Goal: Task Accomplishment & Management: Use online tool/utility

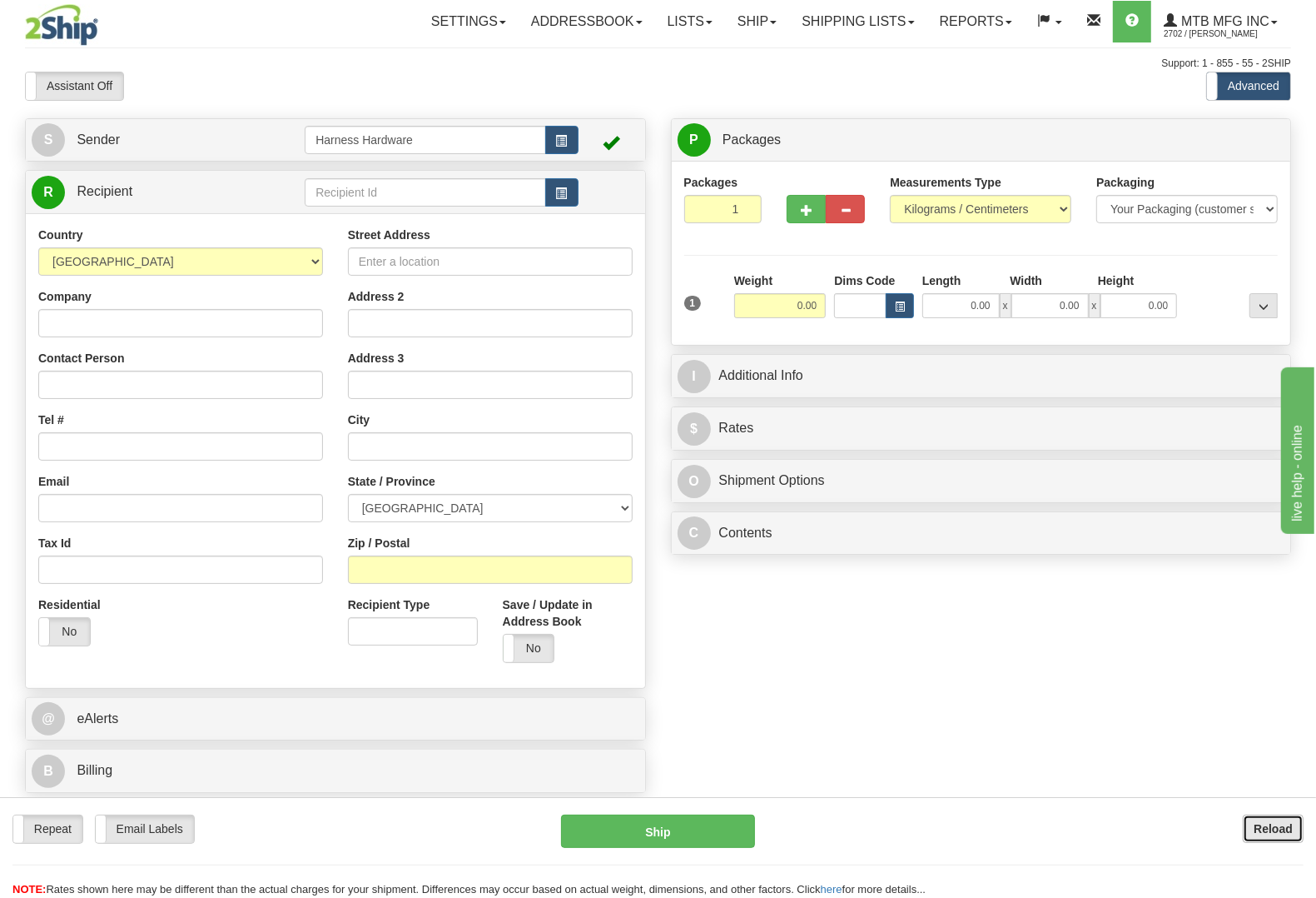
click at [1249, 829] on button "Reload" at bounding box center [1274, 828] width 61 height 28
click at [363, 186] on input "text" at bounding box center [425, 192] width 241 height 28
click at [358, 189] on input "text" at bounding box center [425, 192] width 241 height 28
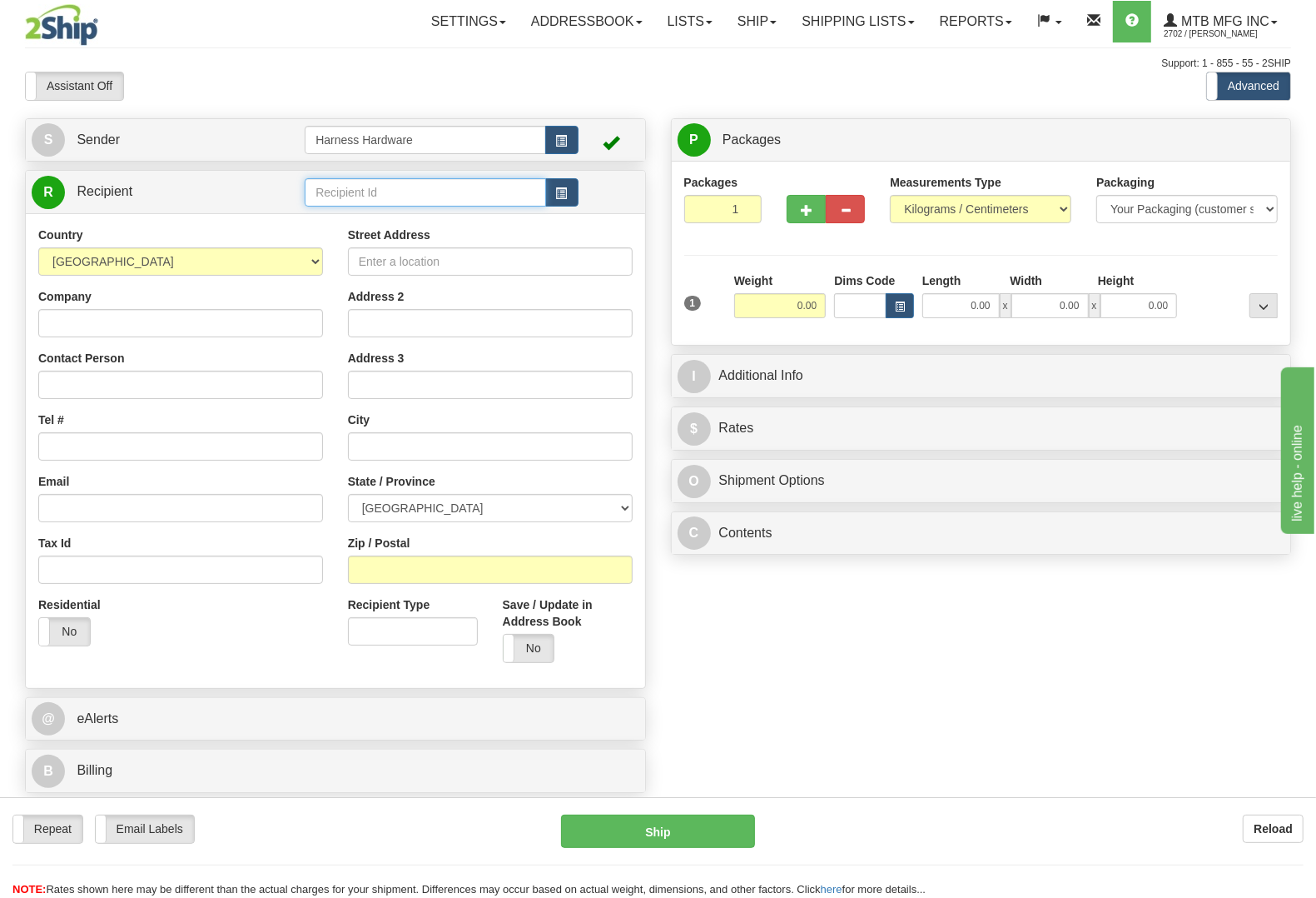
click at [358, 189] on input "text" at bounding box center [425, 192] width 241 height 28
click at [351, 211] on div "WEAF" at bounding box center [421, 218] width 224 height 19
type input "WEAF"
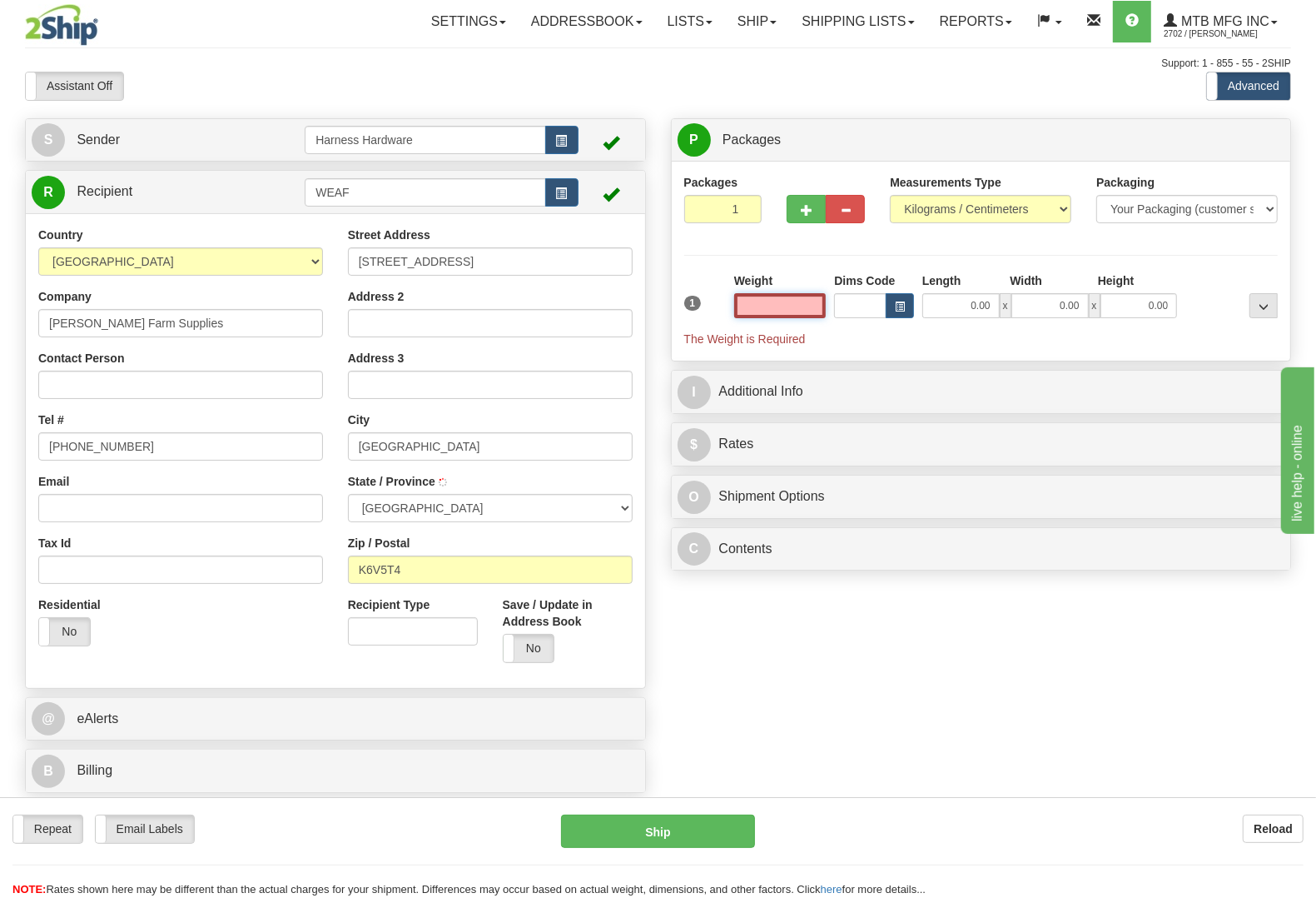
type input "BROCKVILLE"
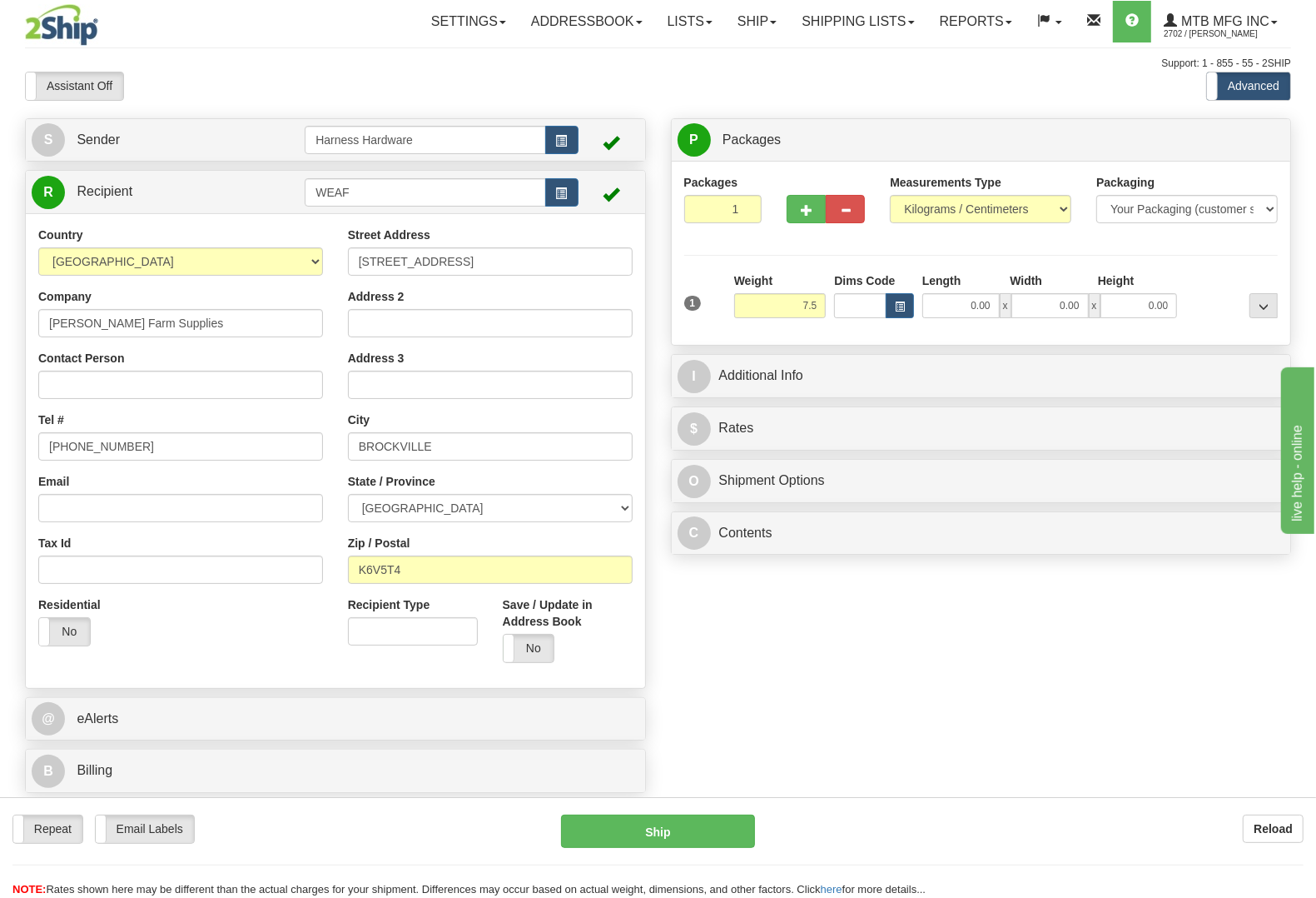
click at [1205, 272] on div "Packages 1 1 Measurements Type" at bounding box center [981, 254] width 594 height 159
type input "7.50"
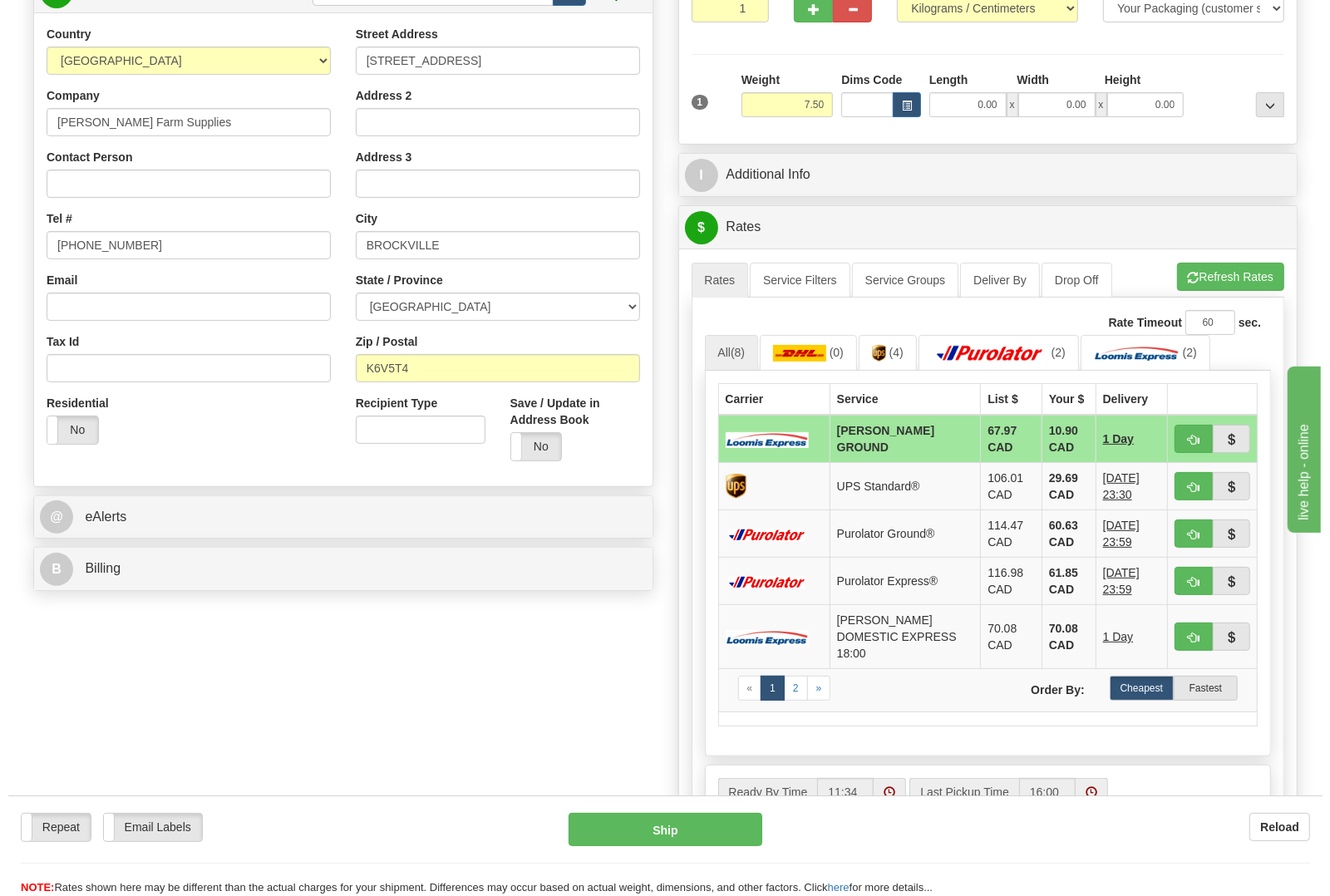
scroll to position [208, 0]
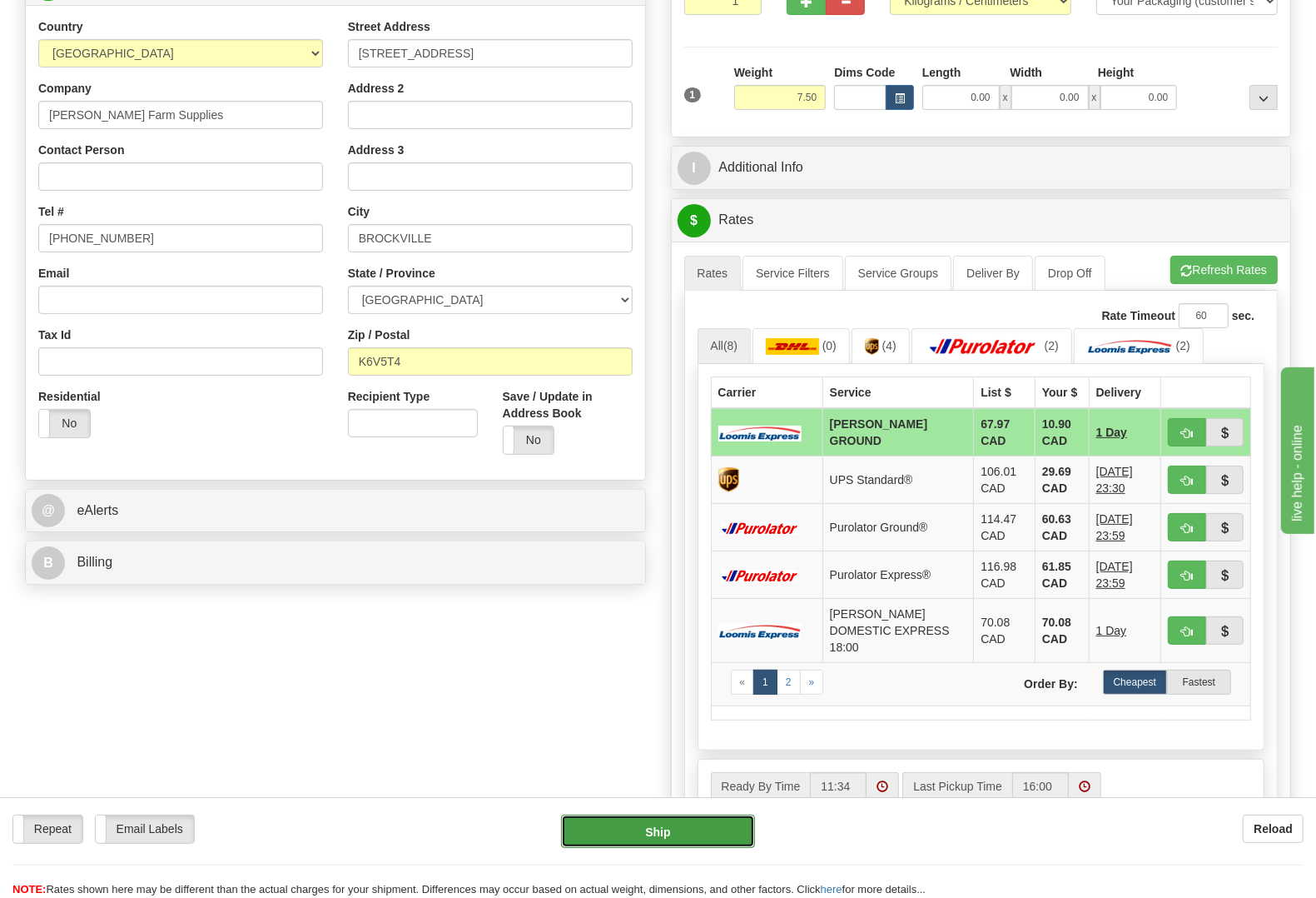
click at [664, 829] on button "Ship" at bounding box center [658, 831] width 194 height 33
type input "DD"
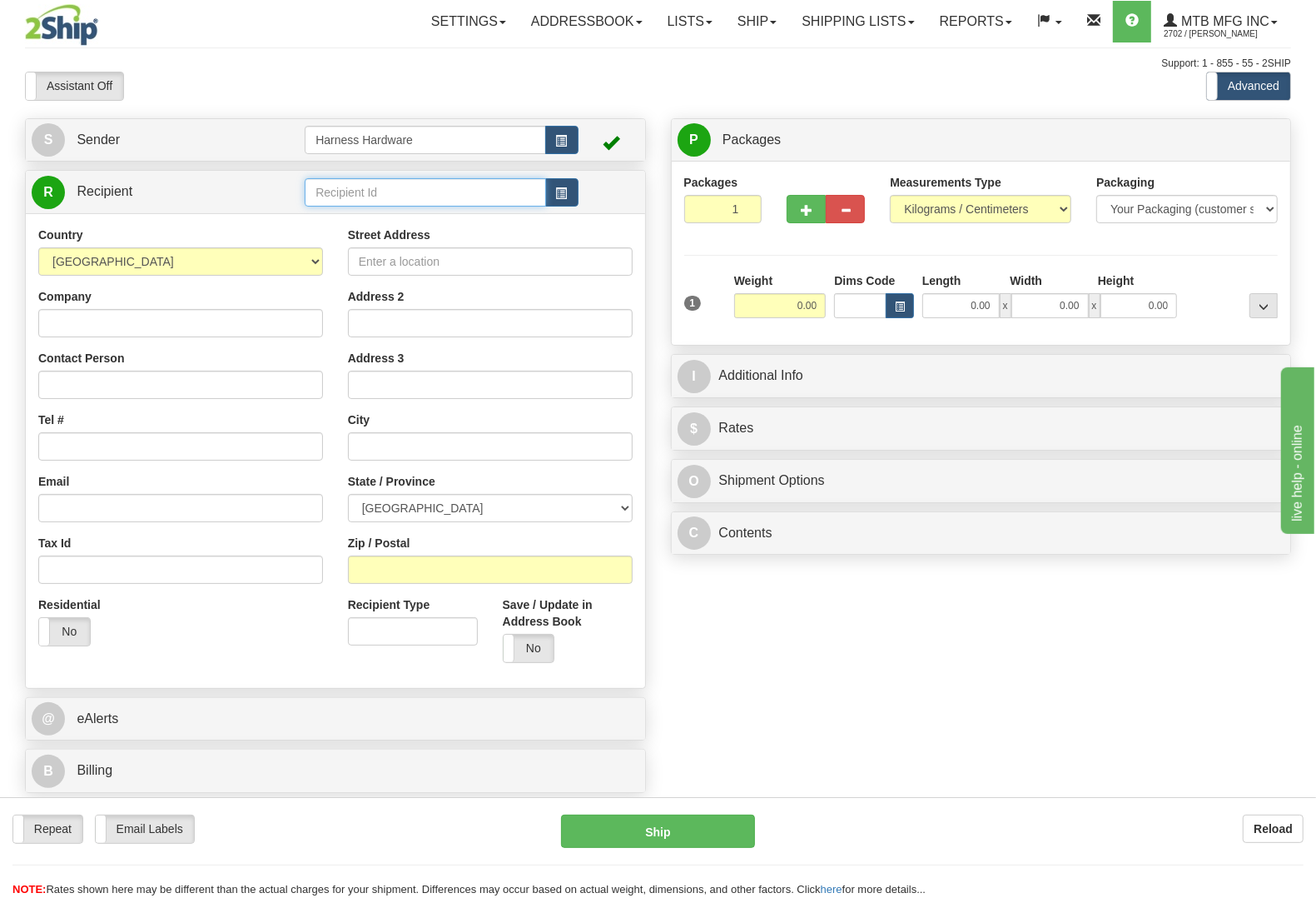
click at [446, 197] on input "text" at bounding box center [425, 192] width 241 height 28
click at [437, 221] on div "TECL" at bounding box center [421, 218] width 224 height 19
type input "TECL"
type input "3.50"
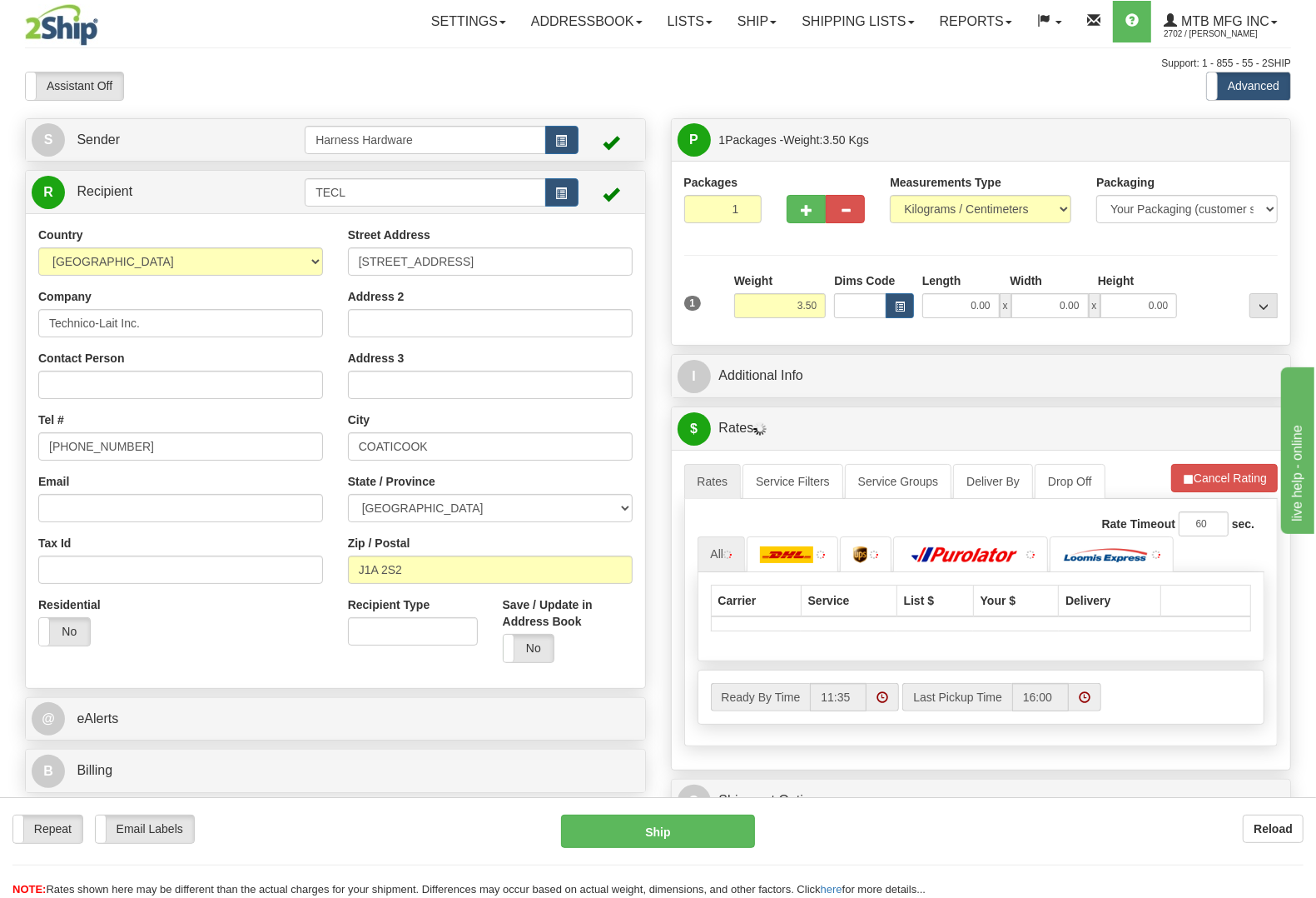
click at [1216, 263] on div "Packages 1 1 Measurements Type" at bounding box center [981, 254] width 594 height 159
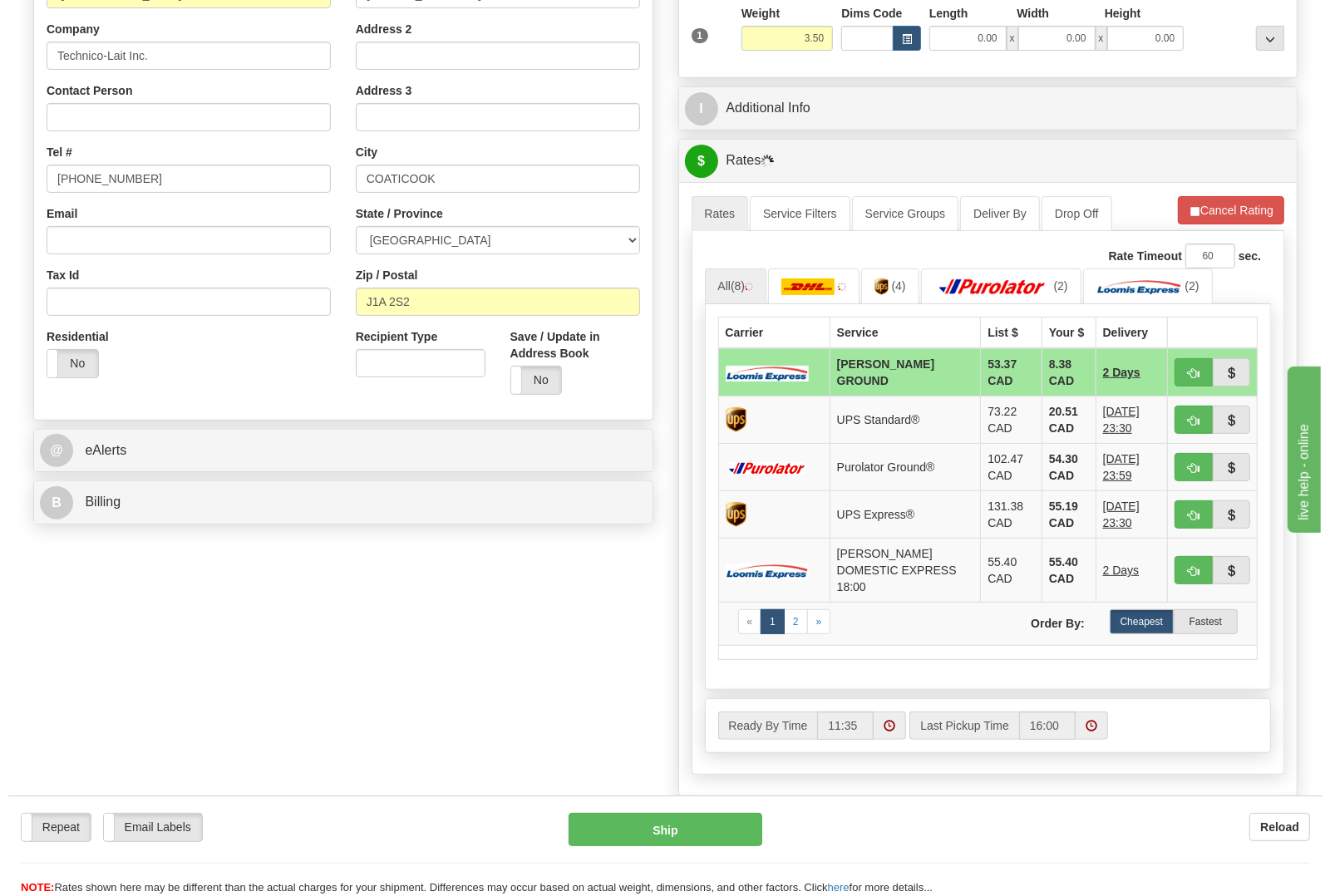
scroll to position [312, 0]
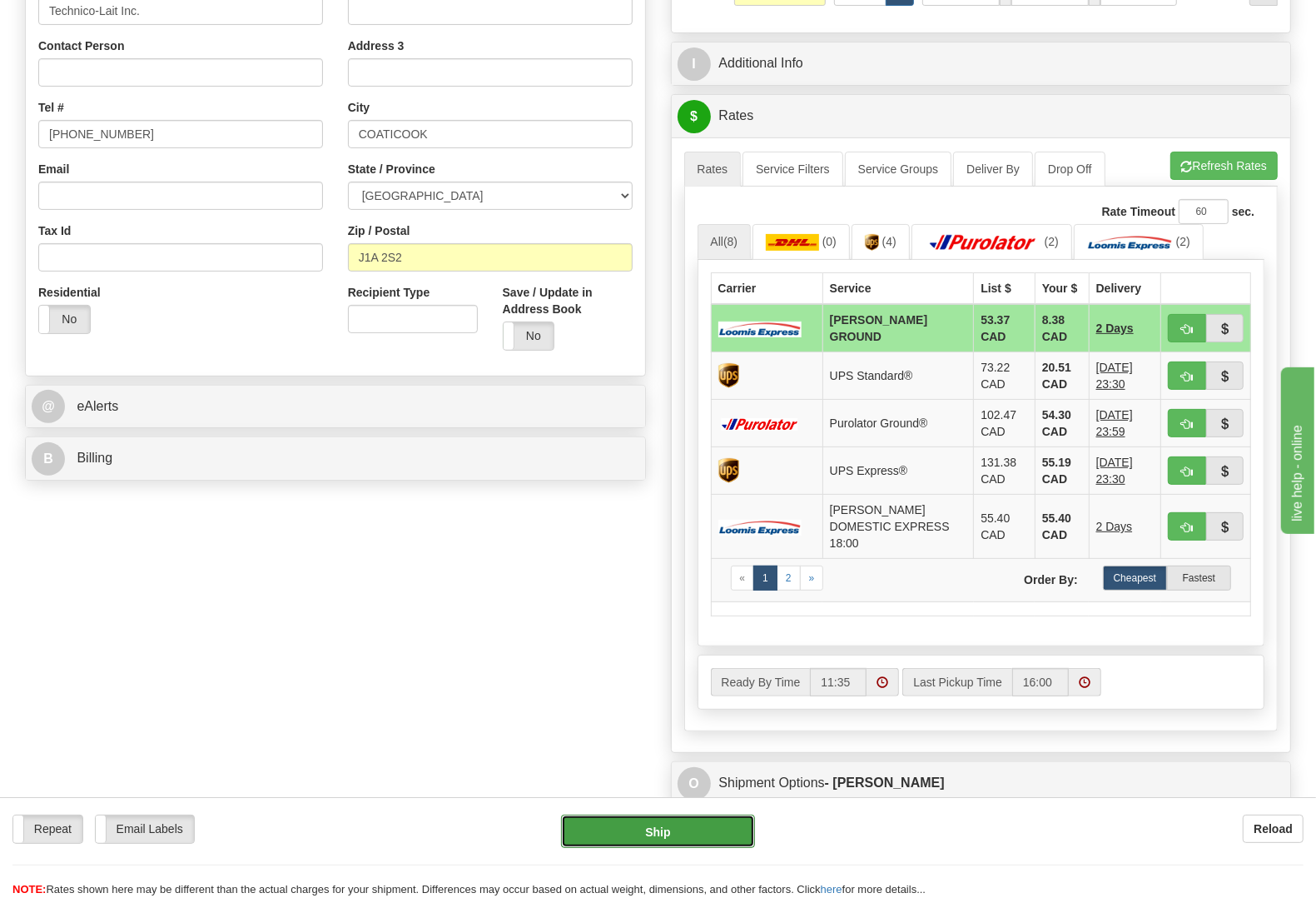
click at [633, 819] on button "Ship" at bounding box center [658, 831] width 194 height 33
type input "DD"
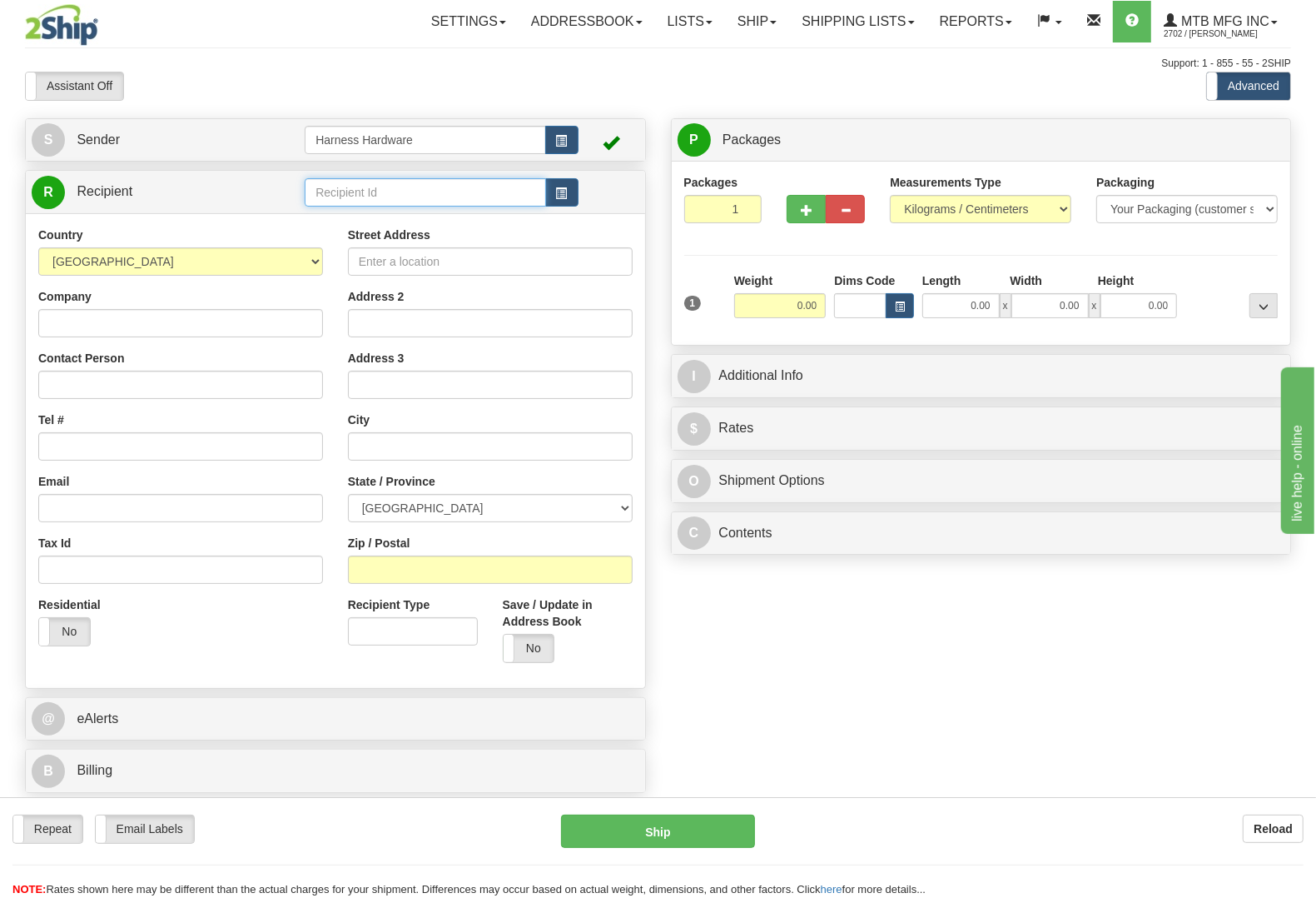
click at [405, 198] on input "text" at bounding box center [425, 192] width 241 height 28
click at [409, 190] on input "gro" at bounding box center [425, 192] width 241 height 28
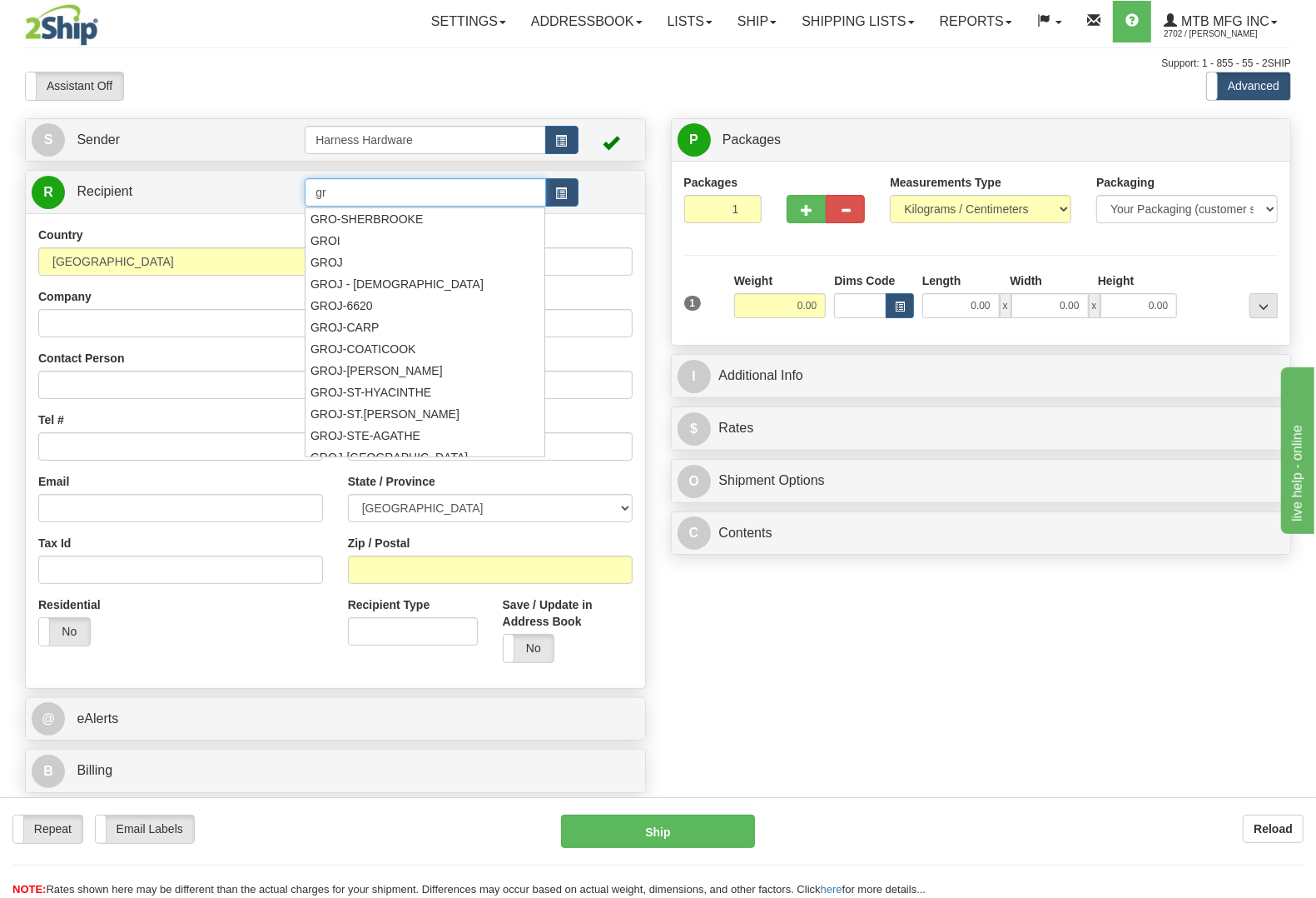
type input "g"
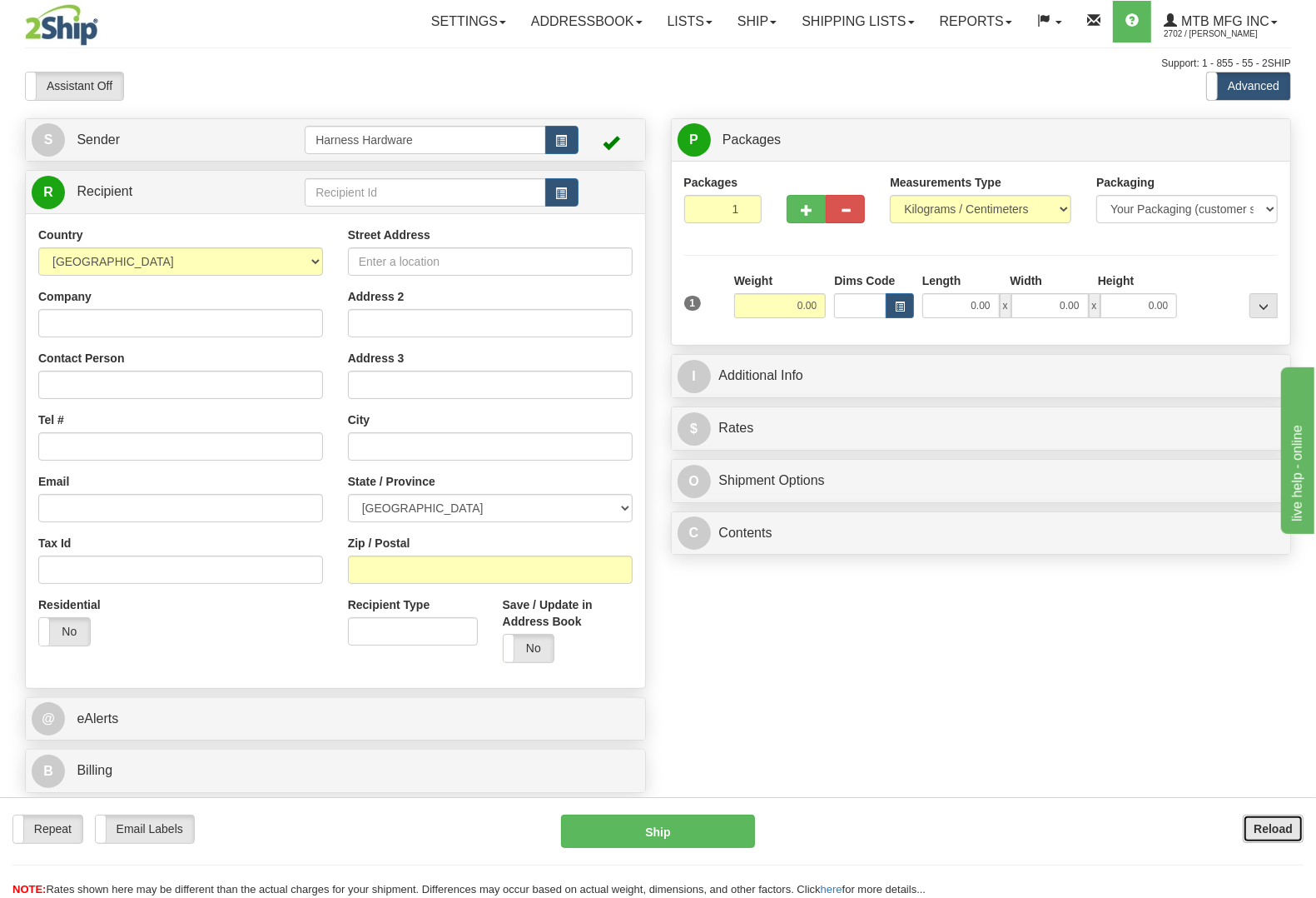
click at [1293, 832] on button "Reload" at bounding box center [1274, 828] width 61 height 28
click at [326, 189] on input "text" at bounding box center [425, 192] width 241 height 28
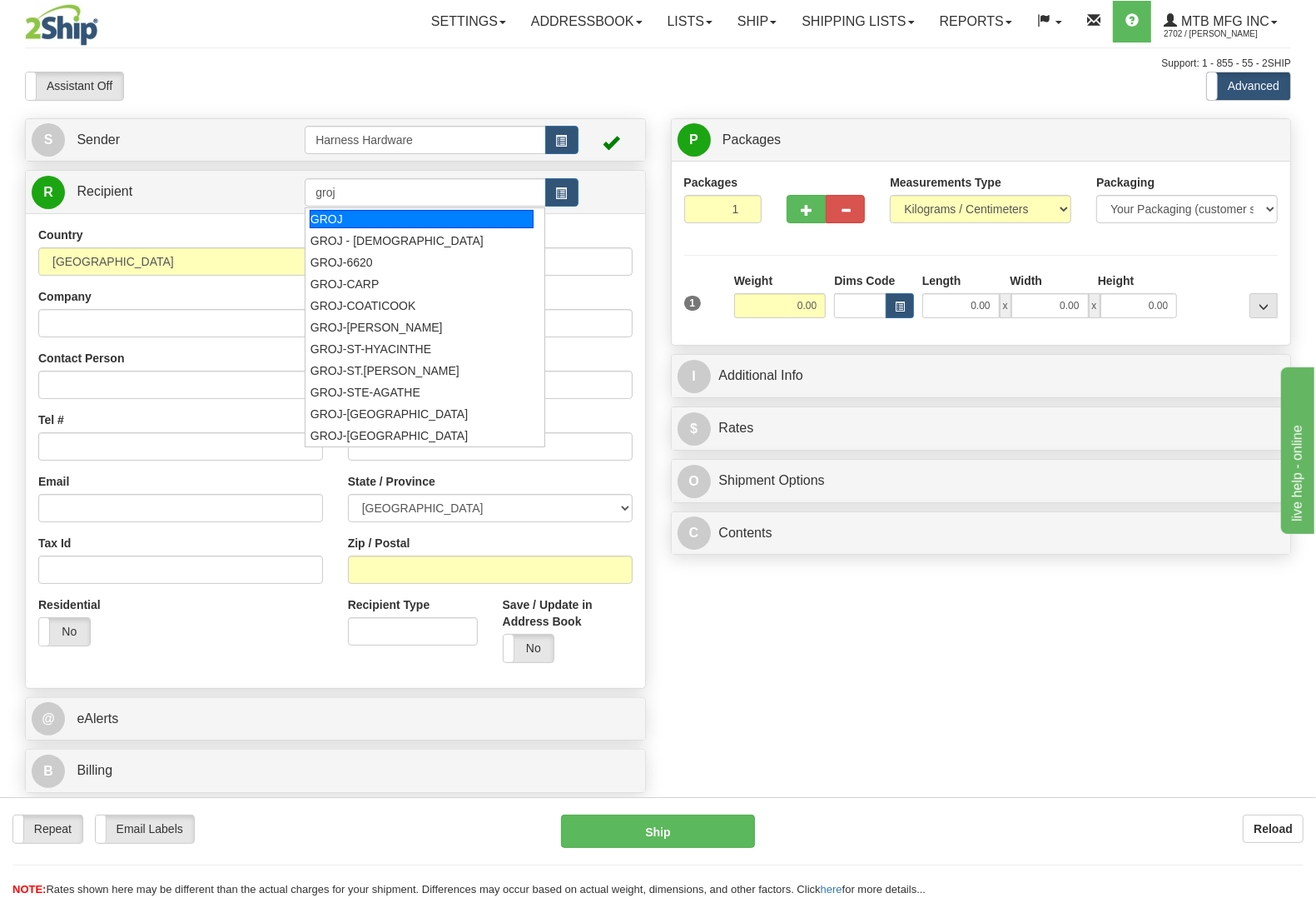
click at [400, 210] on div "GROJ" at bounding box center [421, 218] width 224 height 19
type input "GROJ"
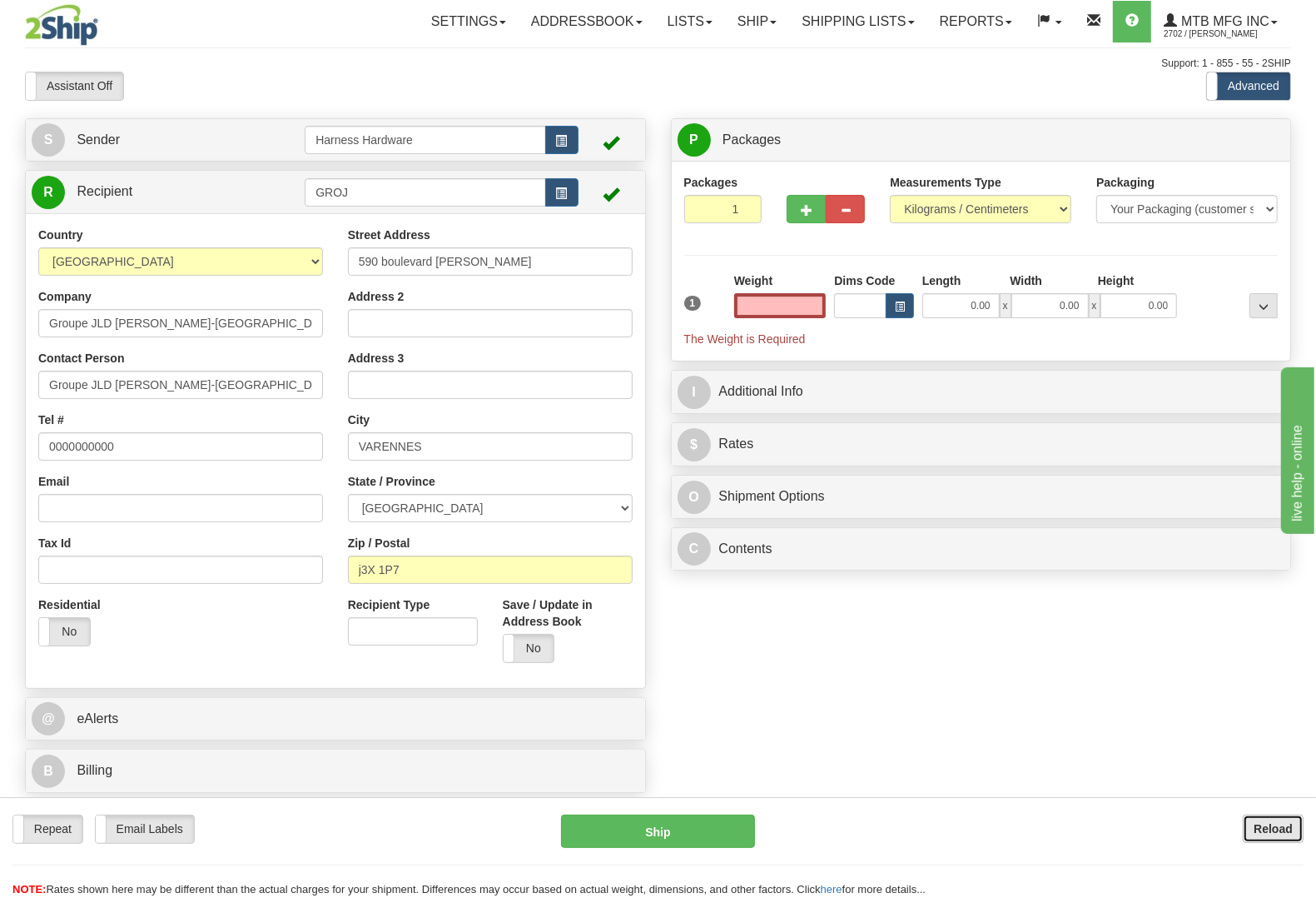
type input "0.00"
drag, startPoint x: 1262, startPoint y: 830, endPoint x: 1083, endPoint y: 760, distance: 192.2
click at [1261, 830] on b "Reload" at bounding box center [1274, 828] width 39 height 14
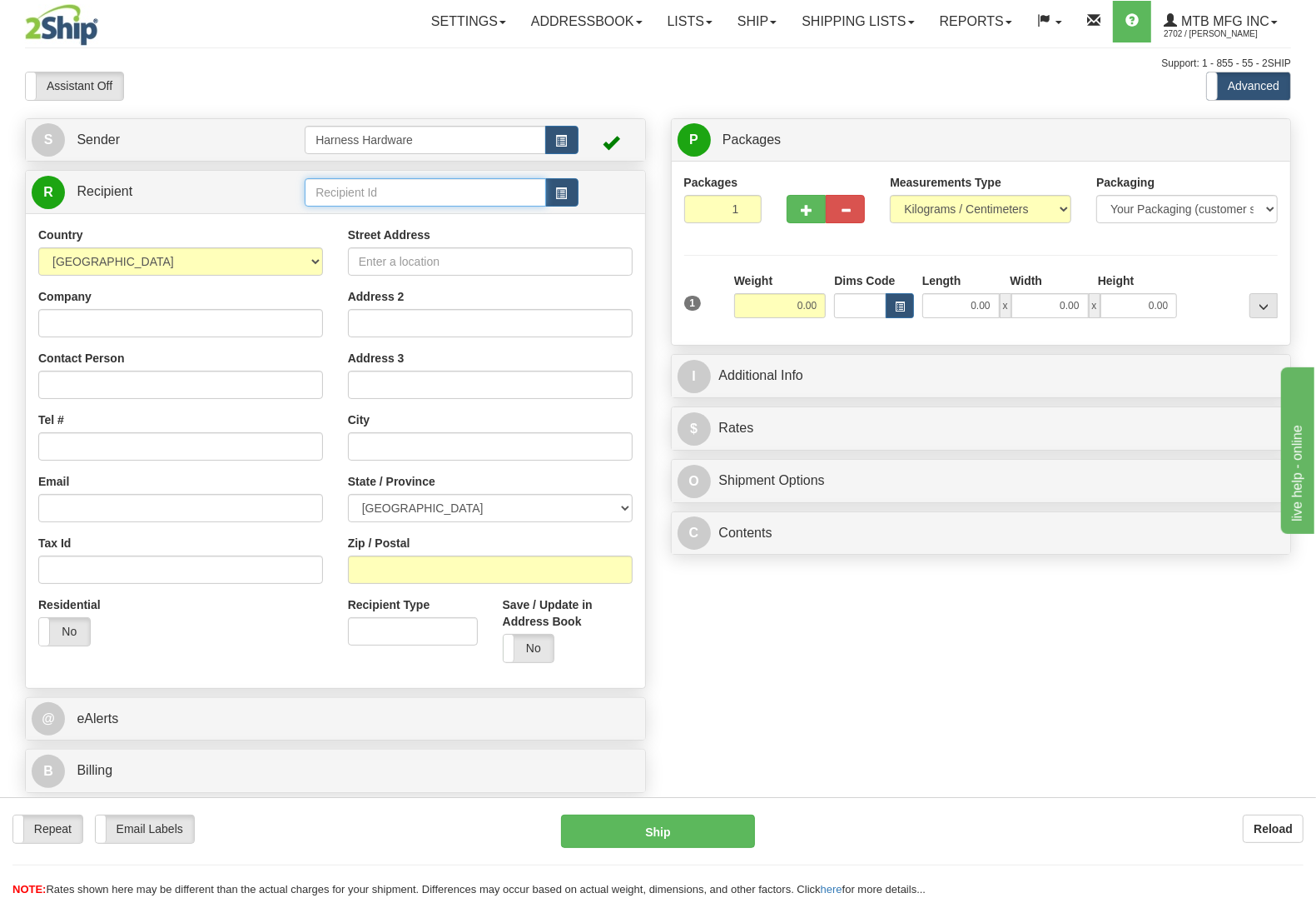
click at [418, 197] on input "text" at bounding box center [425, 192] width 241 height 28
type input "GROJ-LAVAL"
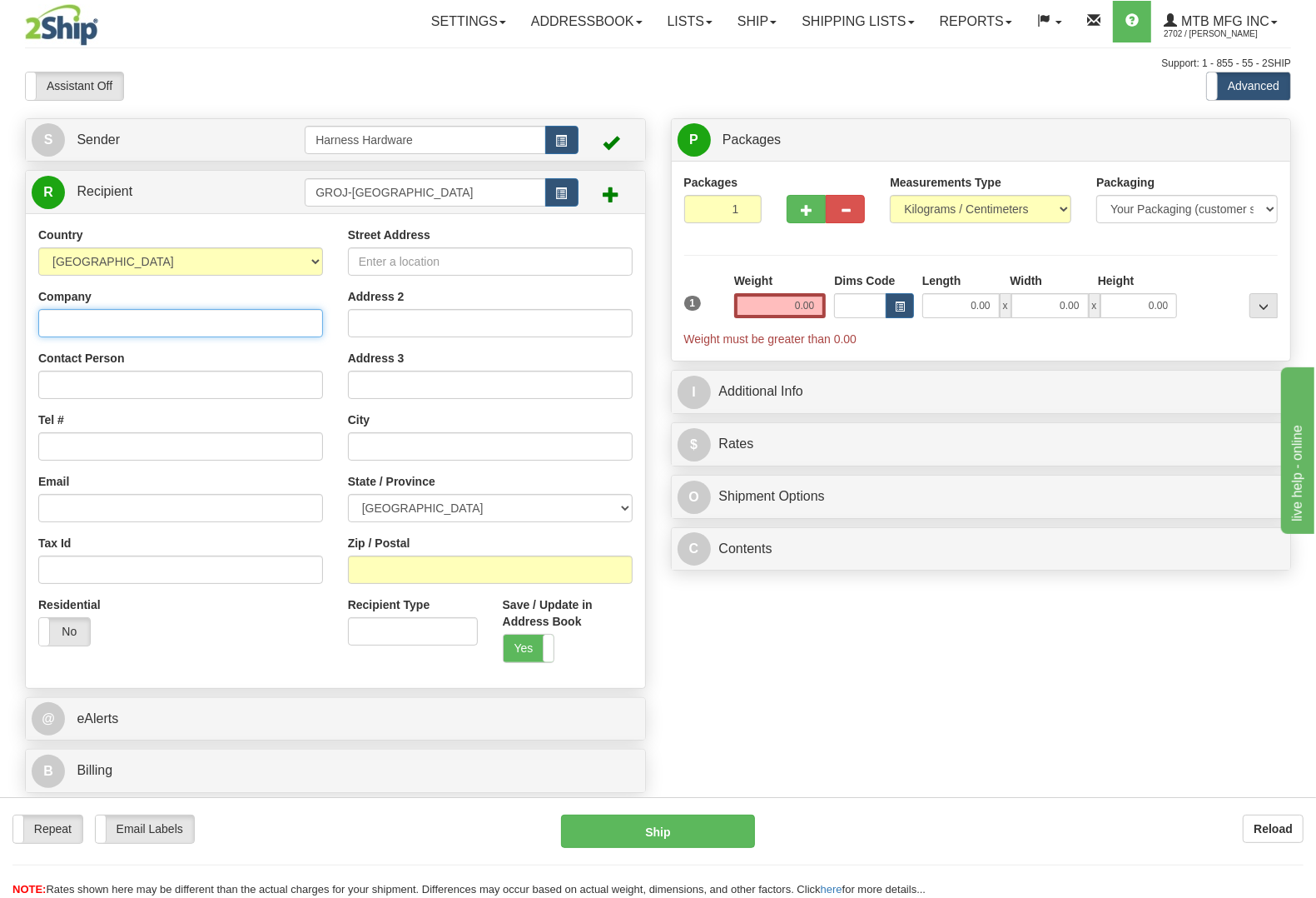
paste input "Groupe JLD Lague"
type input "Groupe JLD Lague"
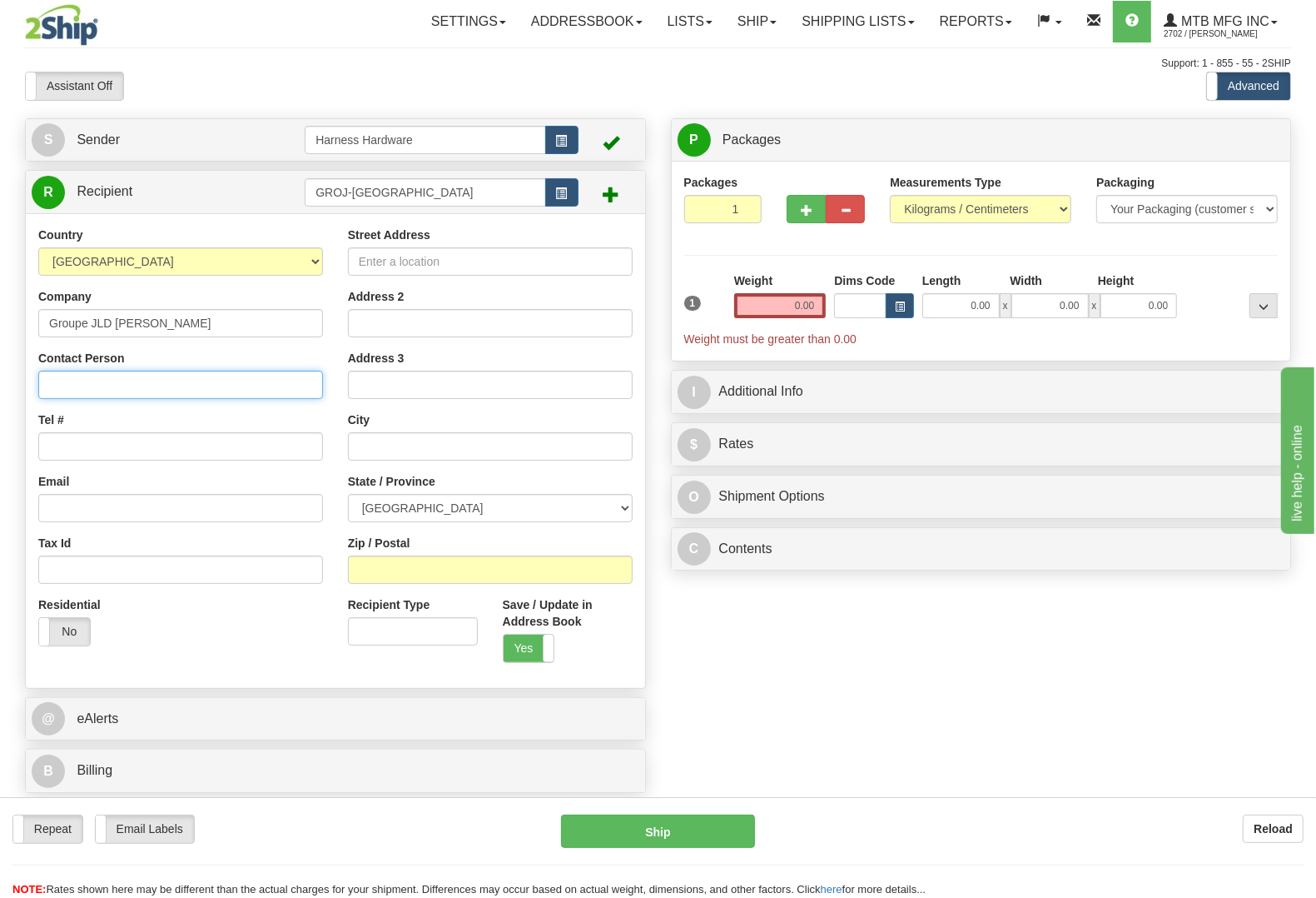
paste input "Groupe JLD Lague"
type input "Groupe JLD Lague"
click at [921, 696] on div "S Sender Harness Hardware" at bounding box center [658, 460] width 1292 height 684
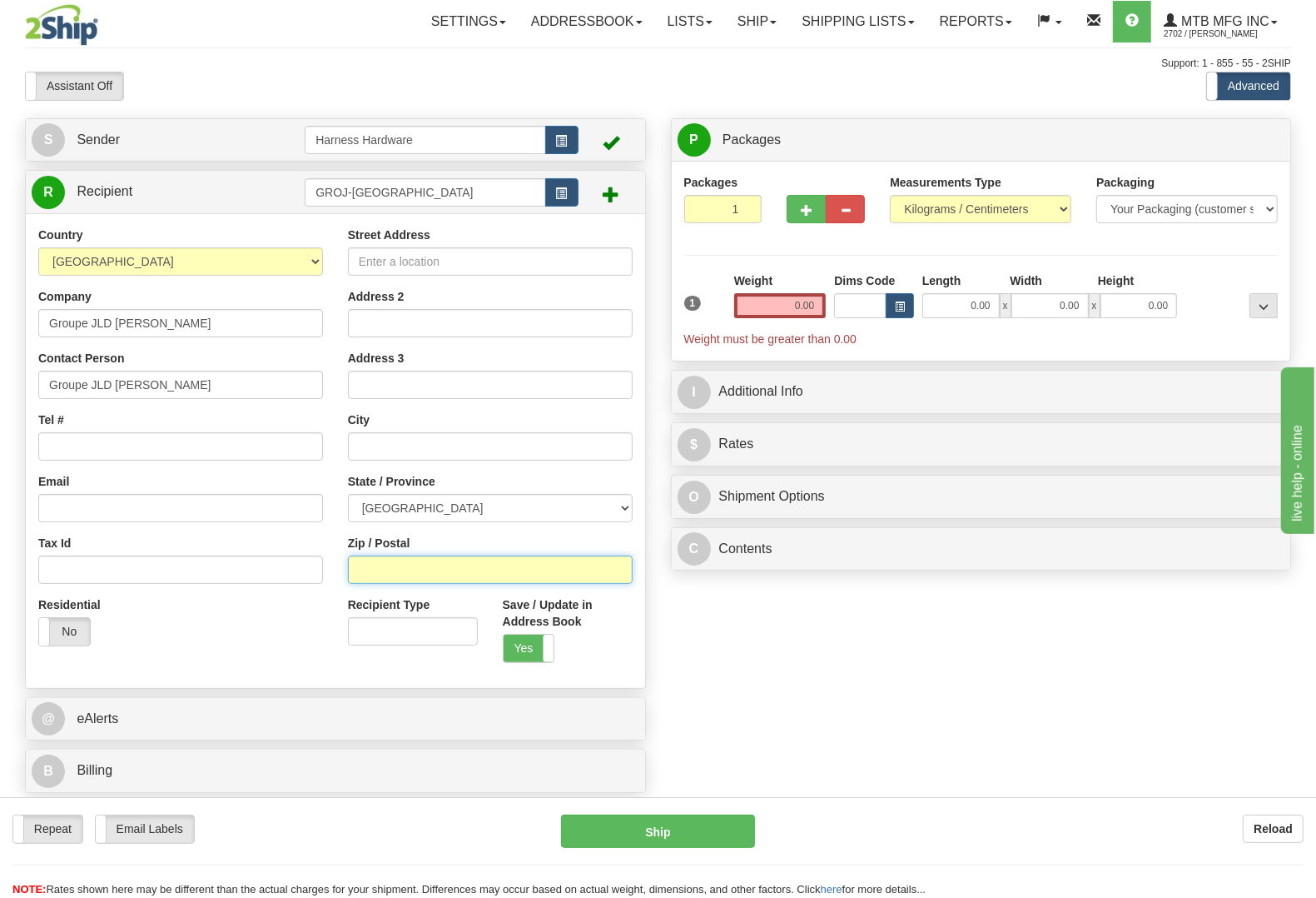
paste input "H7E 5N2"
type input "H7E 5N2"
click at [692, 580] on div "P Packages 1 Packages - Weight: 0.00 Kgs Shipment Level Shipm. Package Level Pa…" at bounding box center [982, 349] width 646 height 461
type input "LAVAL"
select select "QC"
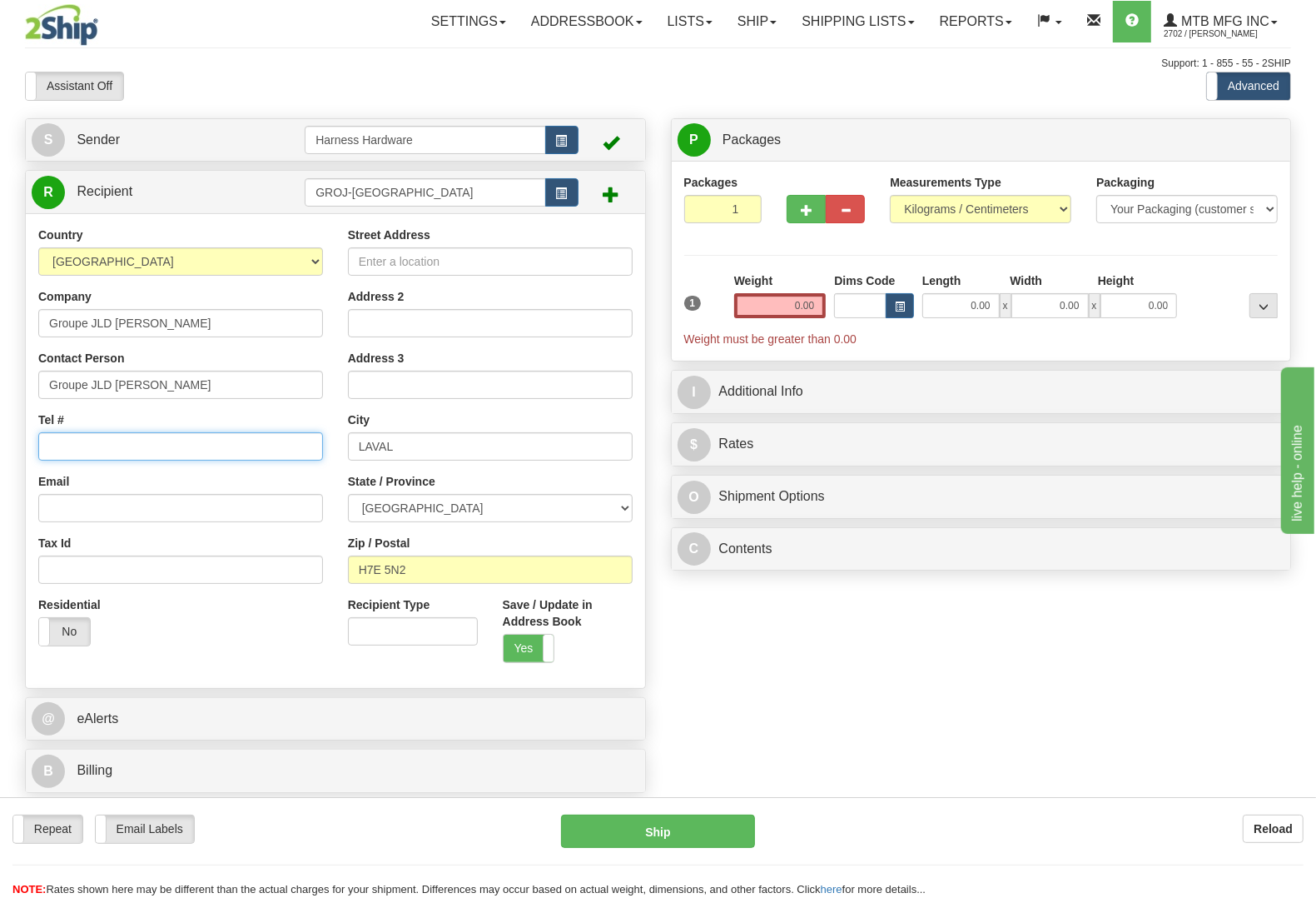
paste input "450-661-9150"
type input "450-661-9150"
drag, startPoint x: 778, startPoint y: 682, endPoint x: 750, endPoint y: 638, distance: 52.2
click at [779, 680] on div "S Sender Harness Hardware" at bounding box center [658, 460] width 1292 height 684
paste input "3900 autoroute 440 est par la rue B"
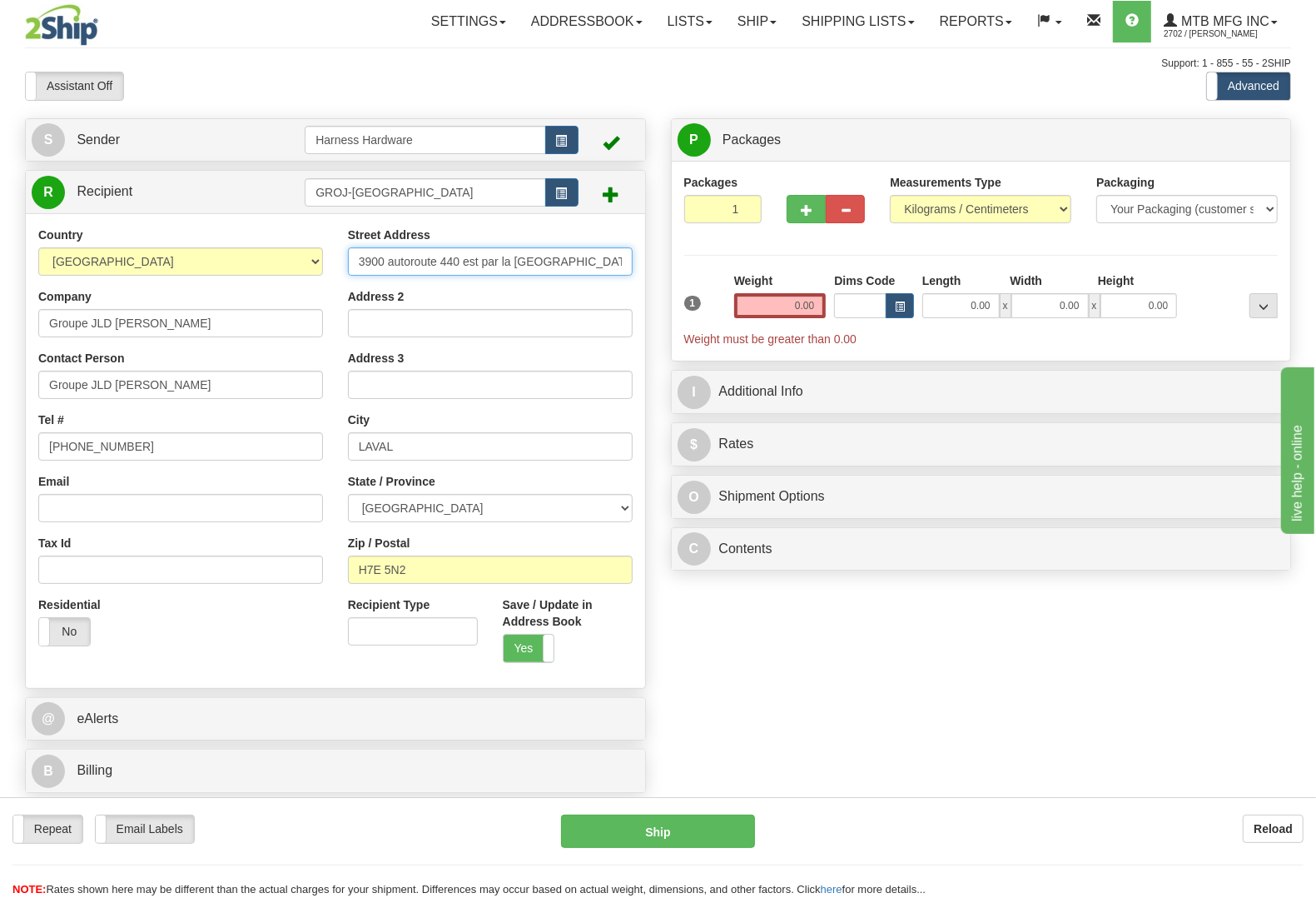
type input "3900 autoroute 440 est par la rue B"
click at [976, 727] on div "S Sender Harness Hardware" at bounding box center [658, 460] width 1292 height 684
click at [819, 301] on input "0.00" at bounding box center [780, 306] width 92 height 25
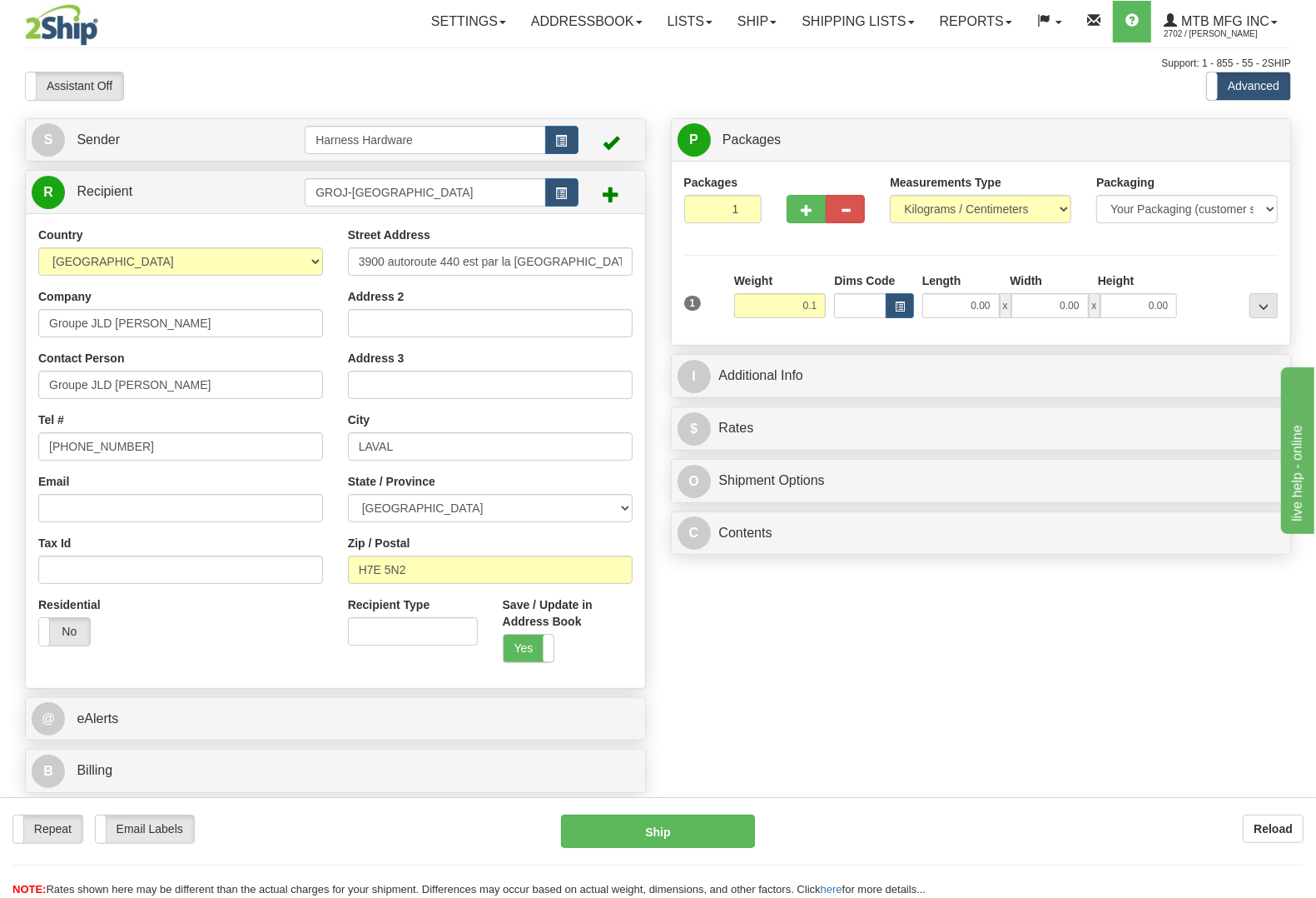
click at [1212, 281] on div at bounding box center [1232, 295] width 101 height 46
type input "0.10"
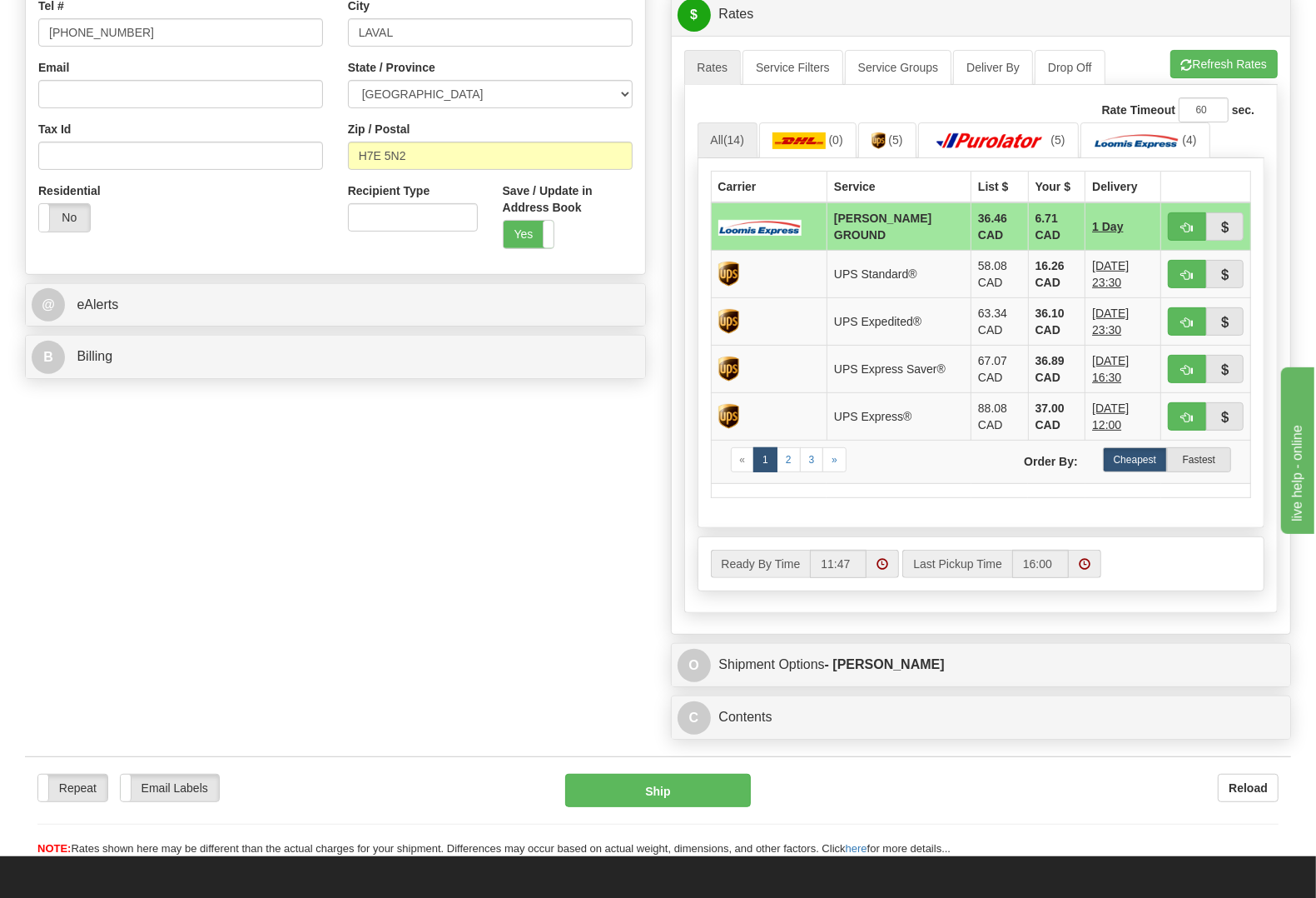
scroll to position [416, 0]
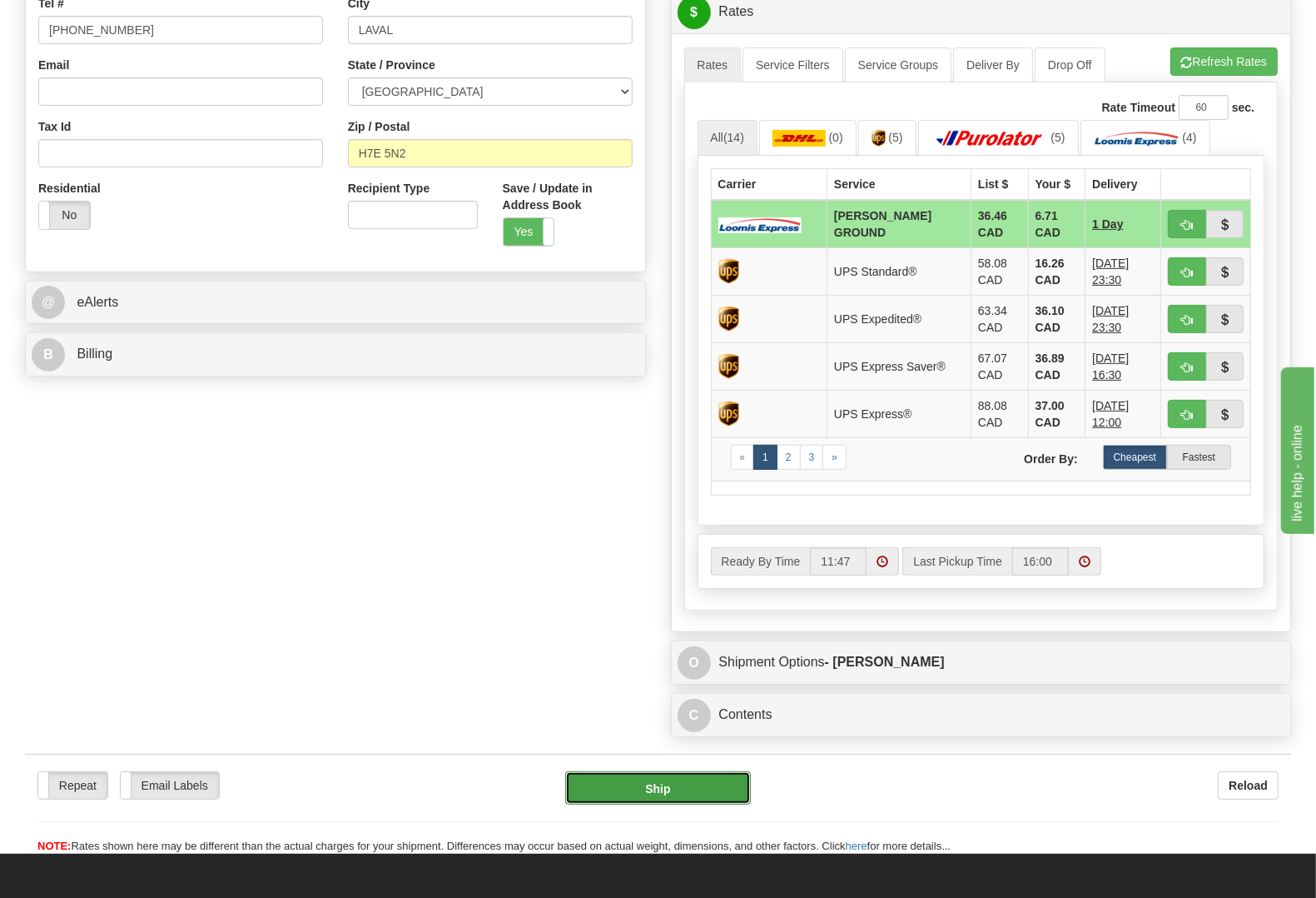
click at [614, 787] on button "Ship" at bounding box center [658, 787] width 186 height 33
type input "DD"
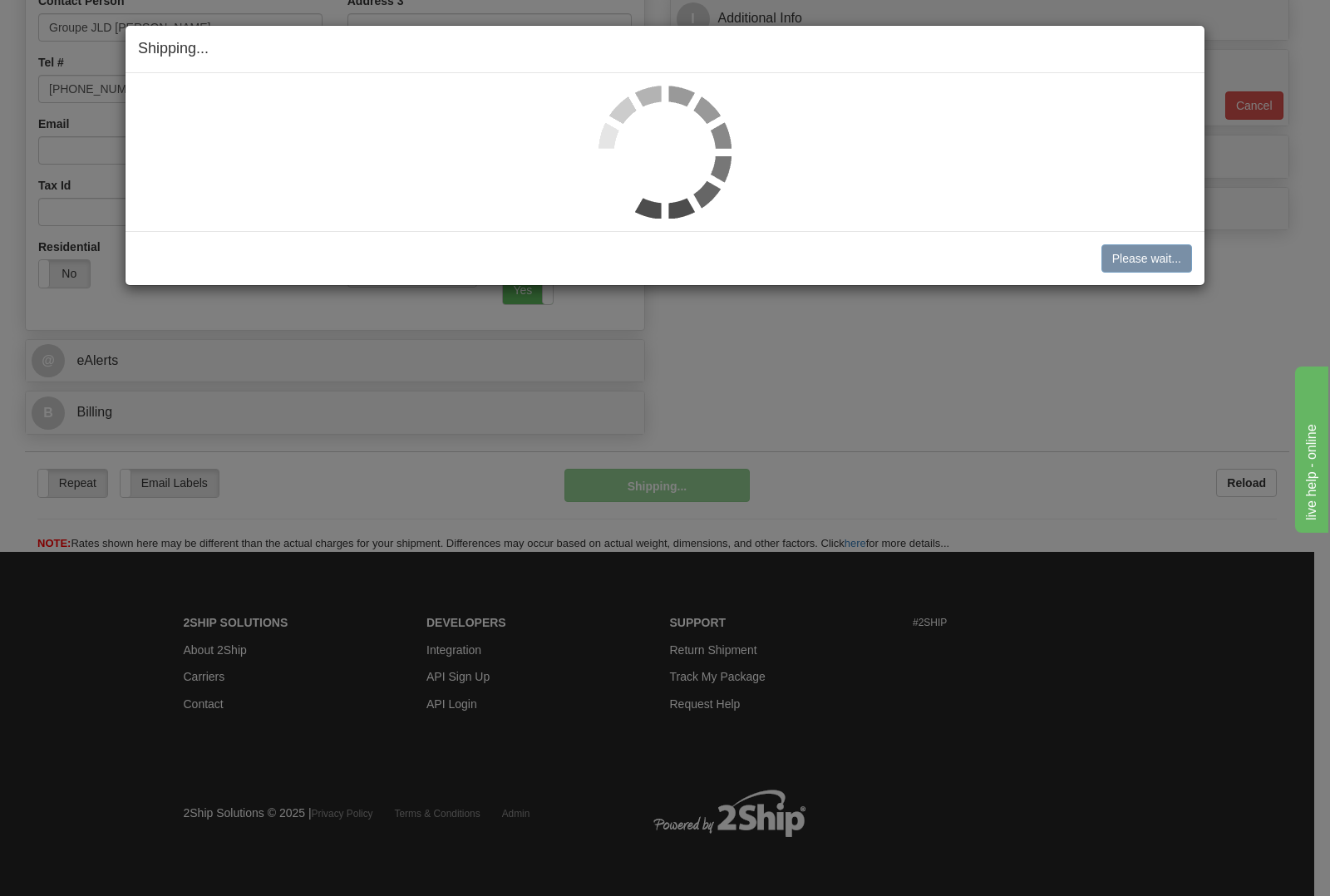
scroll to position [359, 0]
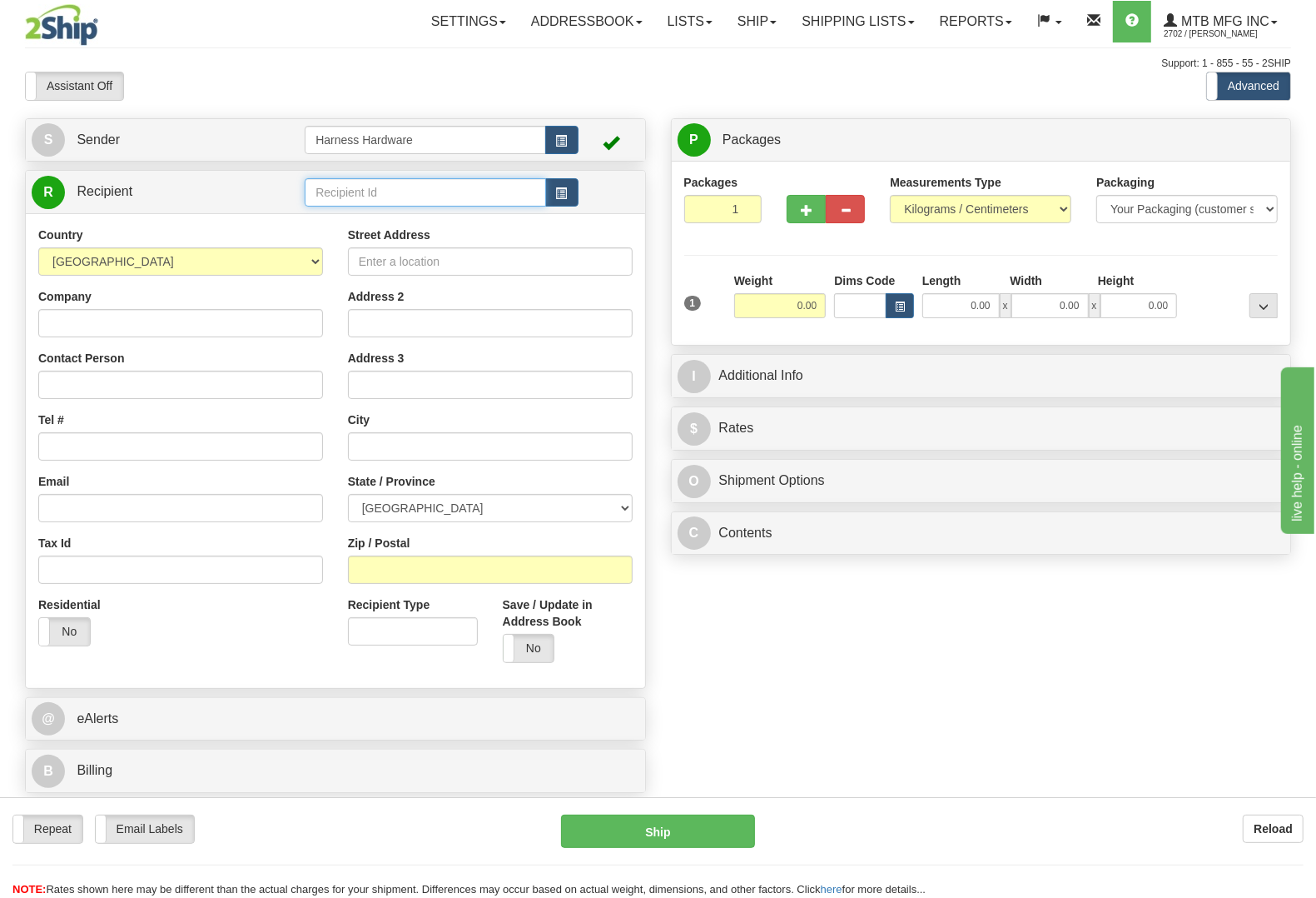
click at [510, 189] on input "text" at bounding box center [425, 192] width 241 height 28
type input "r"
click at [322, 194] on input "text" at bounding box center [425, 192] width 241 height 28
click at [347, 203] on input "REER" at bounding box center [425, 192] width 241 height 28
click at [339, 222] on div "REER" at bounding box center [421, 218] width 224 height 19
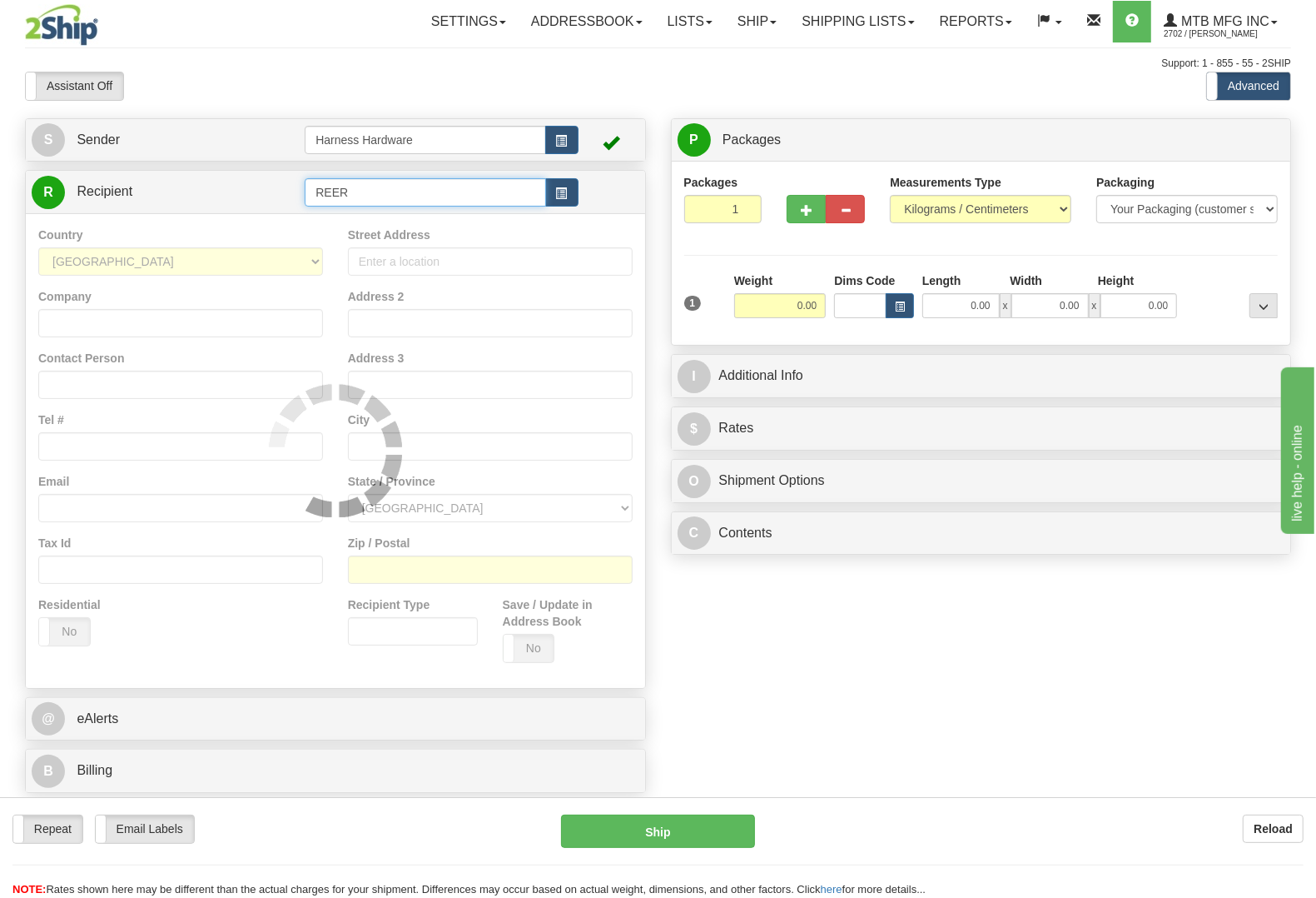
type input "REER"
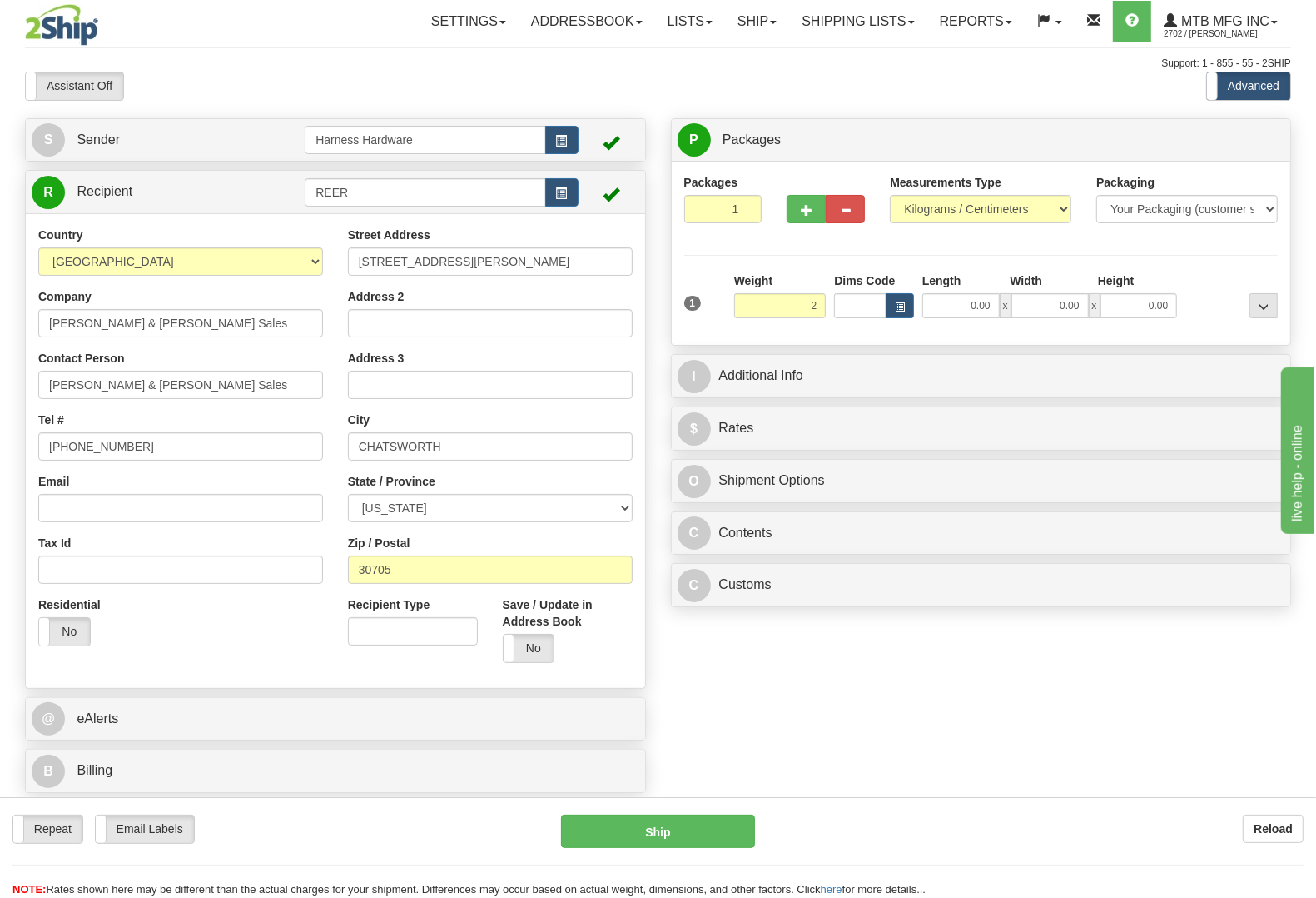
type input "2.00"
click at [1174, 259] on div "Packages 1 1 Measurements Type" at bounding box center [981, 254] width 594 height 159
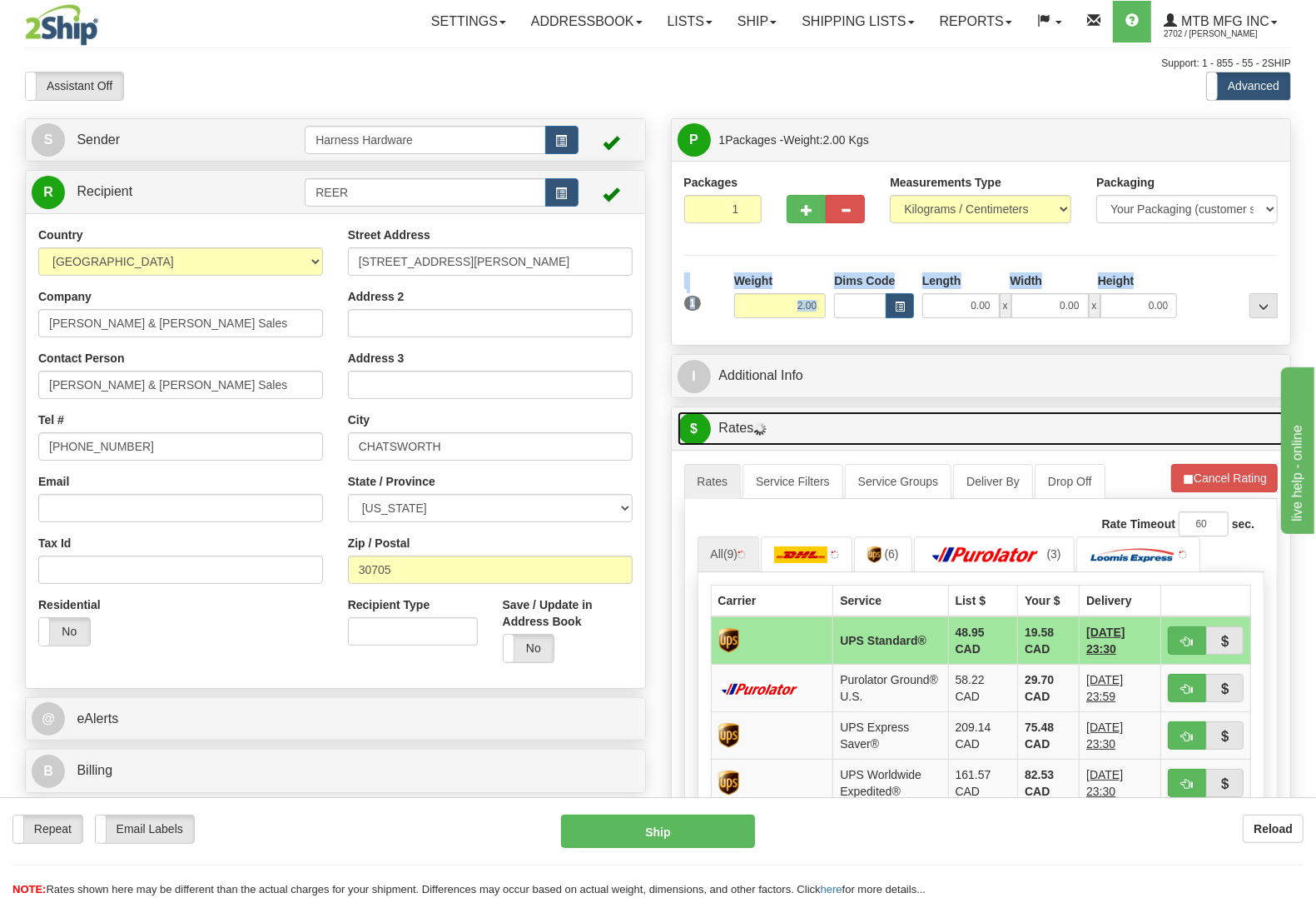
click at [1134, 442] on link "$ Rates" at bounding box center [981, 428] width 608 height 34
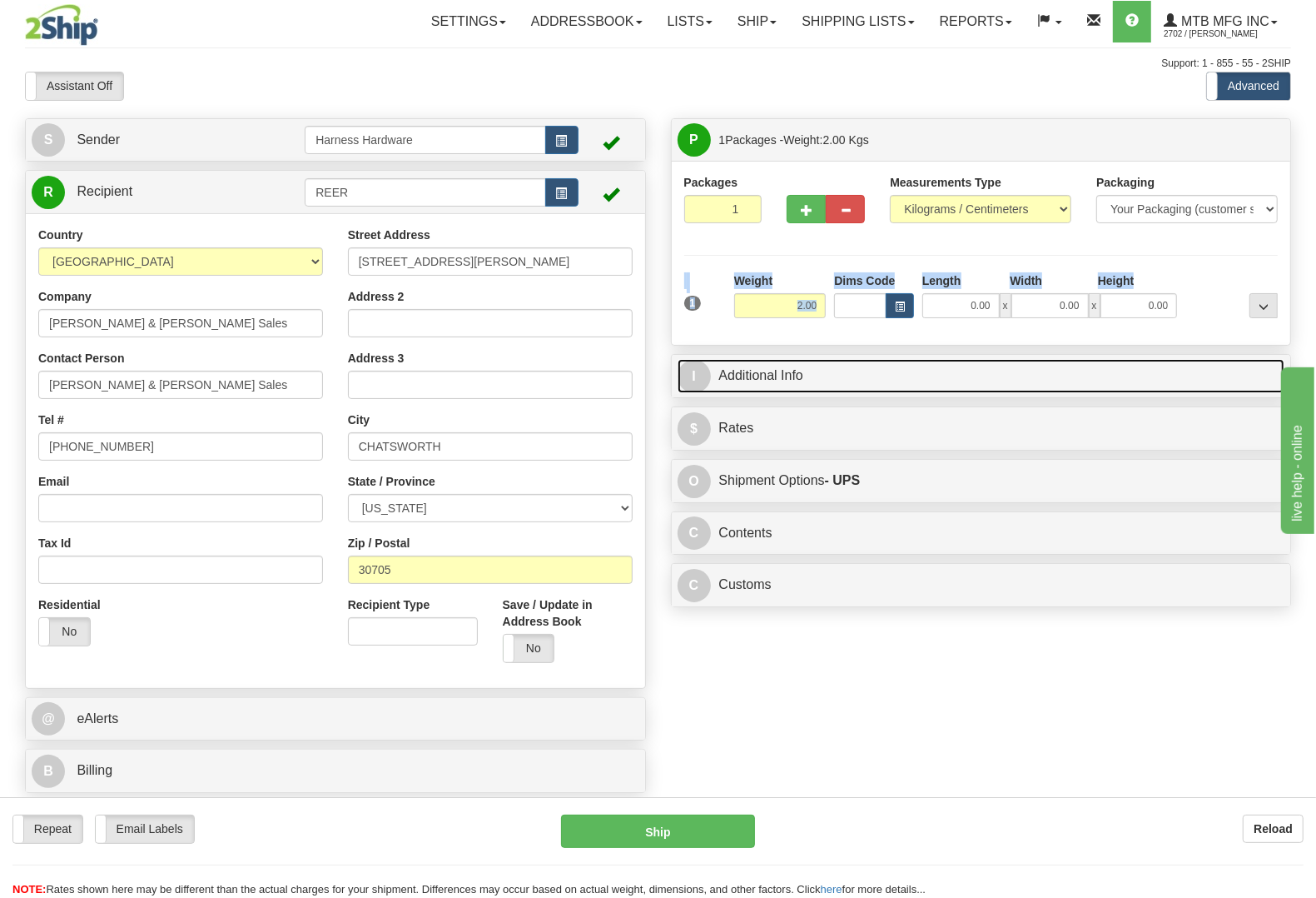
click at [1104, 393] on link "I Additional Info" at bounding box center [981, 376] width 608 height 34
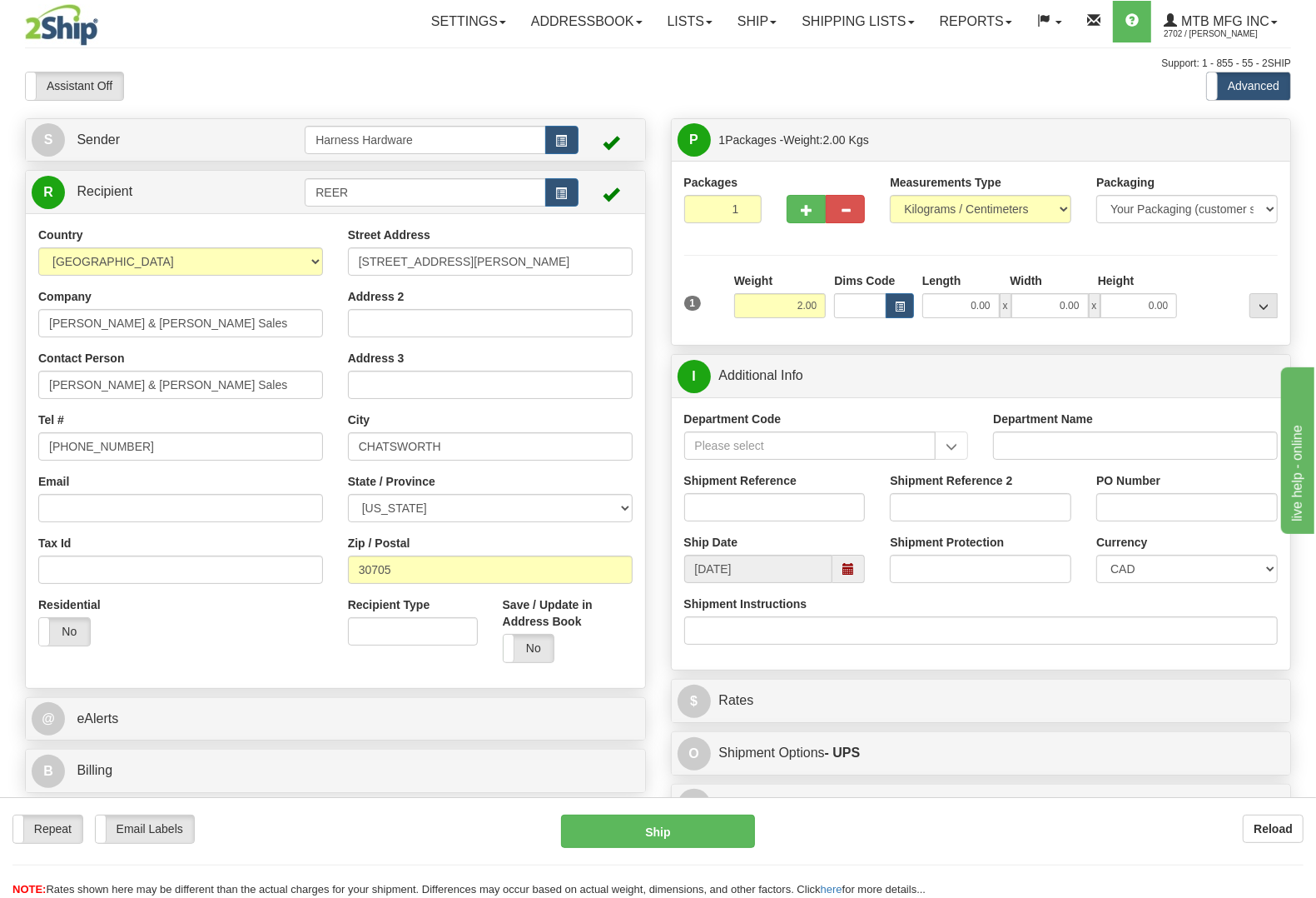
click at [754, 356] on div "I Additional Info" at bounding box center [981, 375] width 620 height 42
click at [765, 381] on link "I Additional Info" at bounding box center [981, 376] width 608 height 34
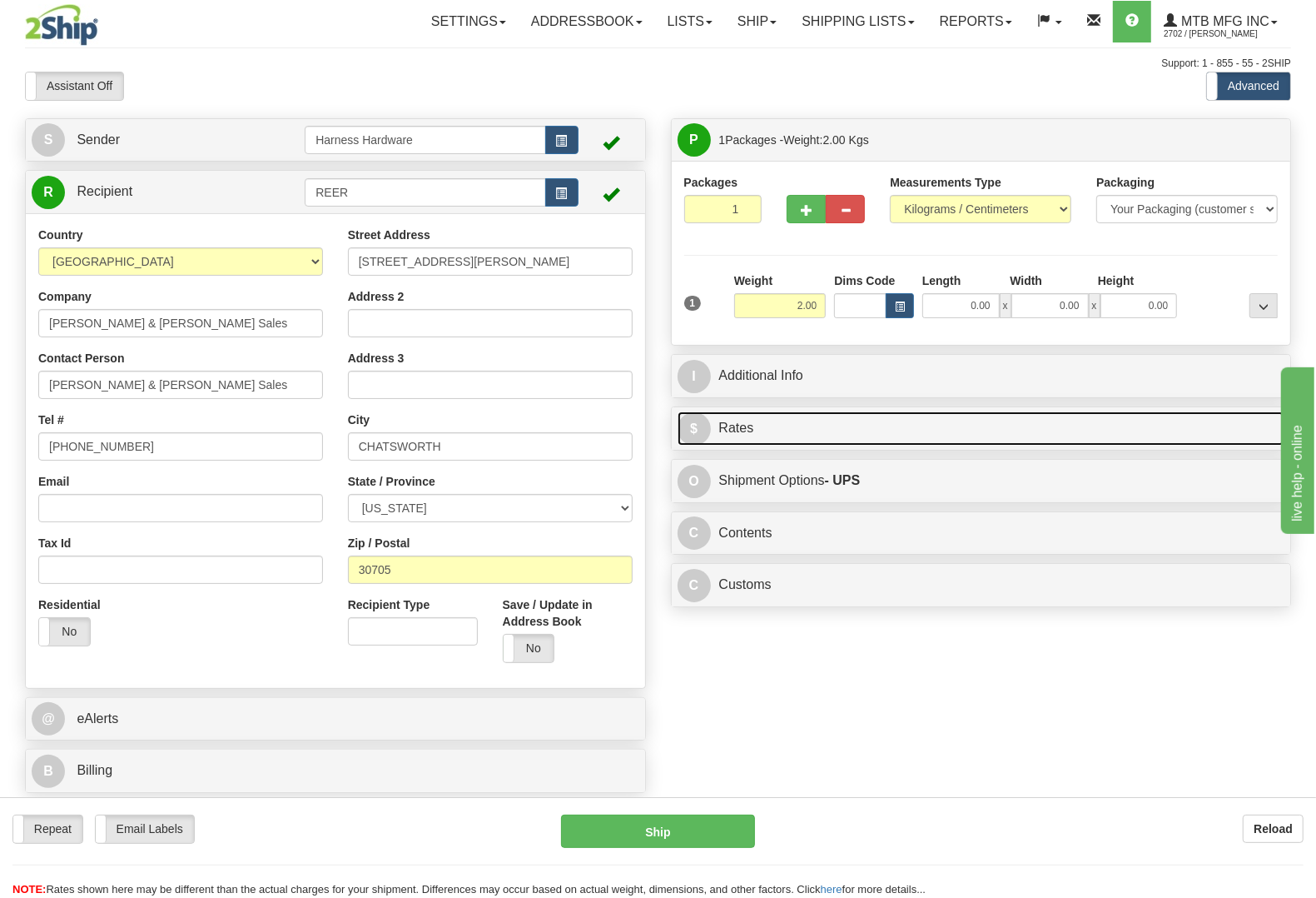
click at [752, 437] on link "$ Rates" at bounding box center [981, 428] width 608 height 34
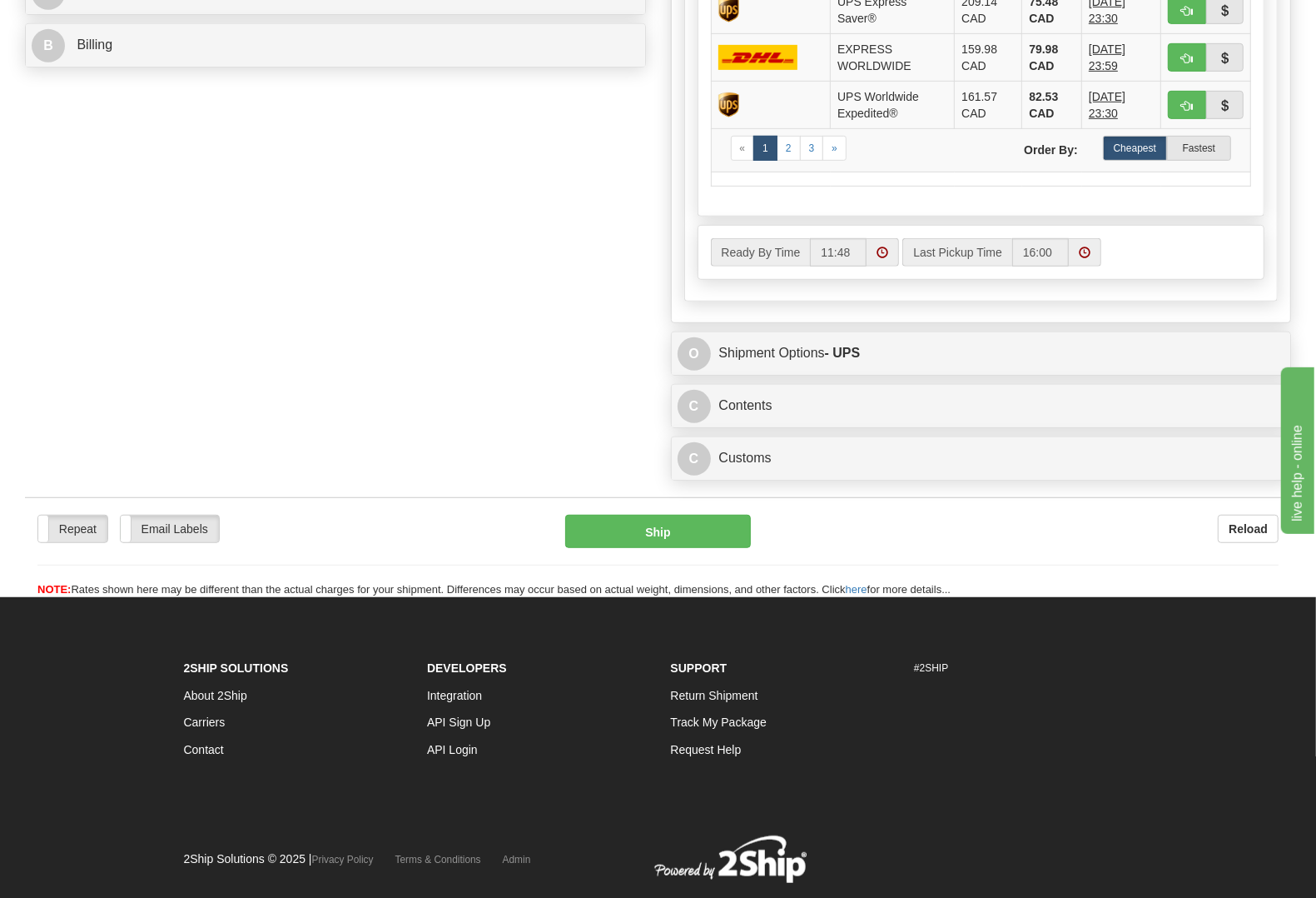
scroll to position [729, 0]
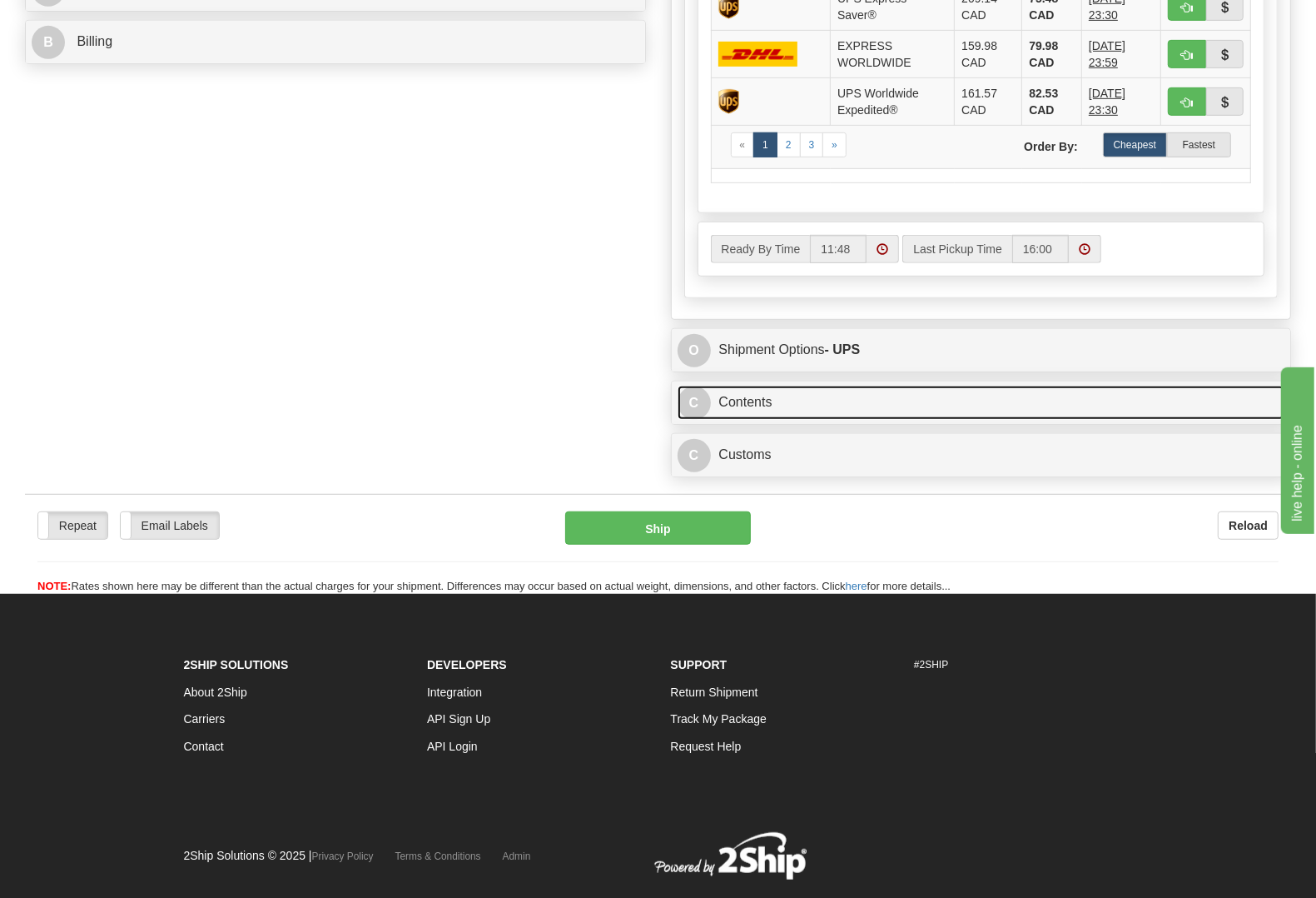
click at [758, 401] on link "C Contents" at bounding box center [981, 402] width 608 height 34
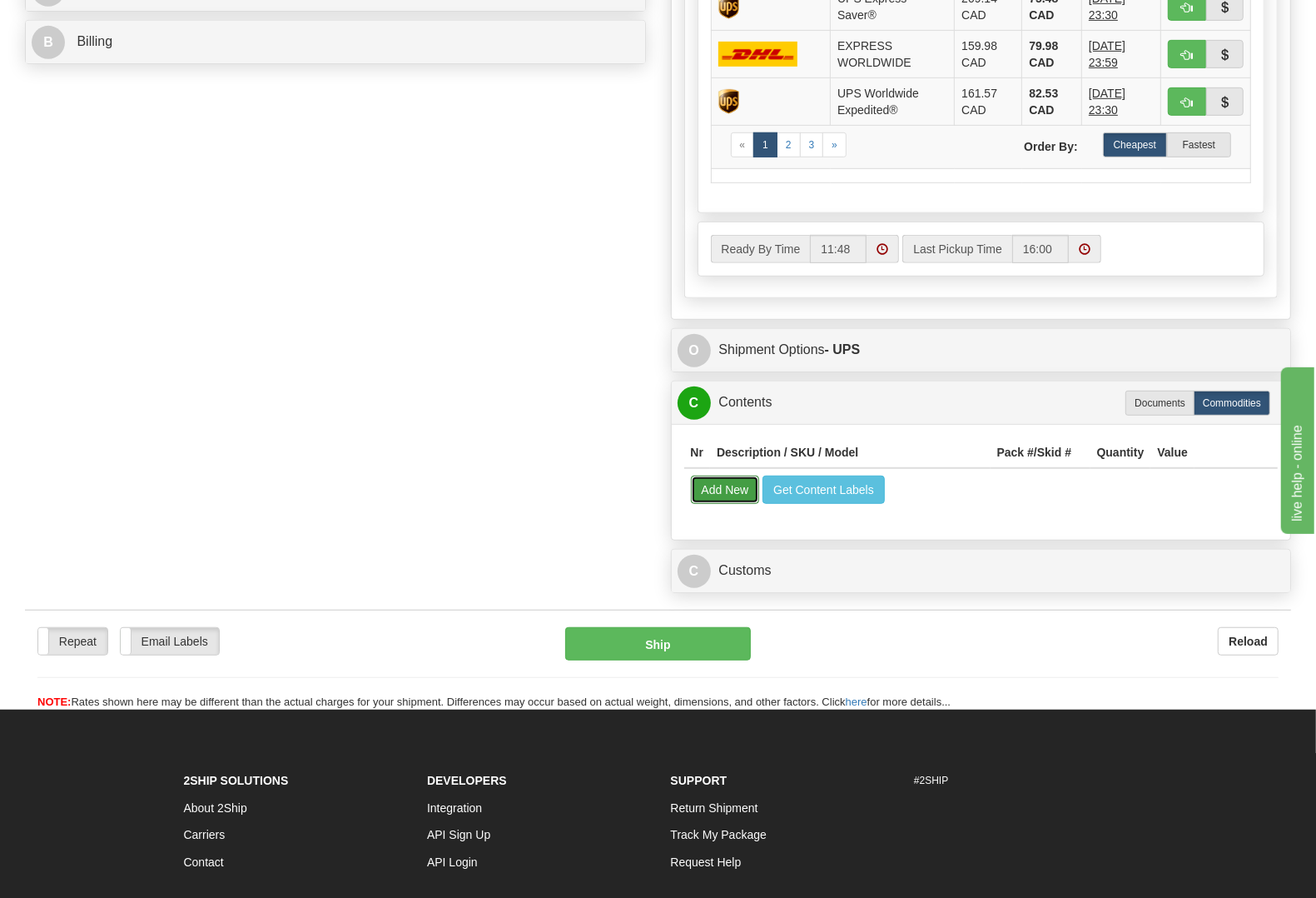
click at [715, 500] on button "Add New" at bounding box center [726, 490] width 70 height 28
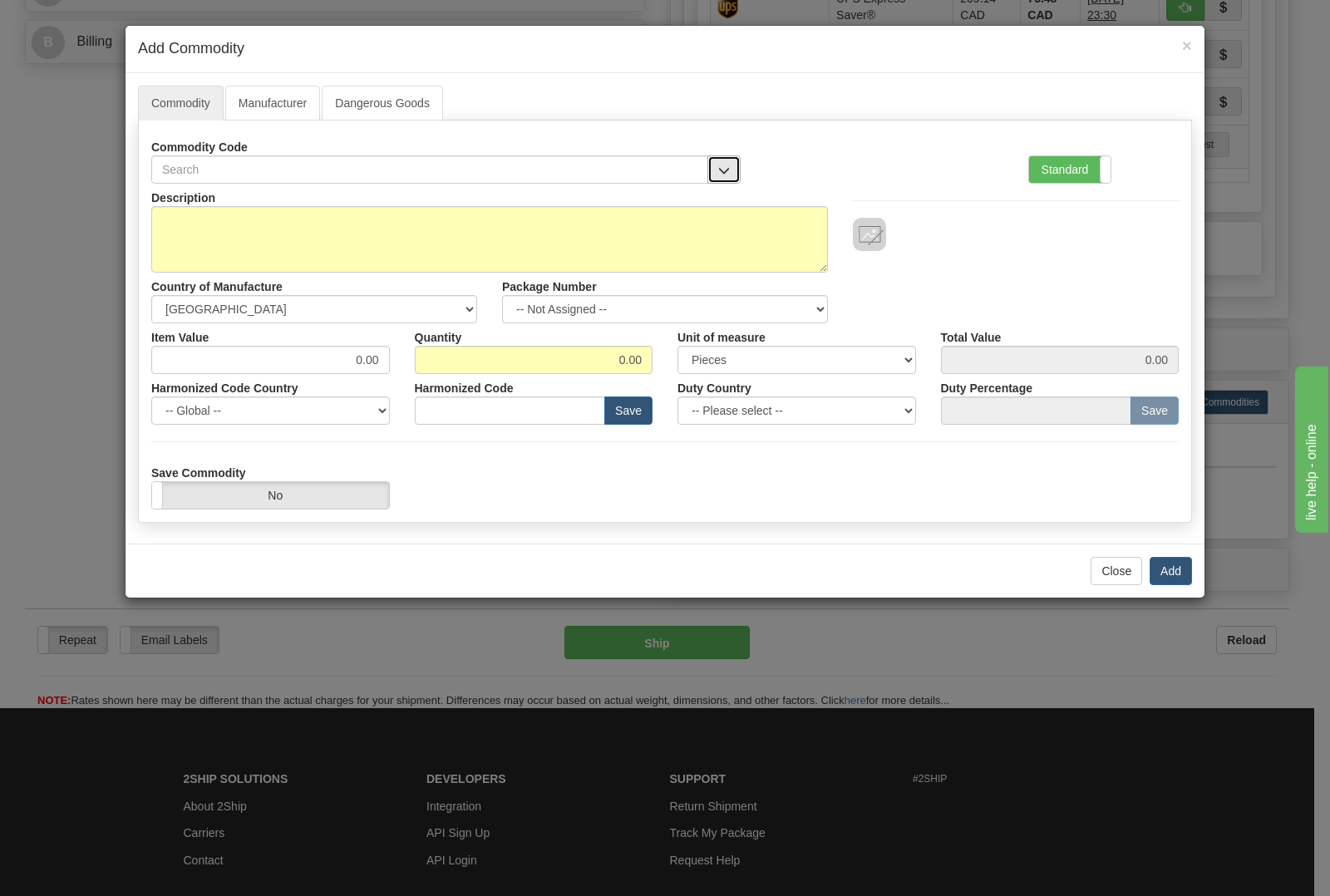
click at [708, 167] on button "button" at bounding box center [724, 169] width 33 height 28
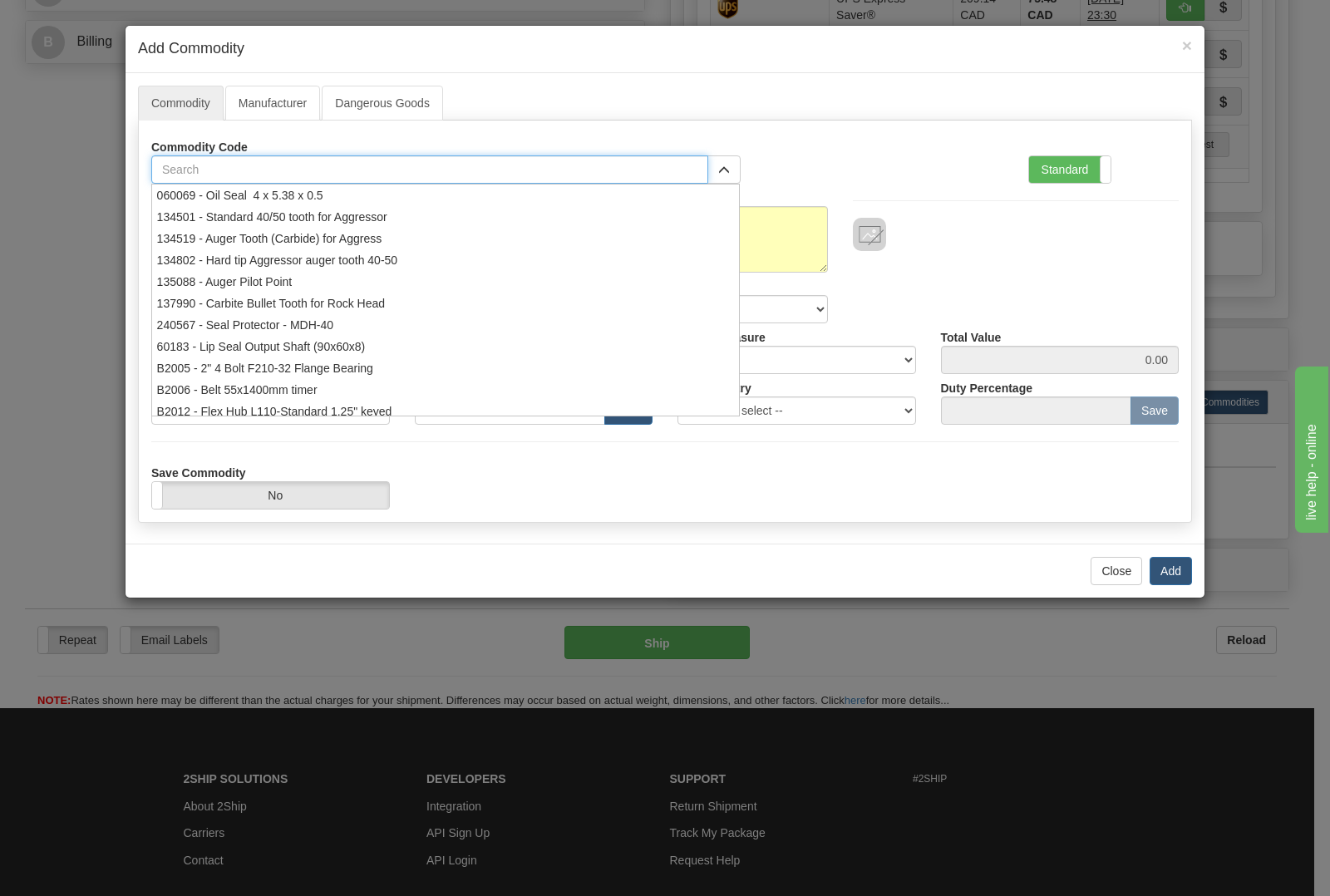
click at [452, 175] on input "text" at bounding box center [430, 169] width 557 height 28
type input "5084"
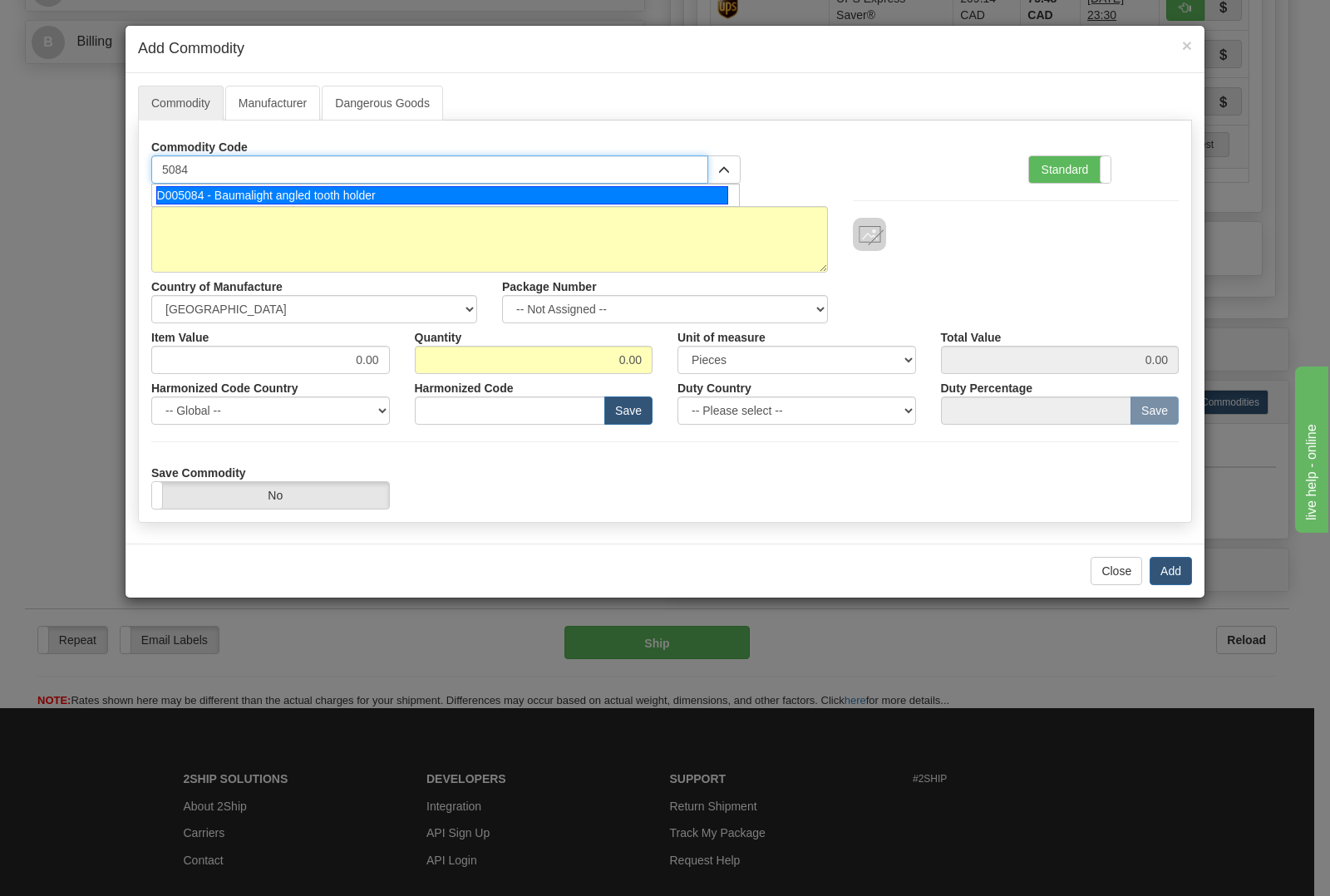
click at [430, 187] on div "D005084 - Baumalight angled tooth holder" at bounding box center [443, 194] width 573 height 19
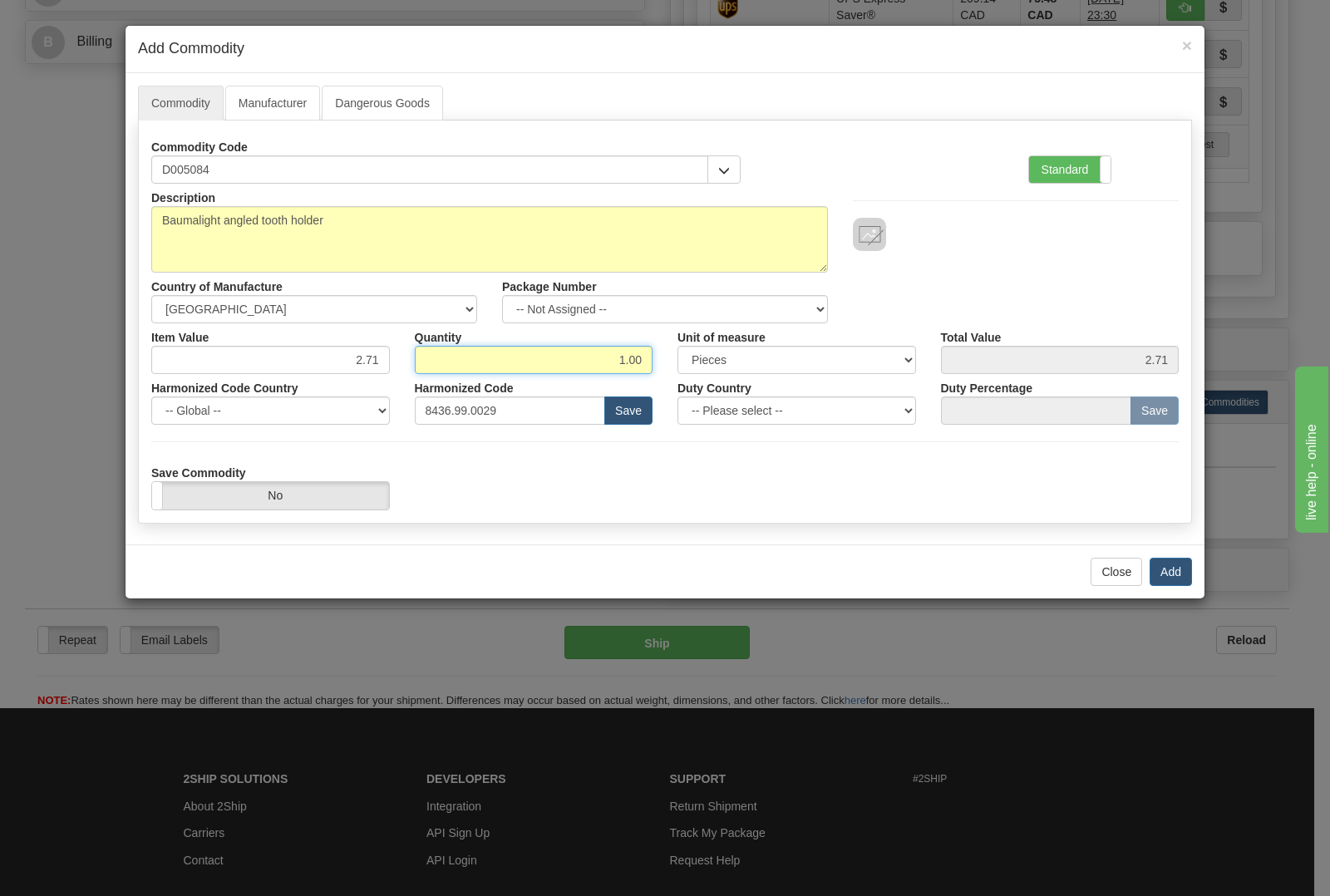
click at [647, 355] on input "1.00" at bounding box center [534, 360] width 238 height 28
type input "1"
type input "2"
type input "5.42"
click at [1178, 575] on button "Add" at bounding box center [1170, 572] width 42 height 28
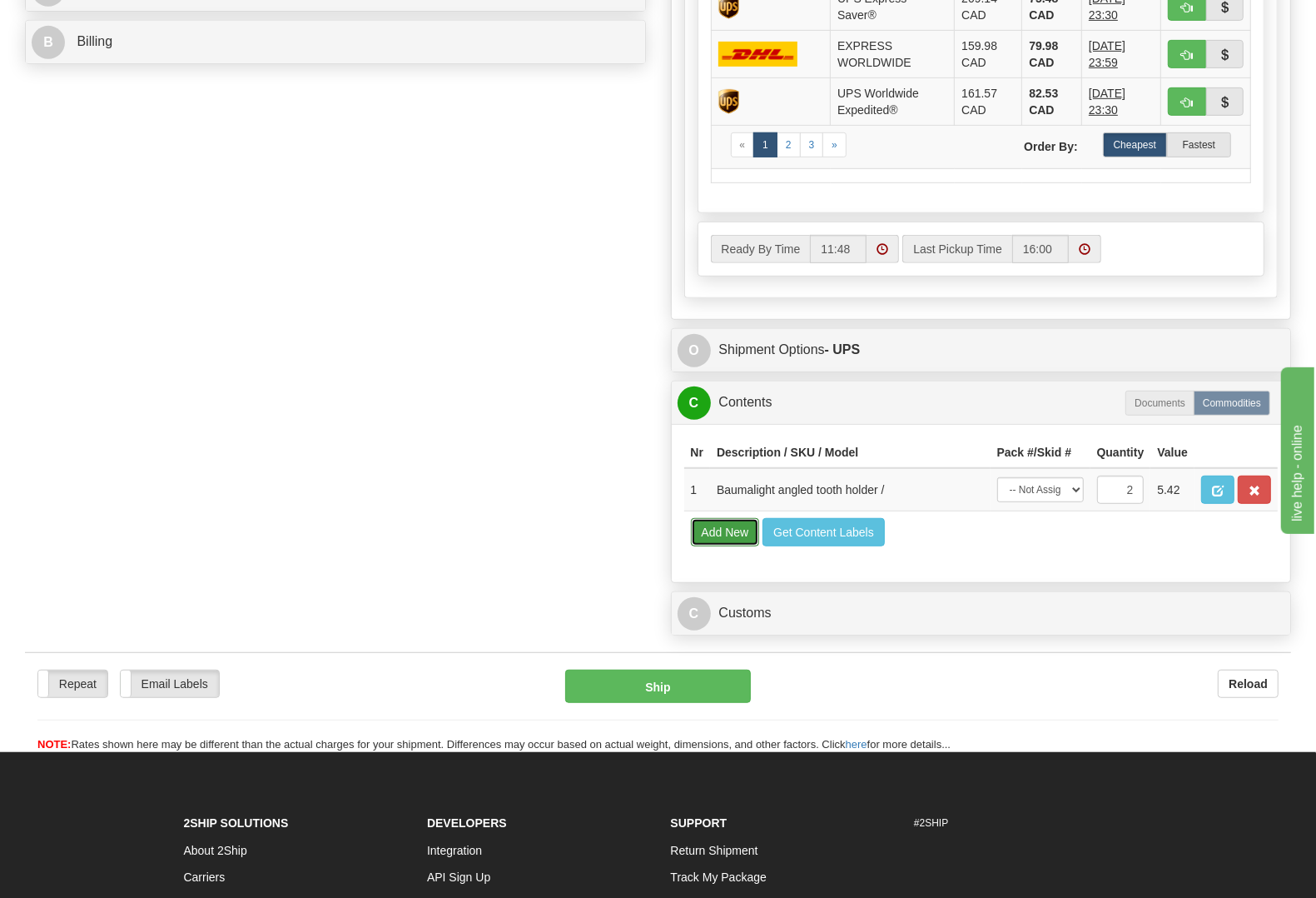
click at [726, 546] on button "Add New" at bounding box center [726, 532] width 70 height 28
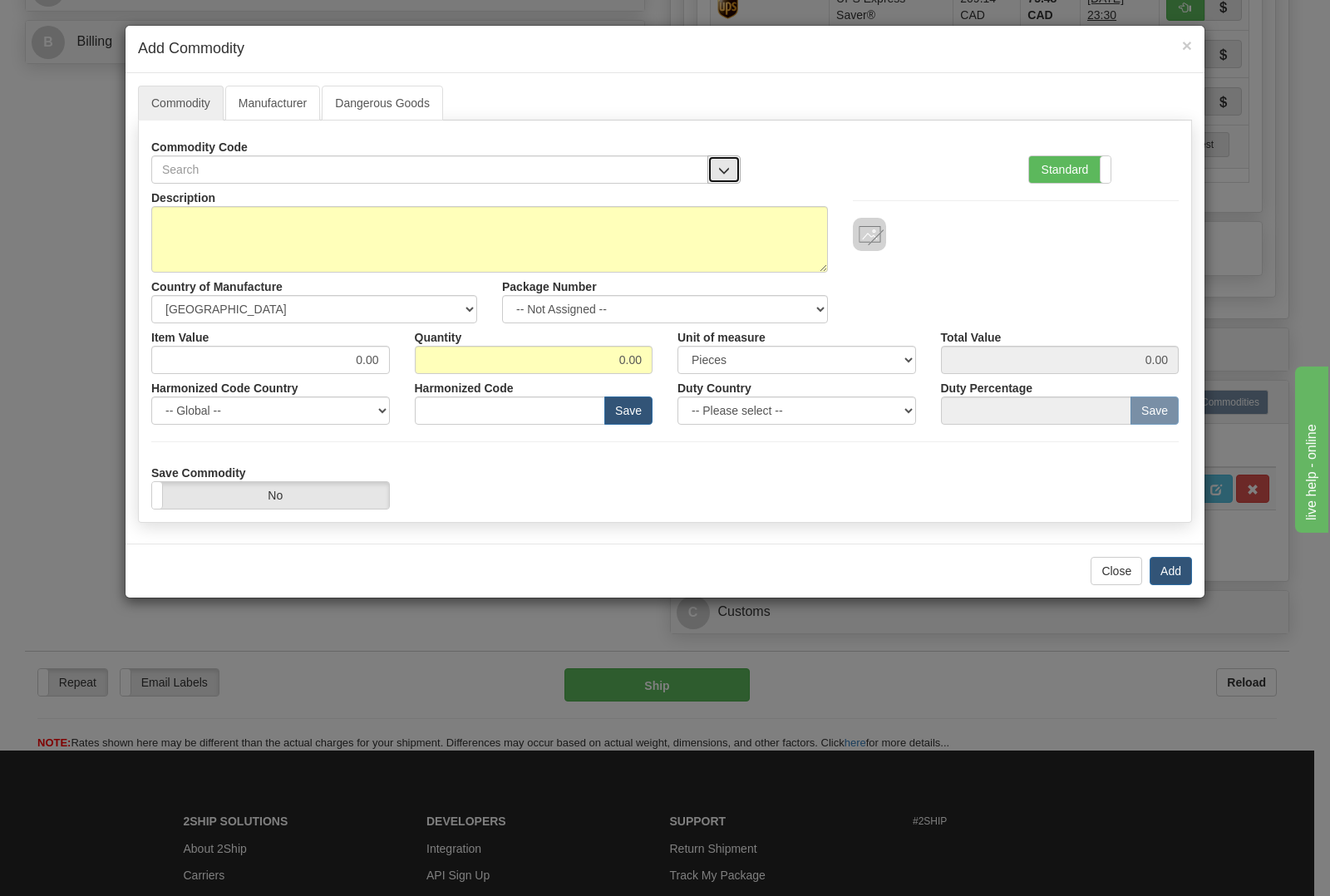
click at [717, 180] on button "button" at bounding box center [724, 169] width 33 height 28
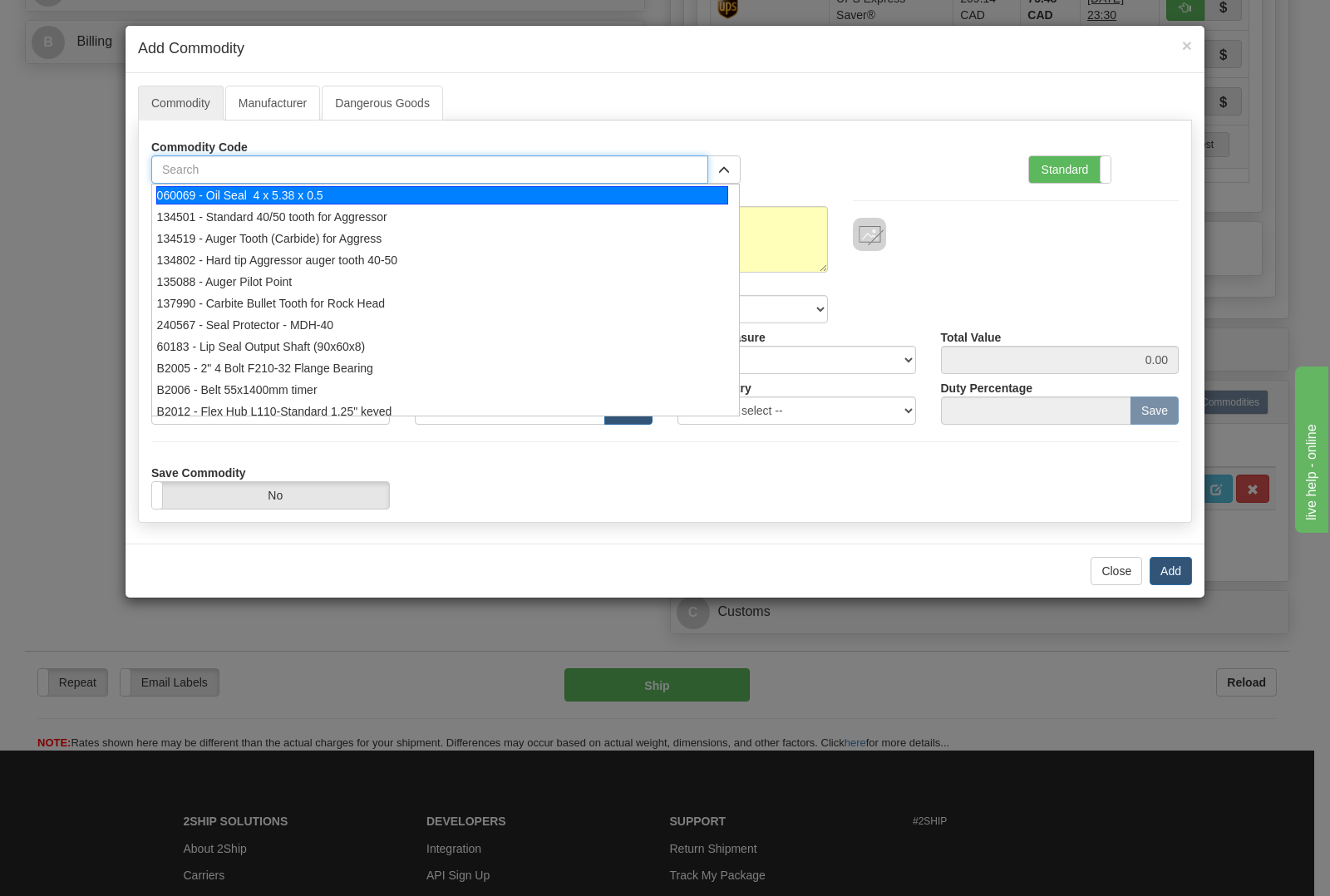
click at [495, 176] on input "text" at bounding box center [430, 169] width 557 height 28
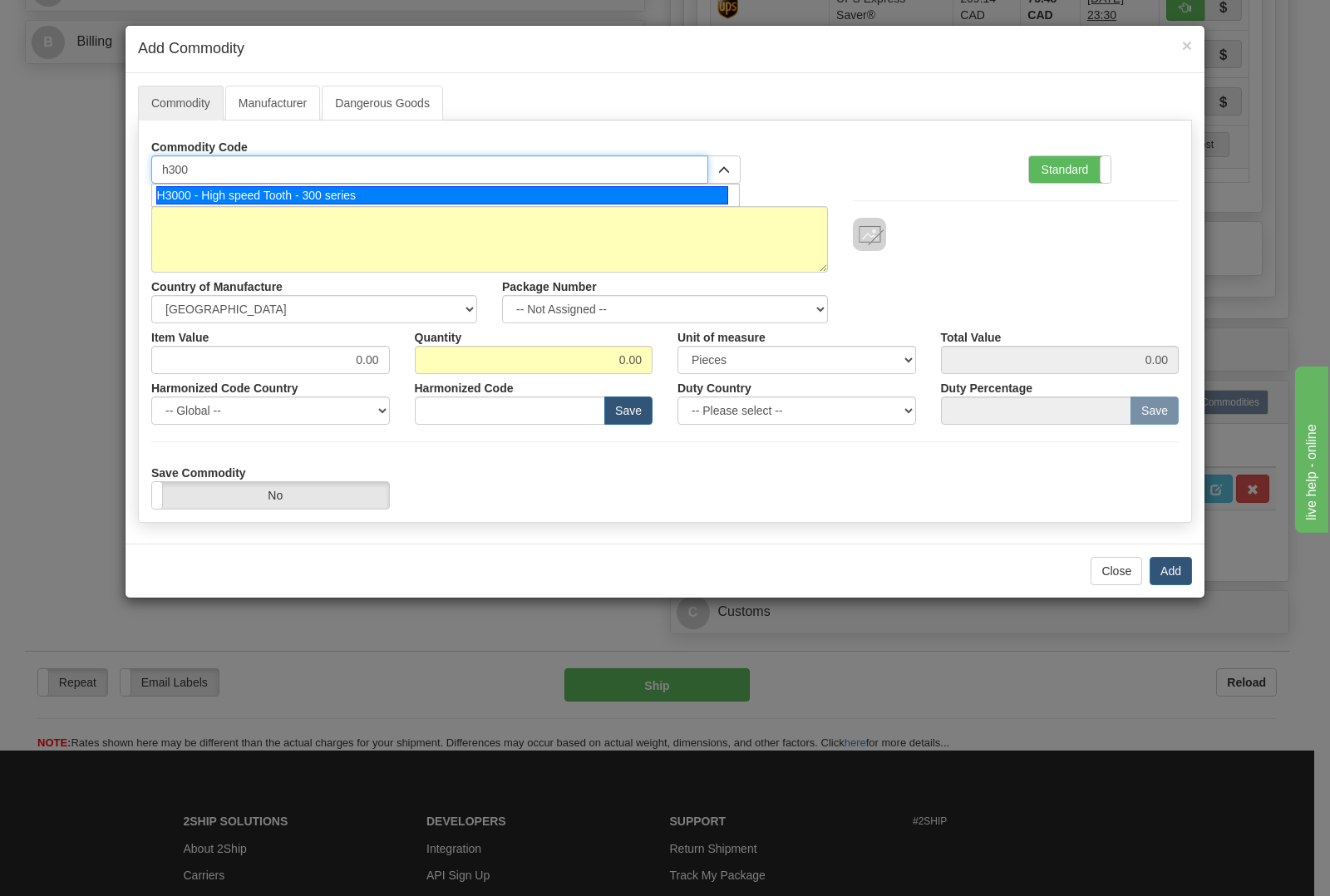
type input "h3000"
click at [392, 200] on div "H3000 - High speed Tooth - 300 series" at bounding box center [443, 194] width 573 height 19
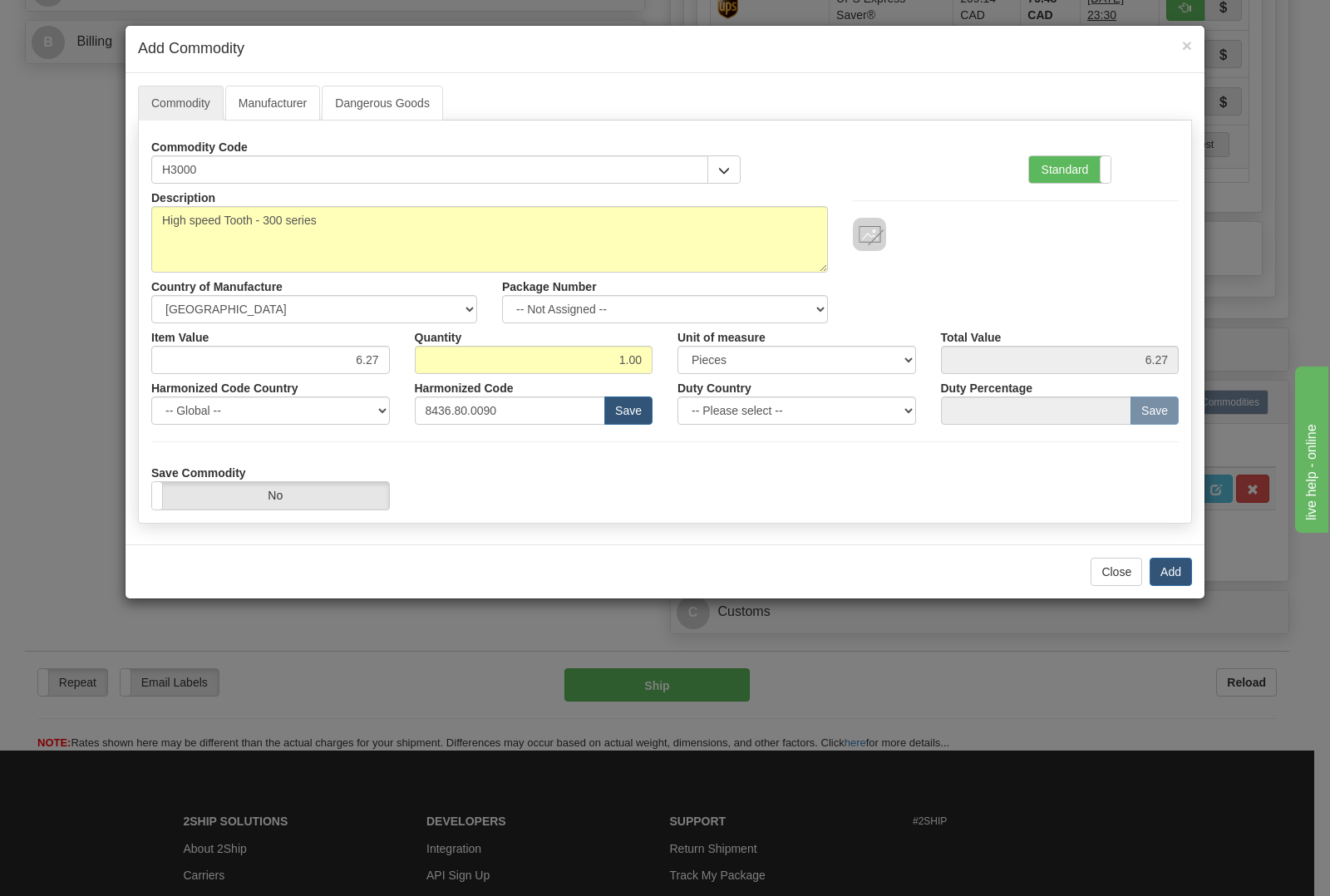
click at [653, 358] on div "Quantity 1.00" at bounding box center [535, 349] width 264 height 51
click at [647, 359] on input "1.00" at bounding box center [534, 360] width 238 height 28
type input "1"
type input "6"
type input "37.62"
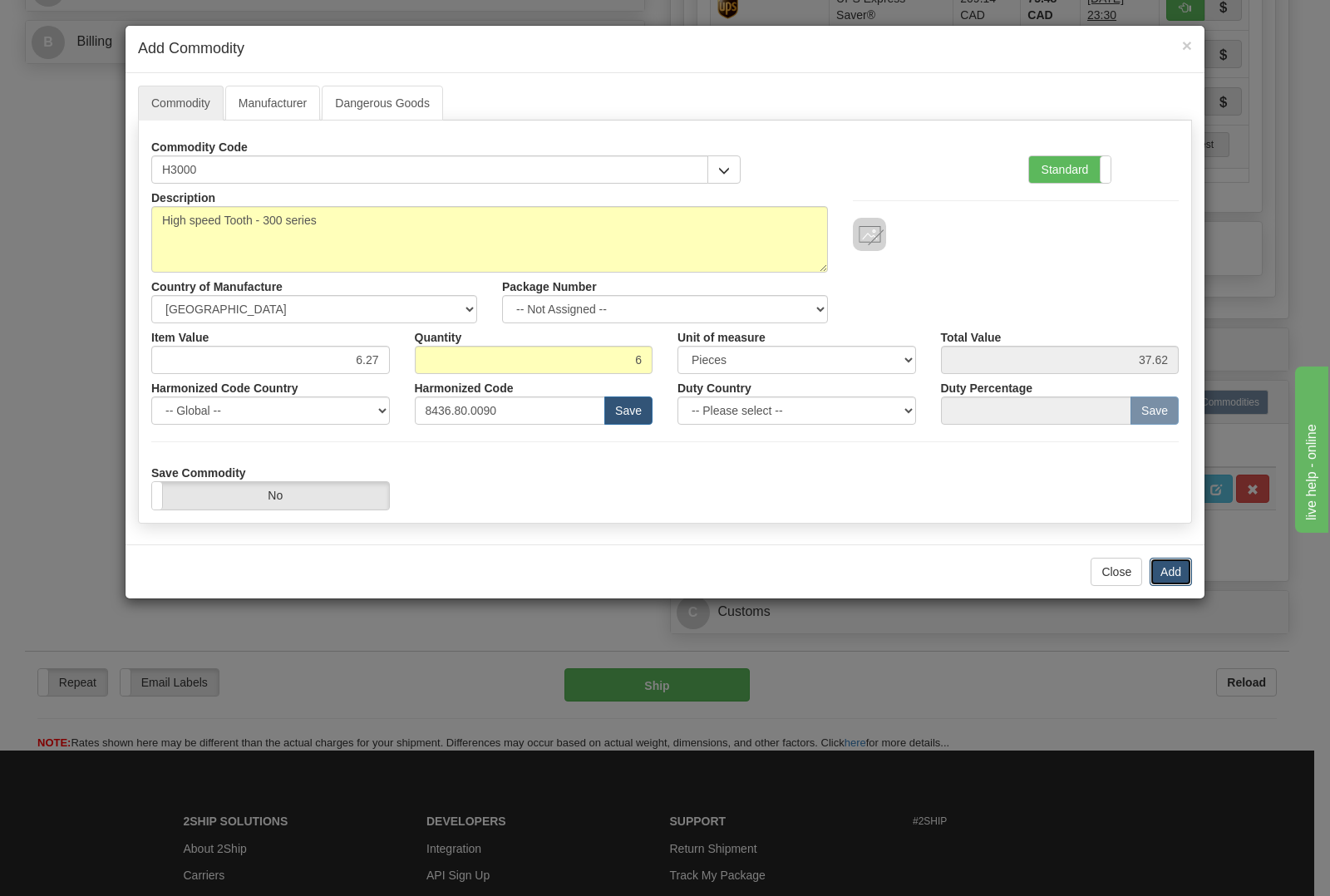
click at [1164, 576] on button "Add" at bounding box center [1170, 572] width 42 height 28
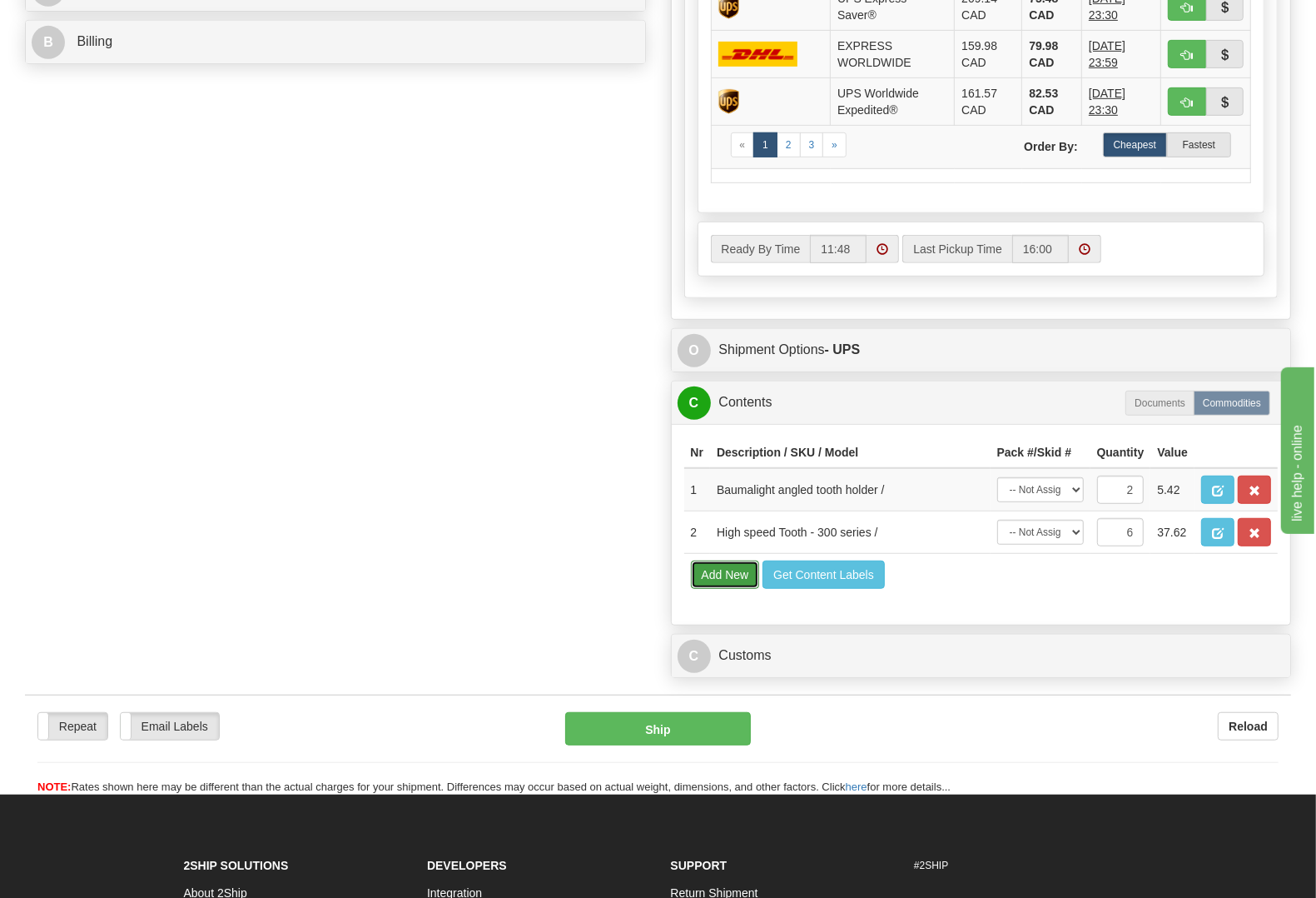
click at [712, 589] on button "Add New" at bounding box center [726, 574] width 70 height 28
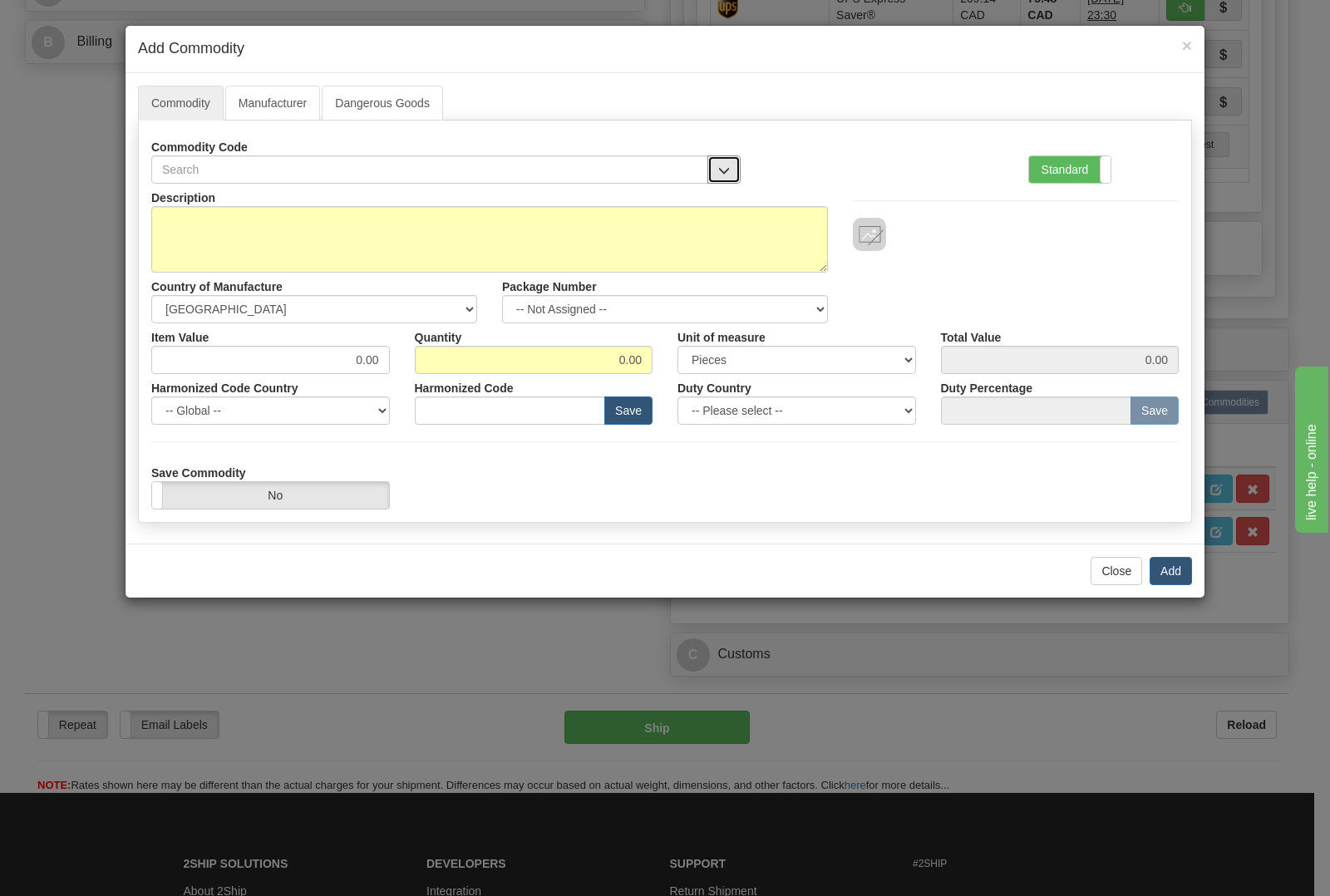
drag, startPoint x: 728, startPoint y: 175, endPoint x: 710, endPoint y: 184, distance: 20.1
click at [725, 176] on span "button" at bounding box center [724, 170] width 12 height 11
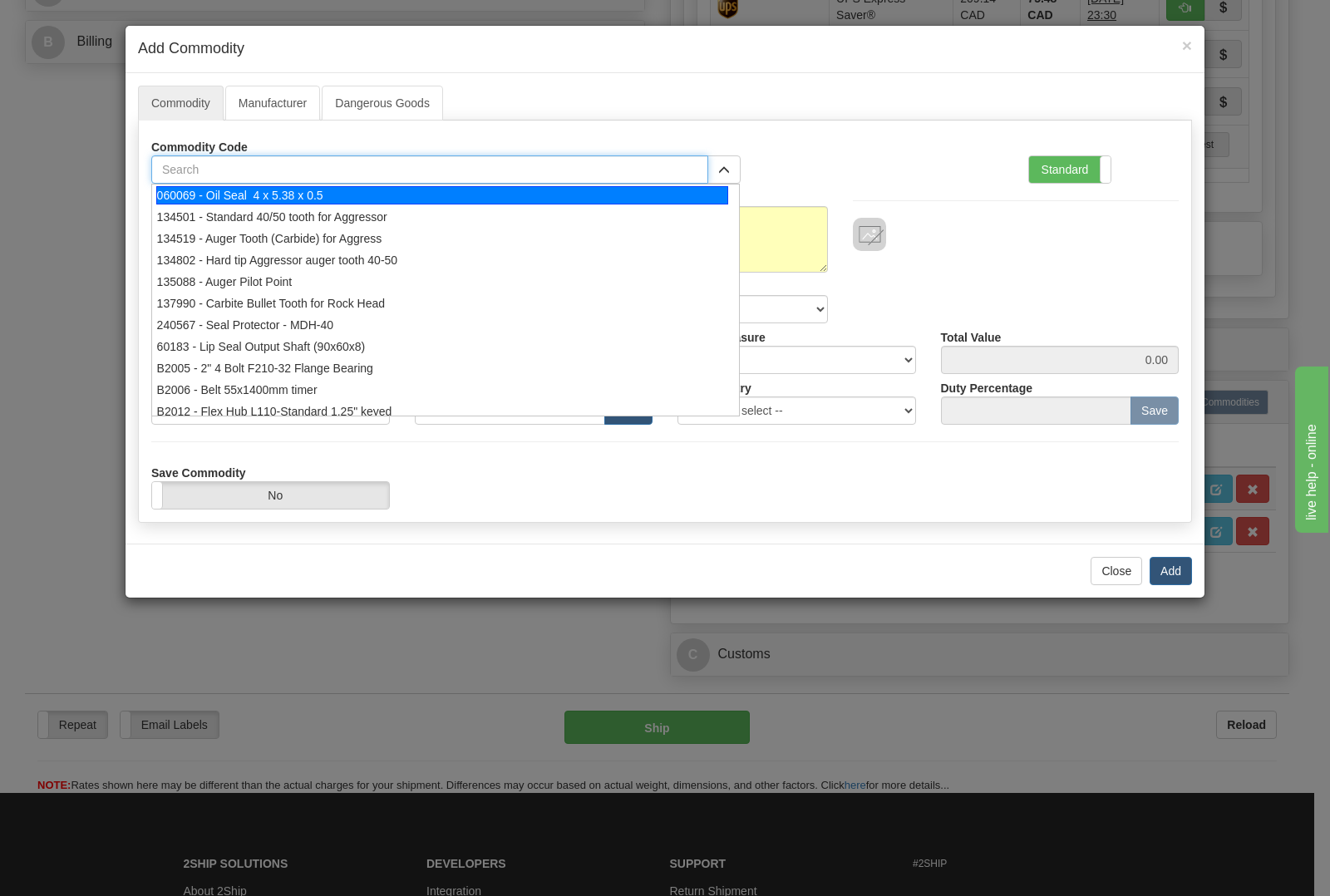
click at [591, 175] on input "text" at bounding box center [430, 169] width 557 height 28
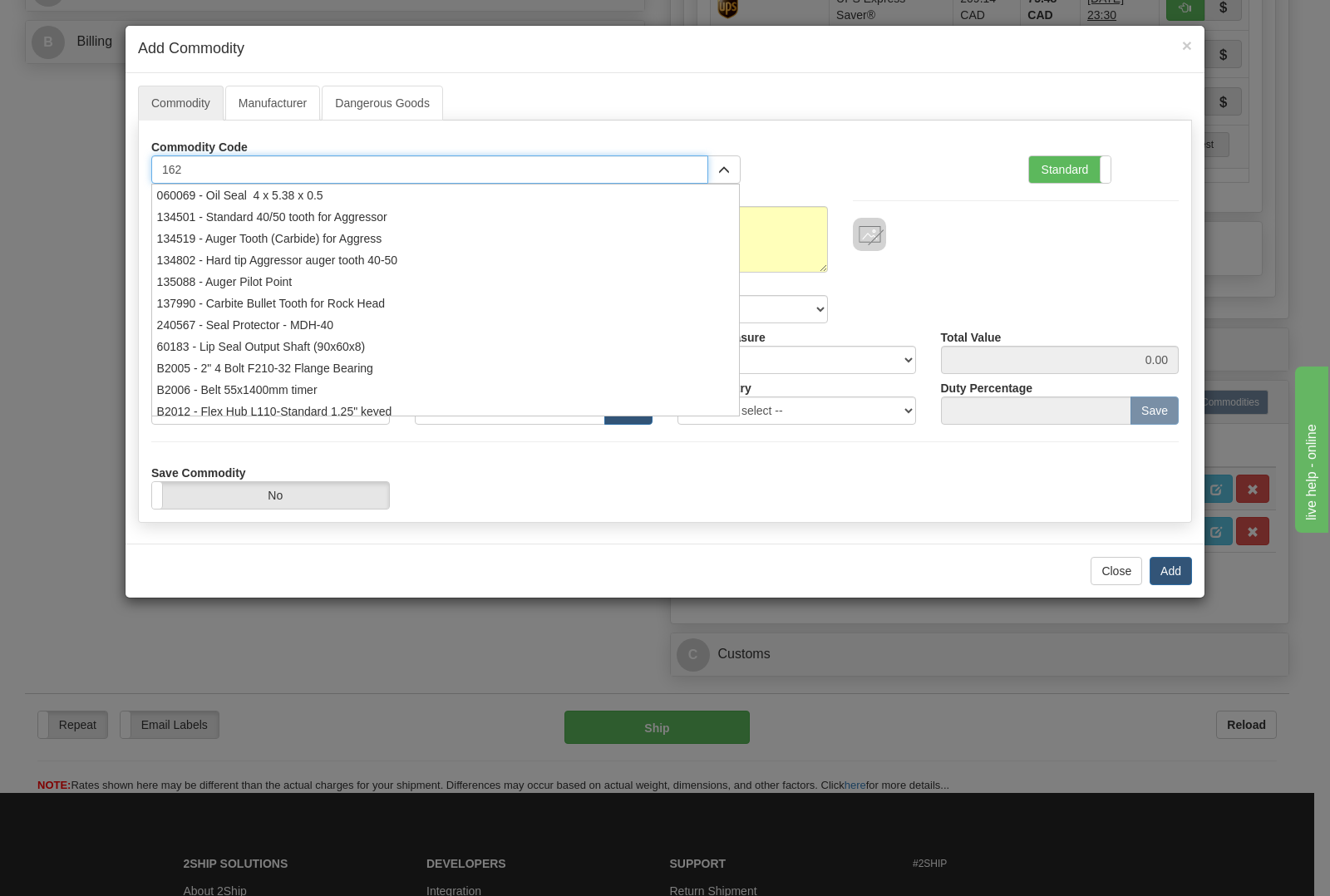
type input "1625"
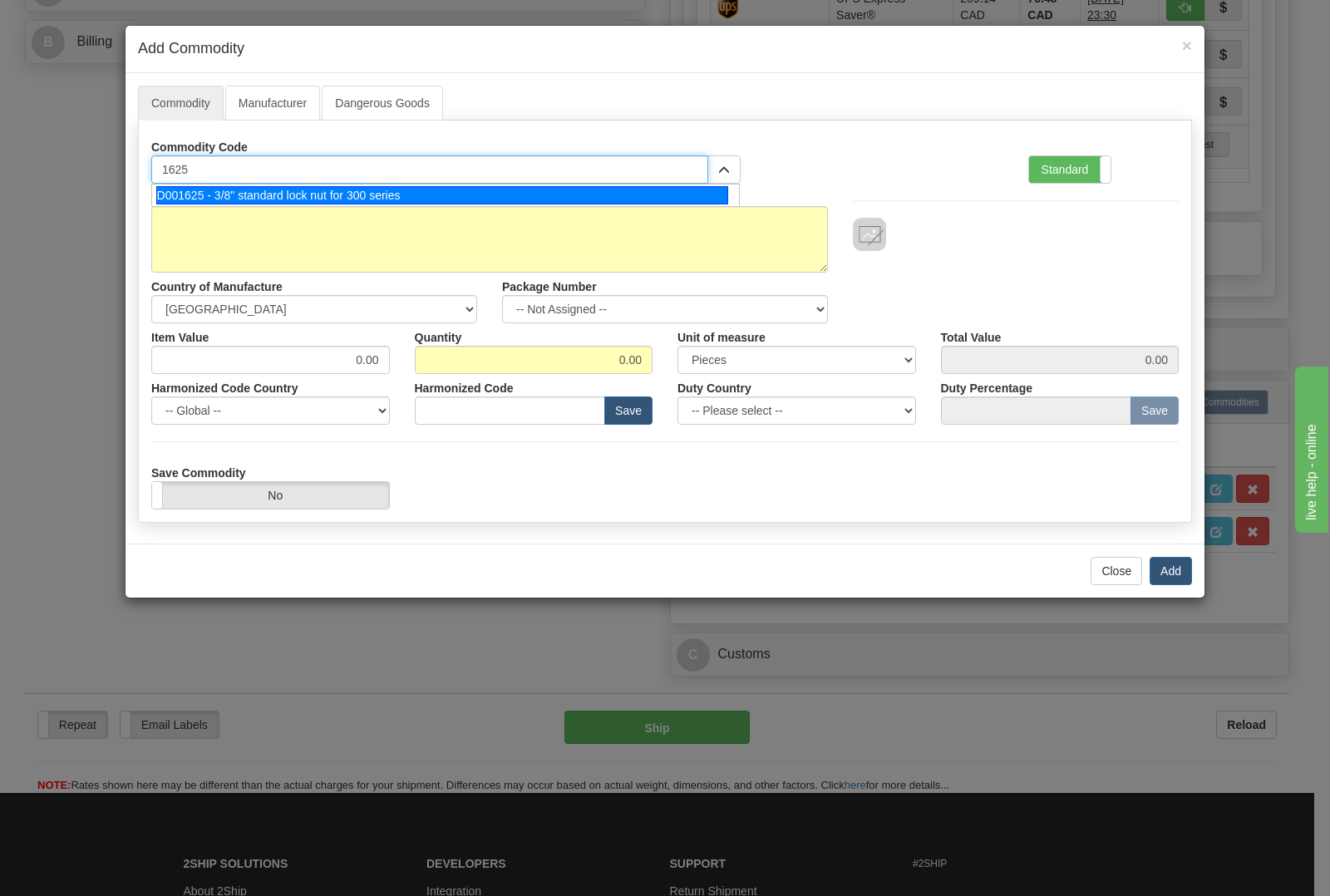
click at [494, 196] on div "D001625 - 3/8" standard lock nut for 300 series" at bounding box center [443, 194] width 573 height 19
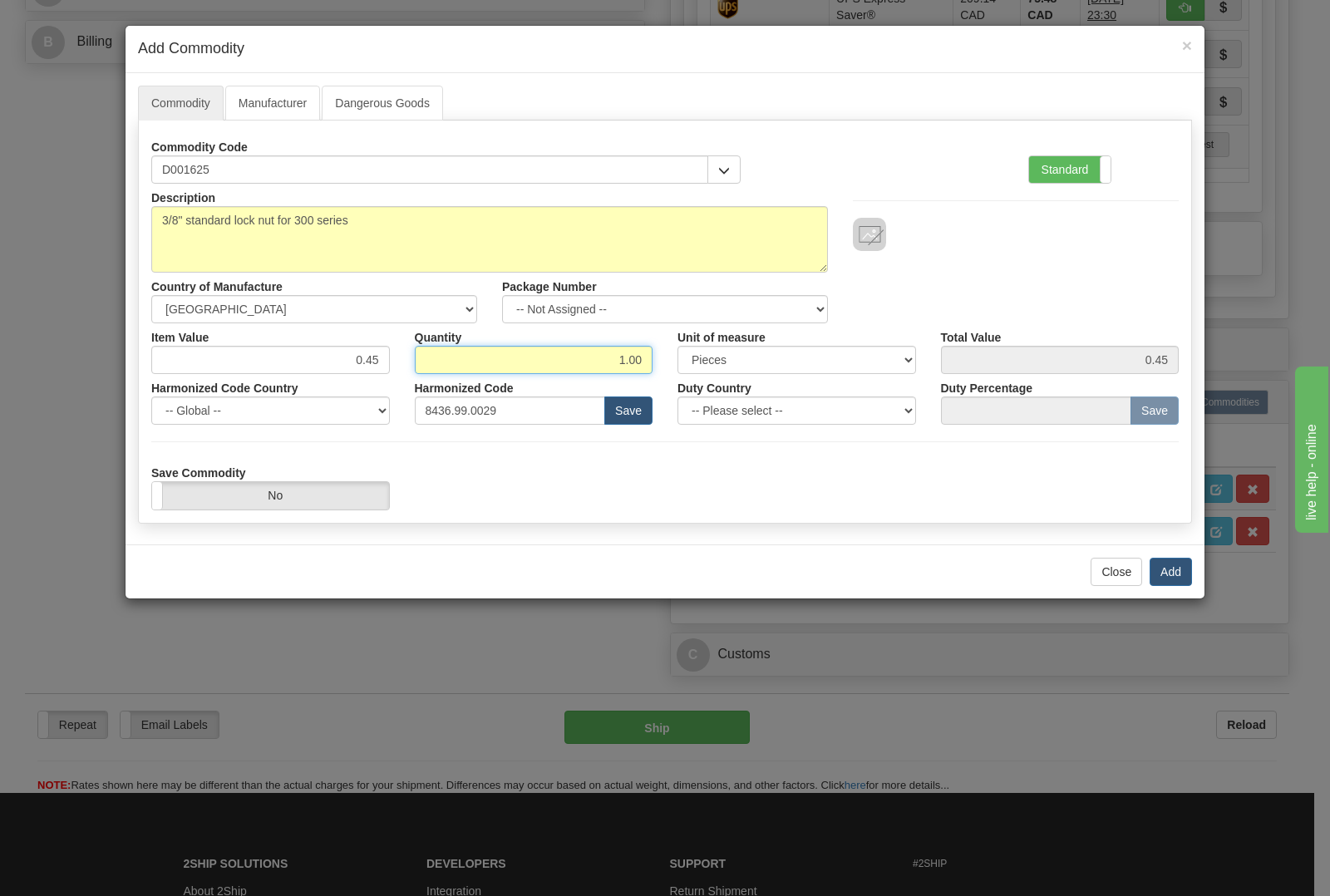
click at [640, 353] on input "1.00" at bounding box center [534, 360] width 238 height 28
type input "1"
type input "15"
type input "6.75"
click at [1169, 575] on button "Add" at bounding box center [1170, 572] width 42 height 28
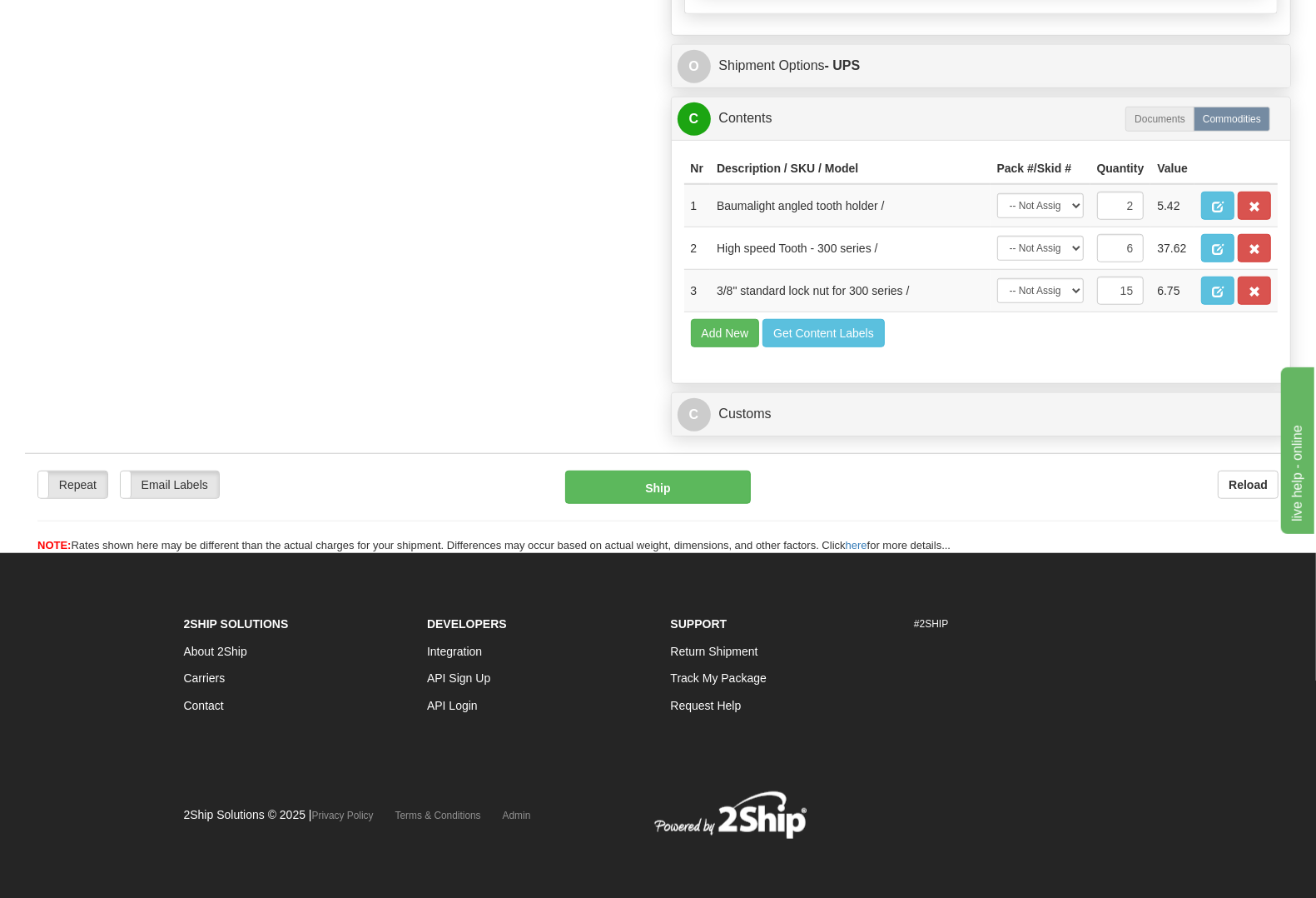
scroll to position [1041, 0]
click at [579, 503] on button "Ship" at bounding box center [658, 487] width 186 height 33
type input "11"
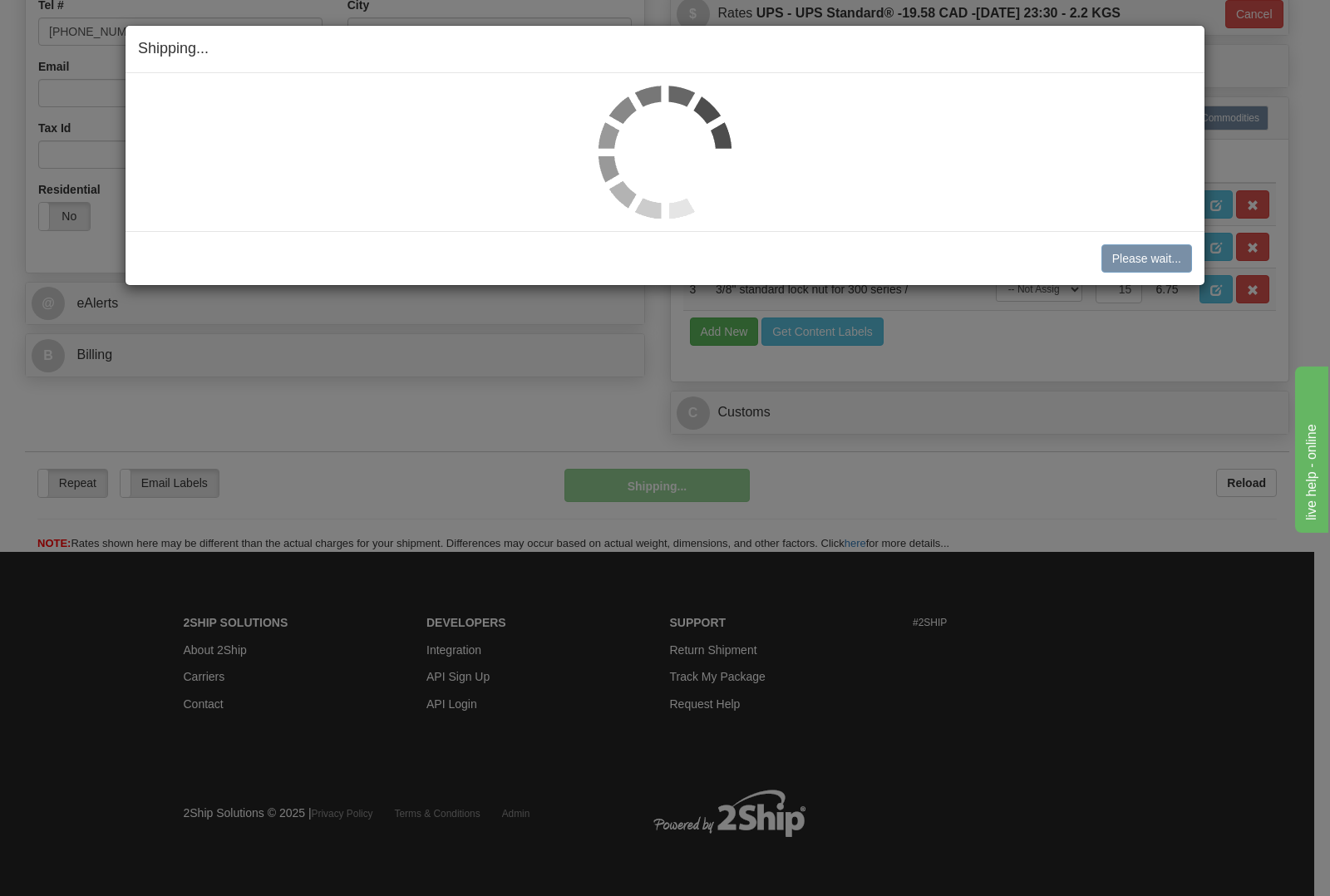
scroll to position [505, 0]
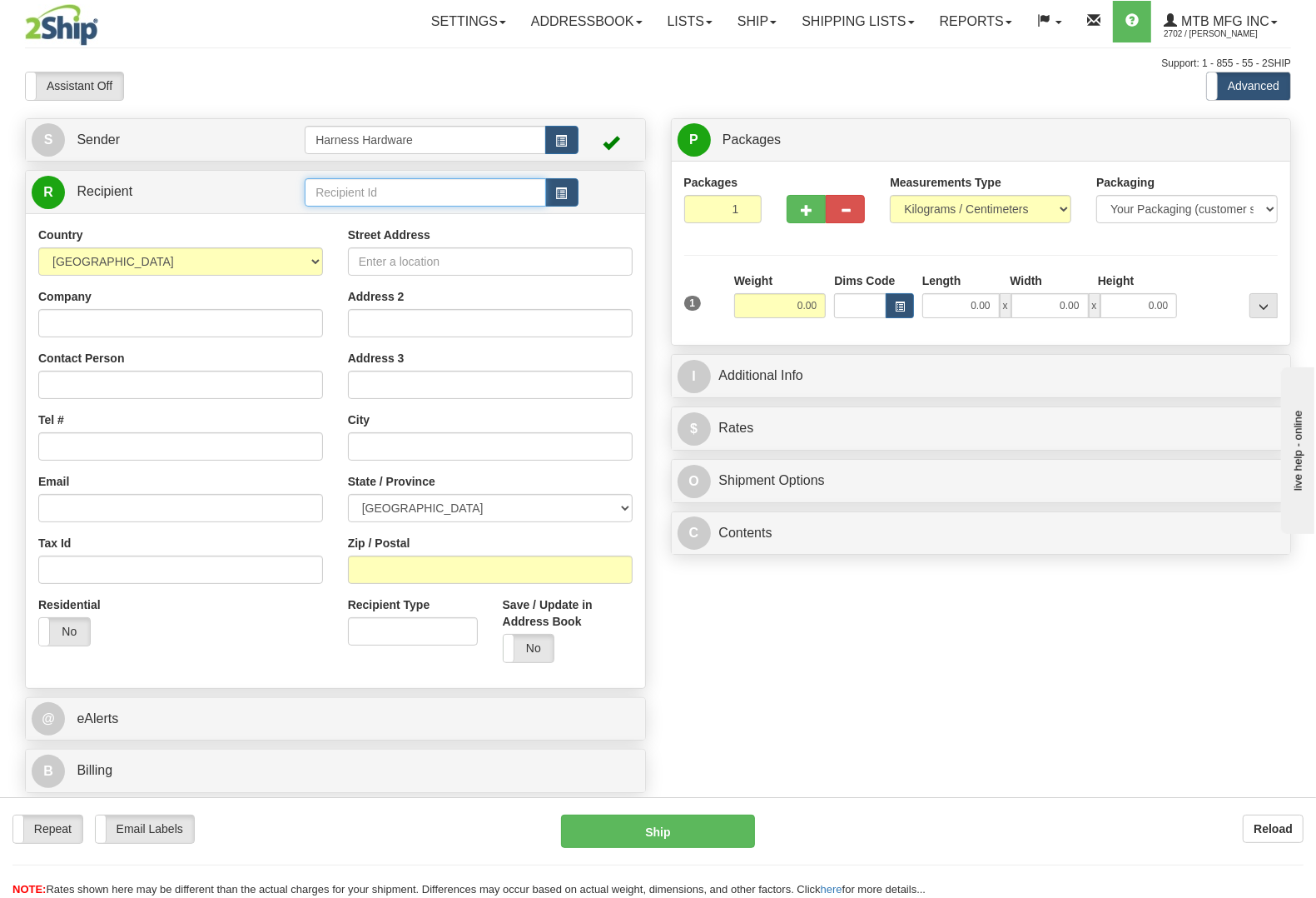
click at [432, 197] on input "text" at bounding box center [425, 192] width 241 height 28
click at [418, 194] on input "pree" at bounding box center [425, 192] width 241 height 28
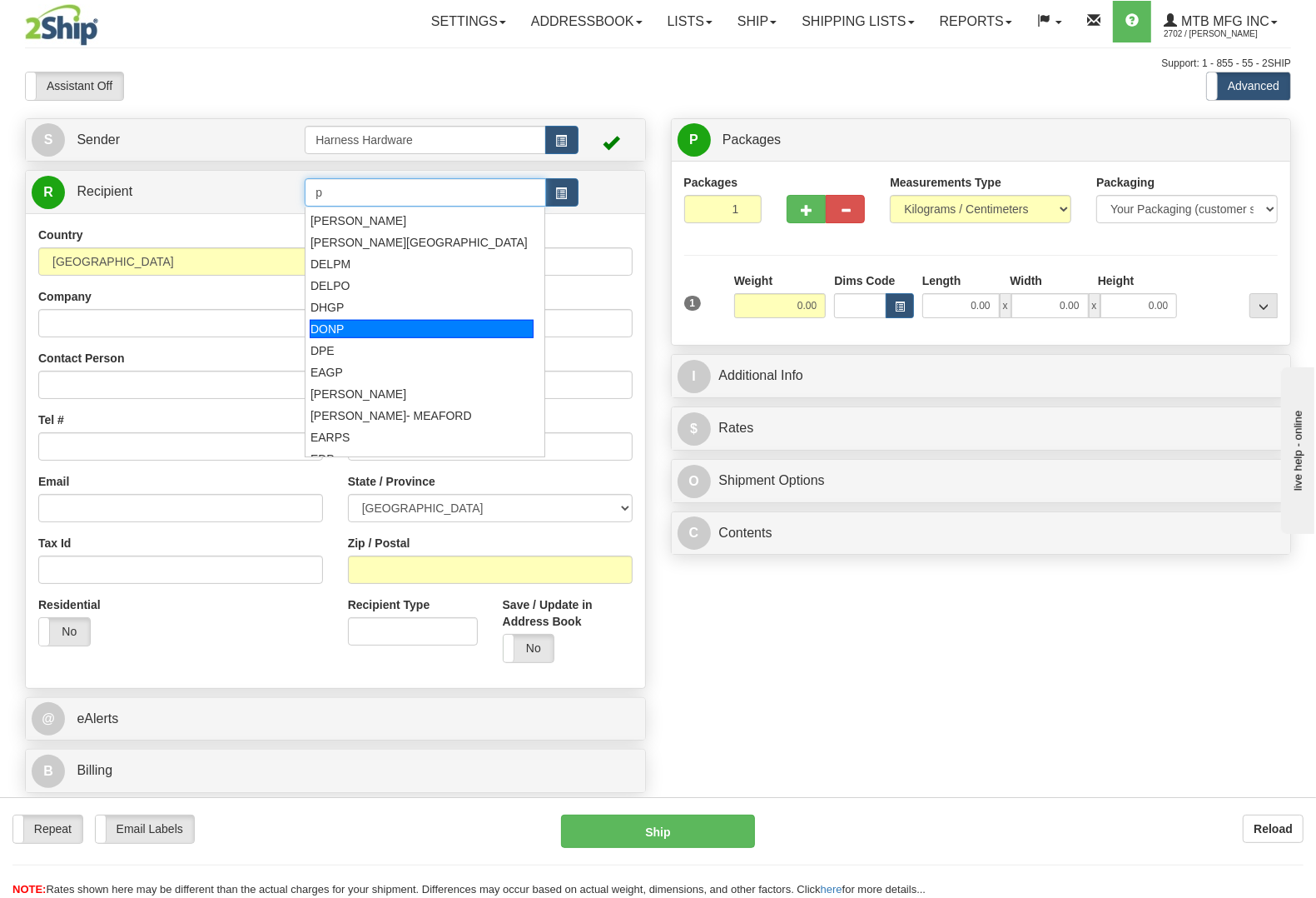
scroll to position [729, 0]
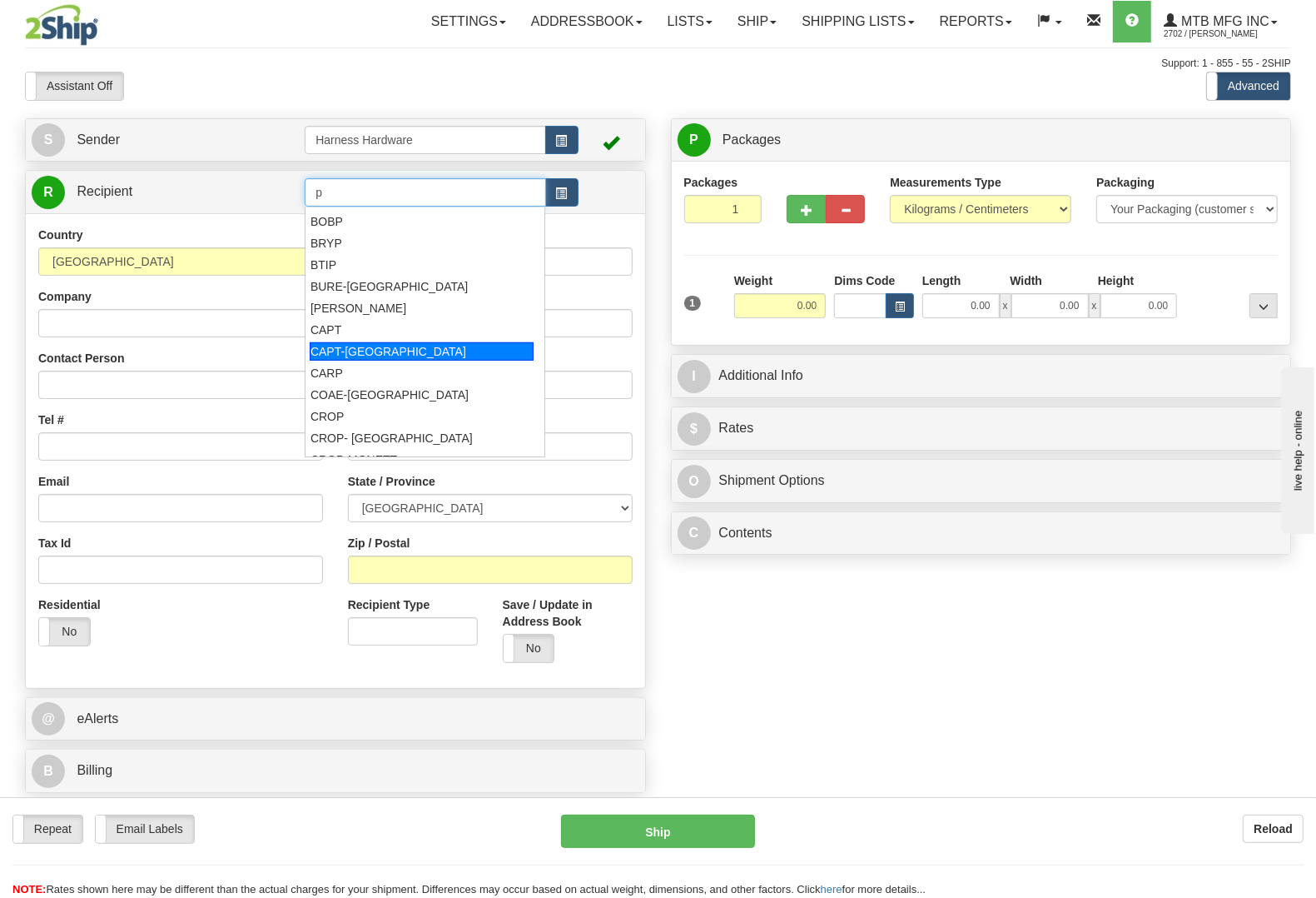
type input "p"
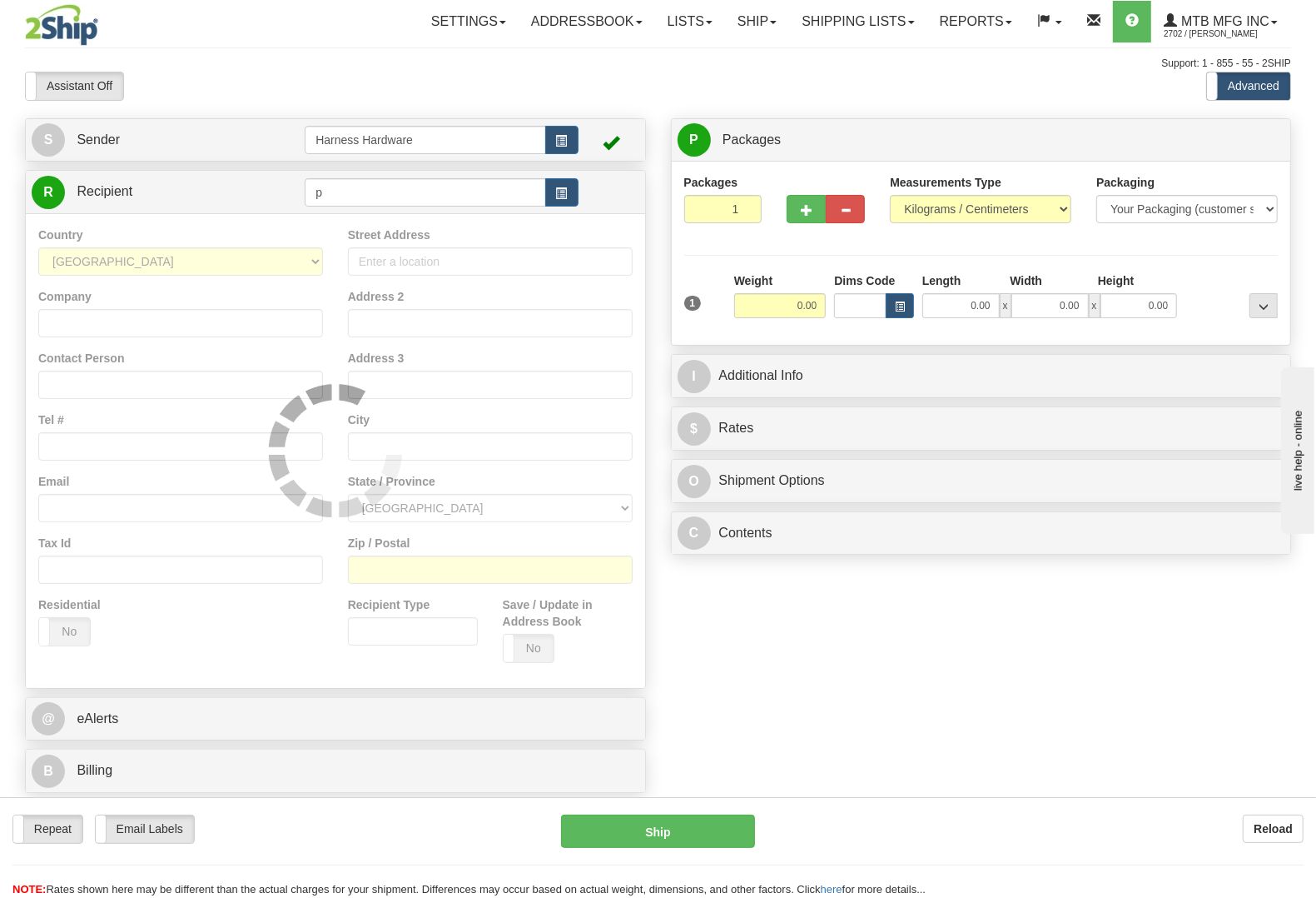
click at [933, 685] on div "S Sender Harness Hardware" at bounding box center [658, 460] width 1292 height 684
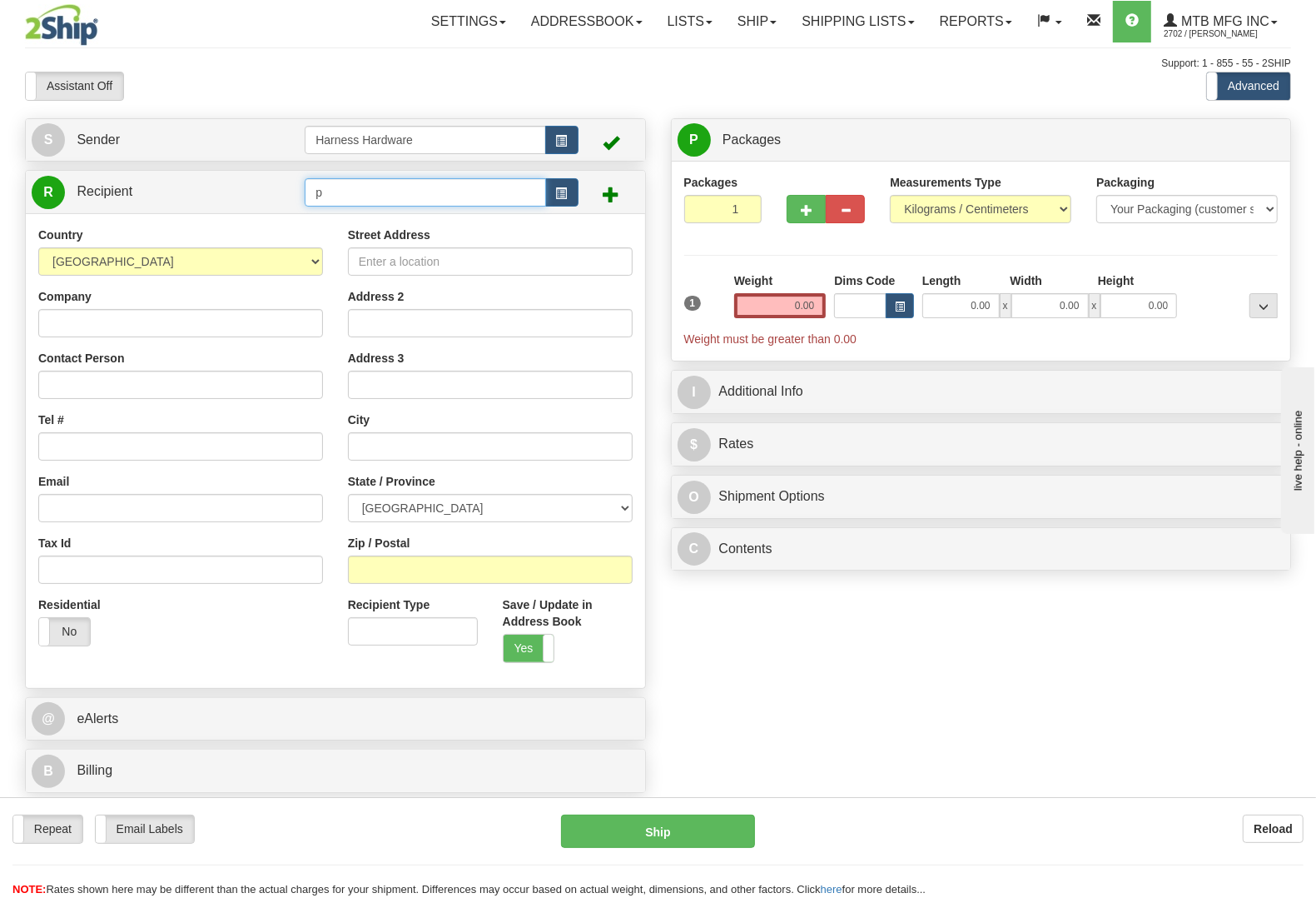
click at [317, 185] on input "p" at bounding box center [425, 192] width 241 height 28
click at [335, 189] on input "p" at bounding box center [425, 192] width 241 height 28
click at [1284, 834] on button "Reload" at bounding box center [1274, 828] width 61 height 28
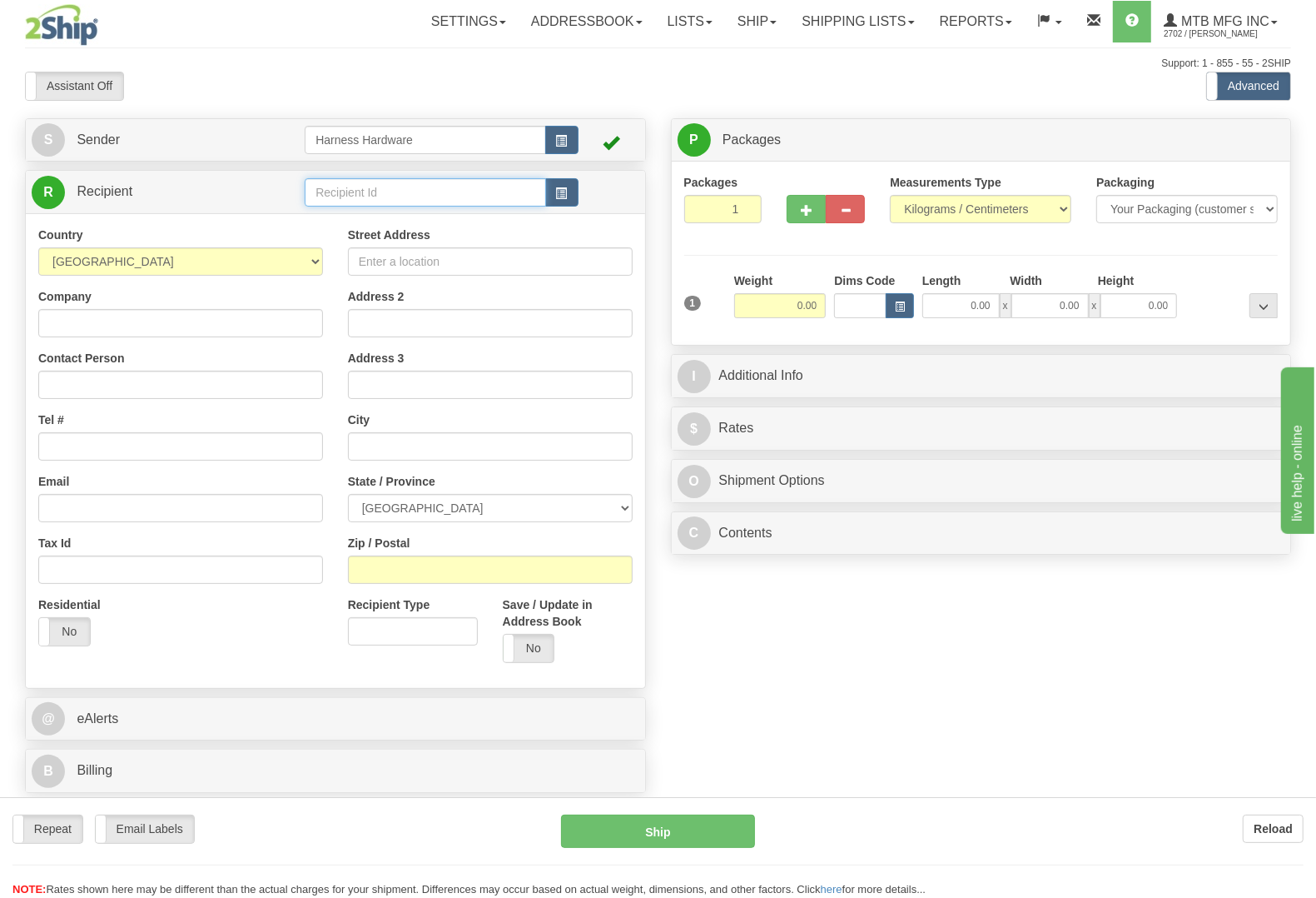
click at [343, 186] on div "Toggle navigation Settings Shipping Preferences Fields Preferences New" at bounding box center [658, 449] width 1316 height 898
click at [343, 185] on input "text" at bounding box center [425, 192] width 241 height 28
click at [343, 184] on input "text" at bounding box center [425, 192] width 241 height 28
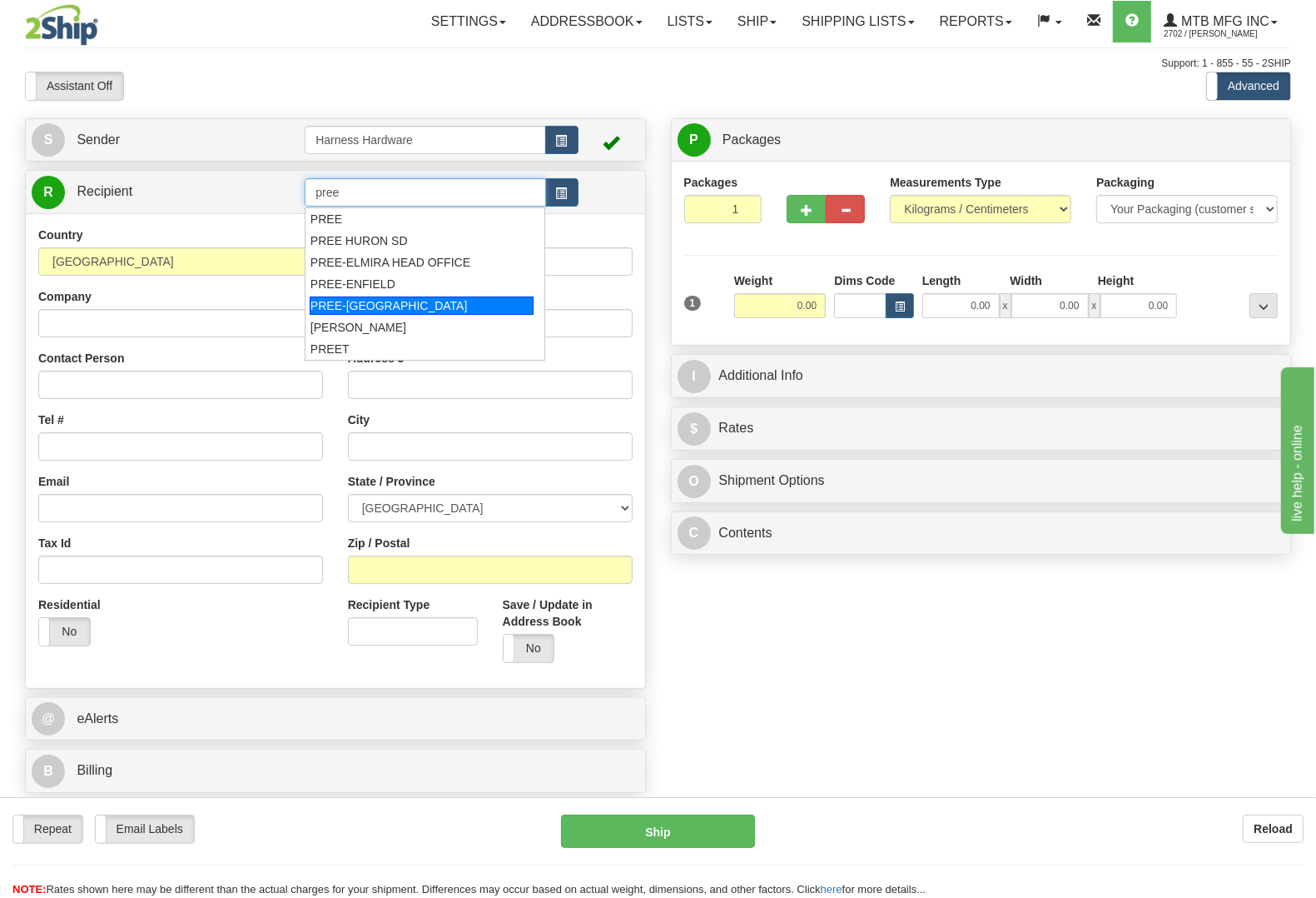
click at [409, 303] on div "PREE-[GEOGRAPHIC_DATA]" at bounding box center [421, 306] width 224 height 19
type input "PREE-[GEOGRAPHIC_DATA]"
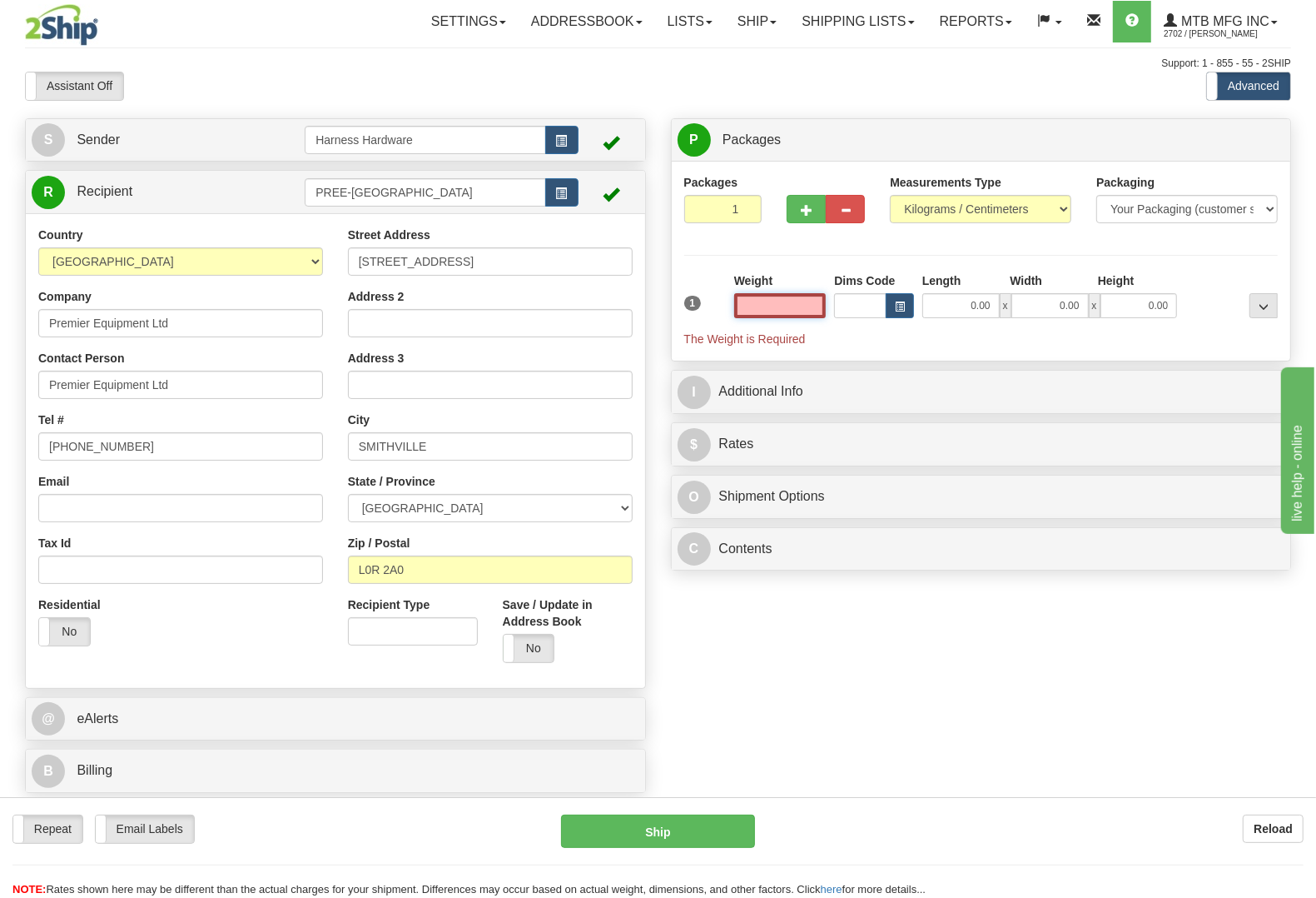
click at [779, 306] on input "text" at bounding box center [780, 306] width 92 height 25
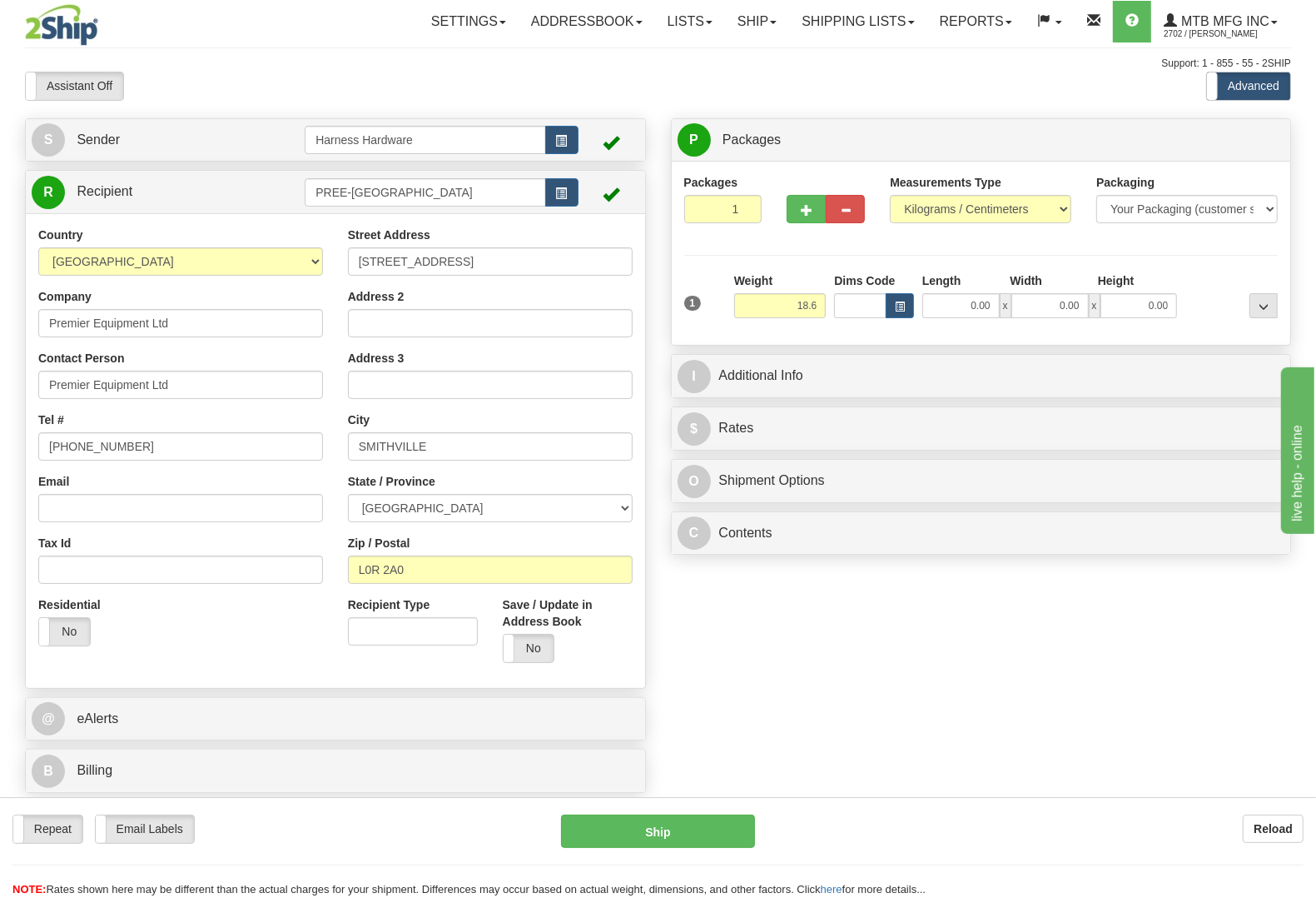
type input "18.60"
drag, startPoint x: 1185, startPoint y: 268, endPoint x: 1187, endPoint y: 276, distance: 8.2
click at [1187, 268] on div "Packages 1 1 Measurements Type" at bounding box center [981, 254] width 594 height 159
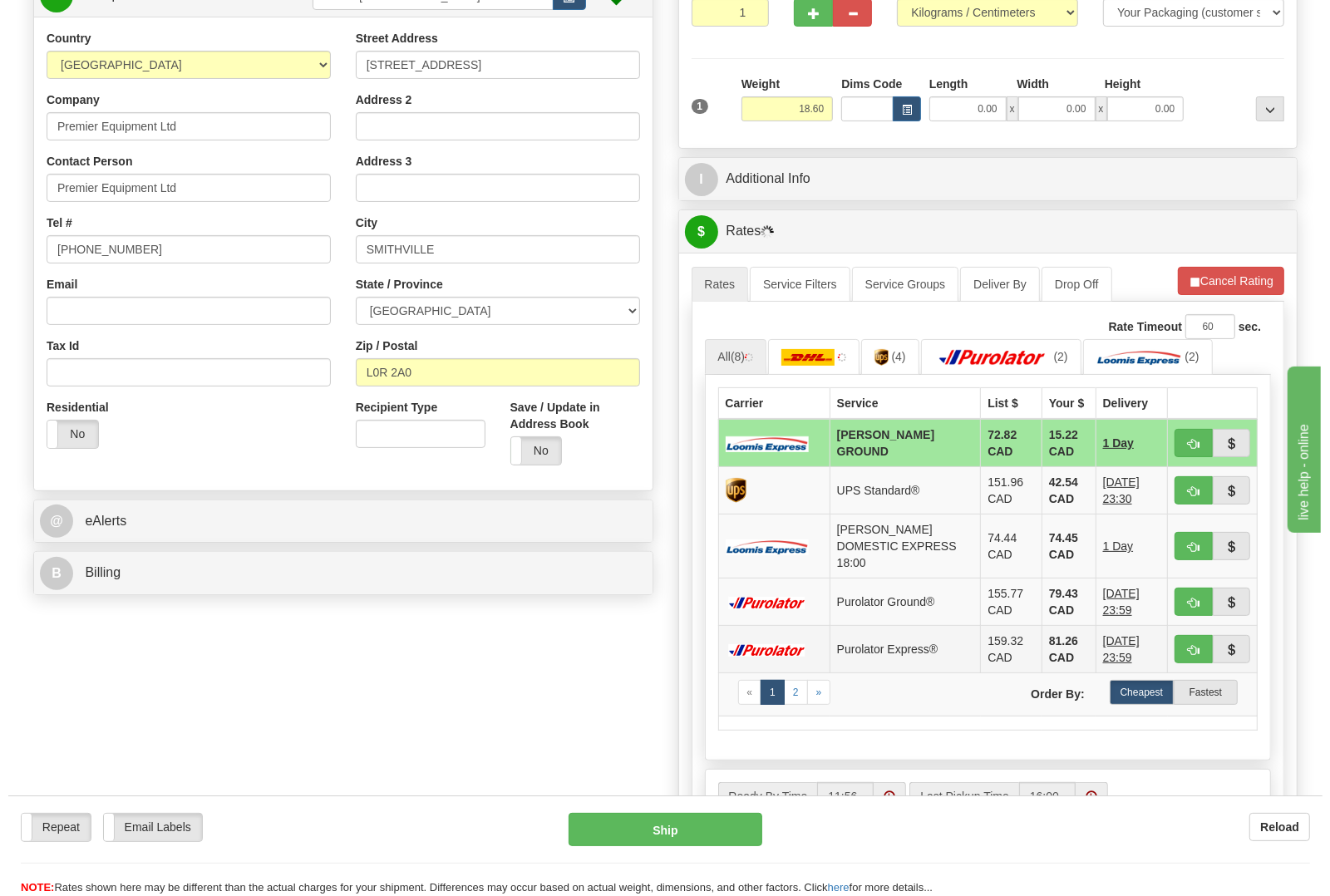
scroll to position [208, 0]
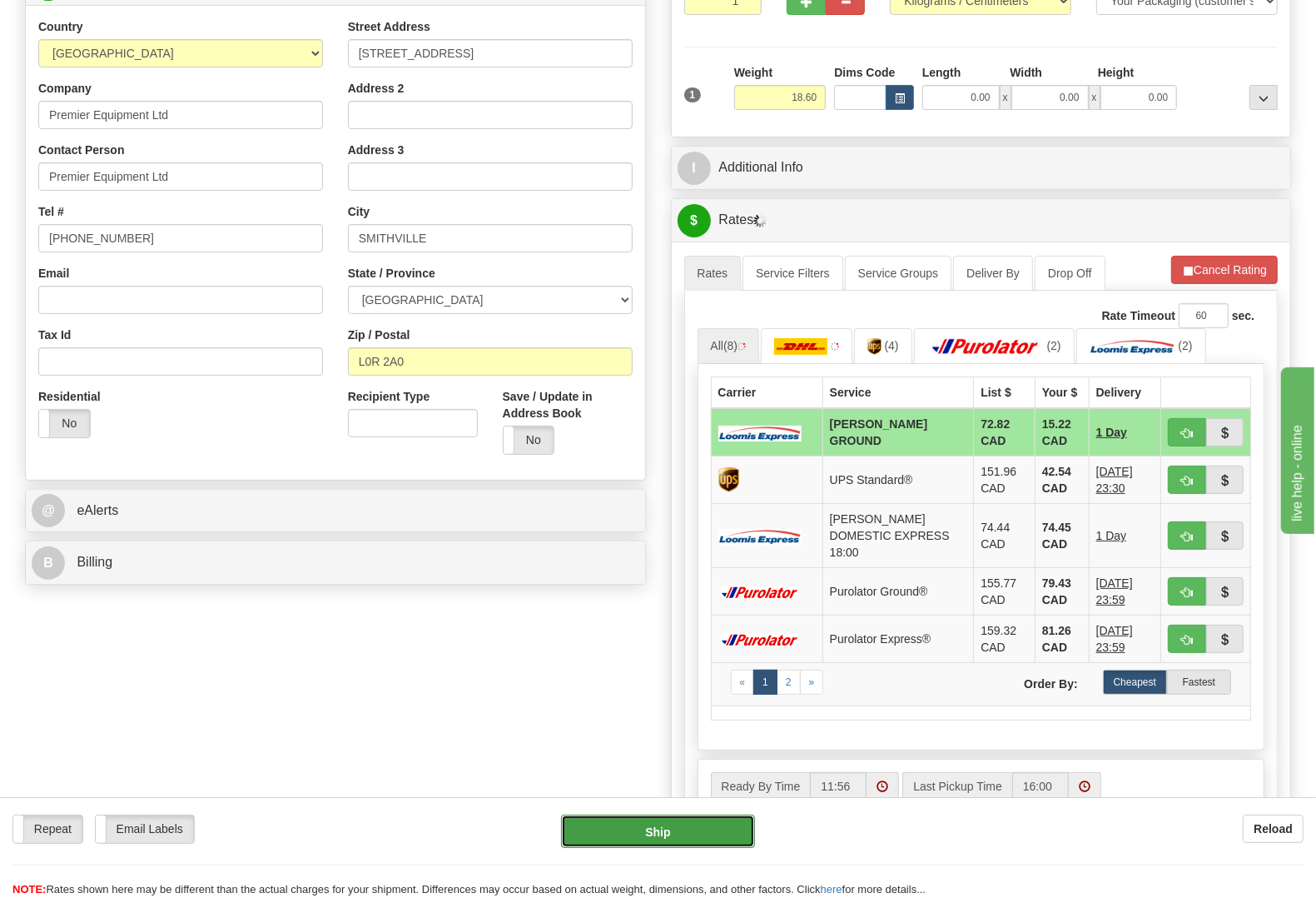
click at [588, 828] on button "Ship" at bounding box center [658, 831] width 194 height 33
type input "DD"
